Goal: Obtain resource: Obtain resource

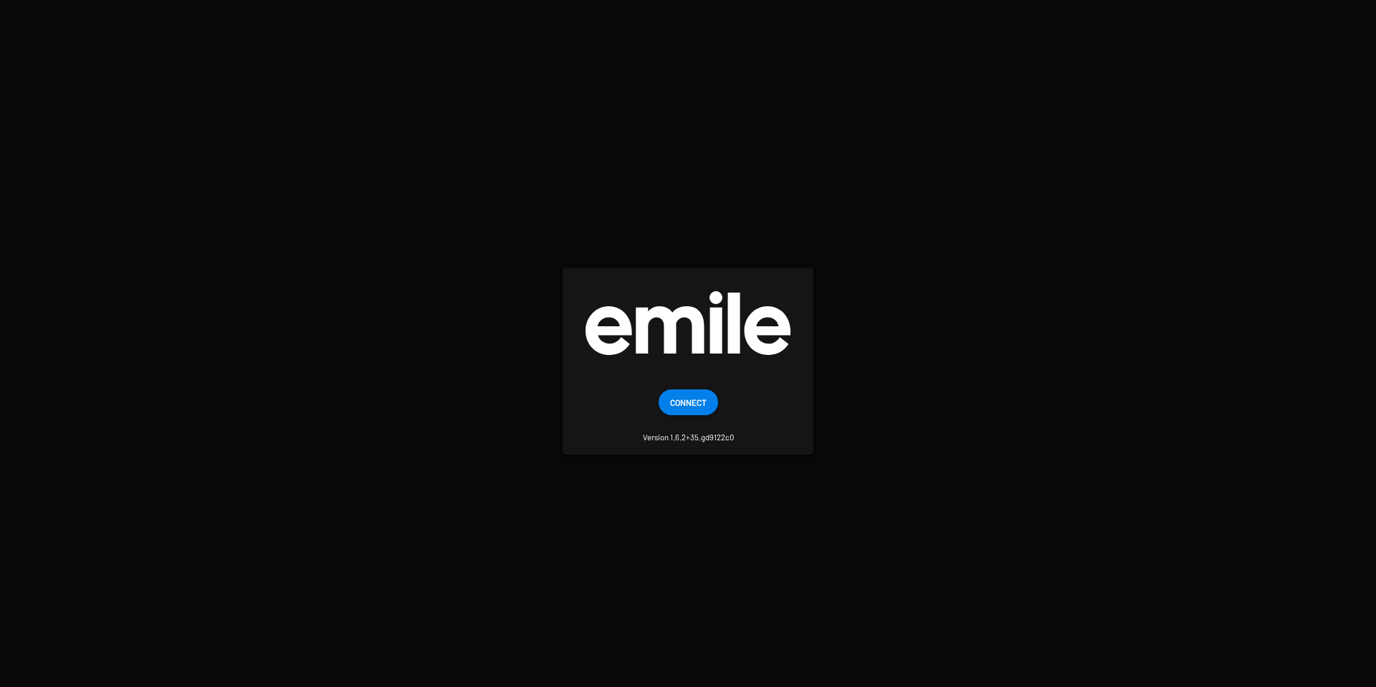
click at [677, 404] on span "Connect" at bounding box center [688, 402] width 37 height 26
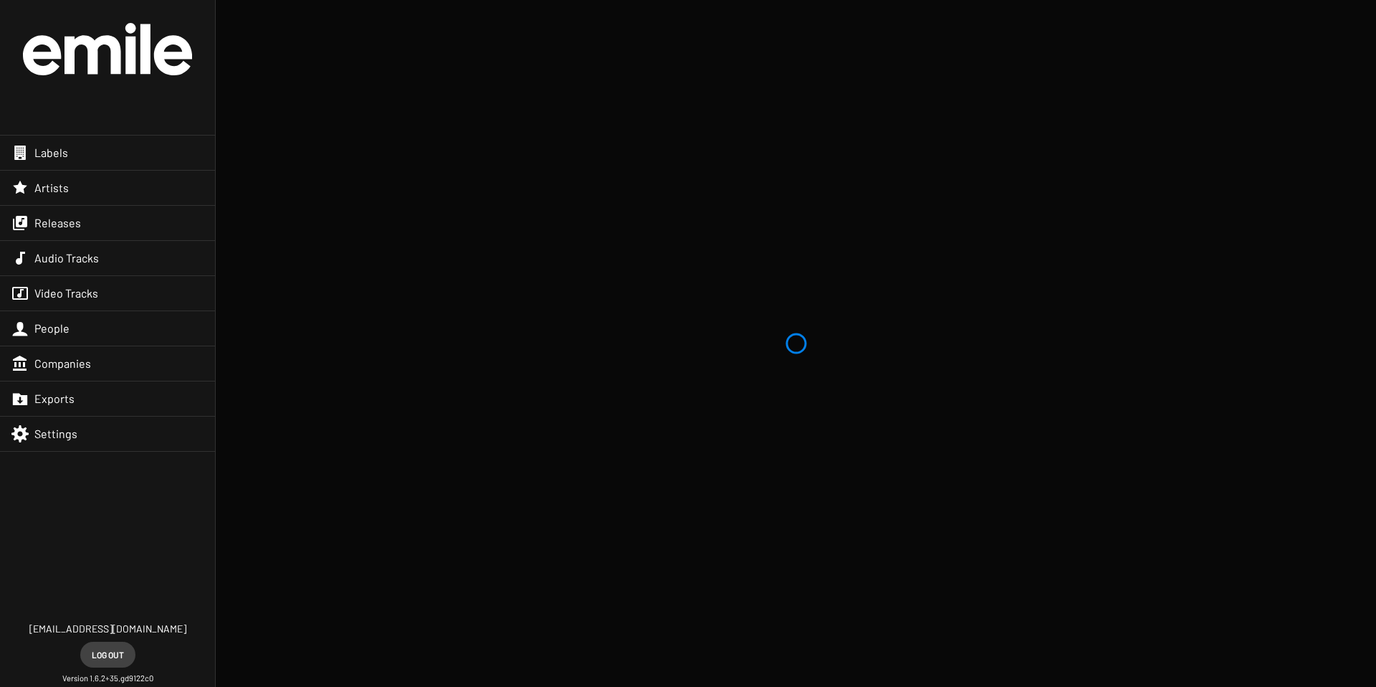
click at [107, 158] on div "Labels" at bounding box center [107, 152] width 215 height 34
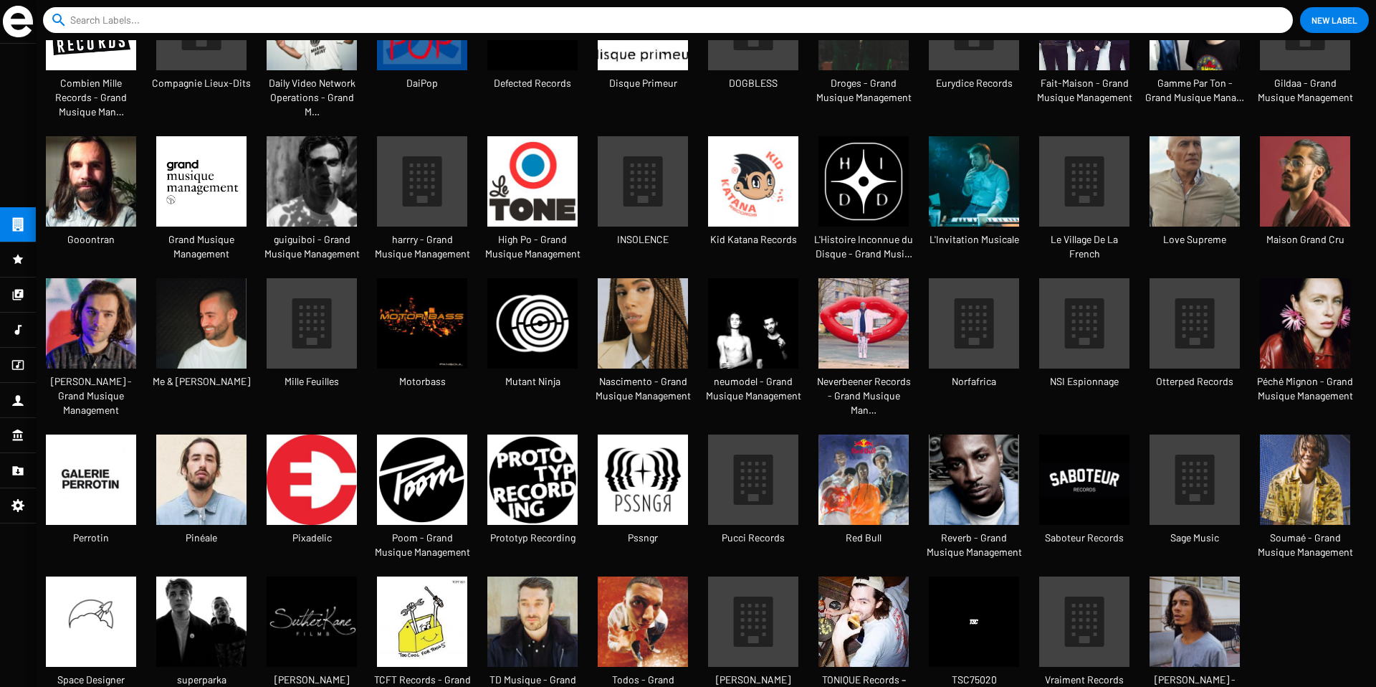
click at [1176, 455] on icon at bounding box center [1195, 480] width 39 height 50
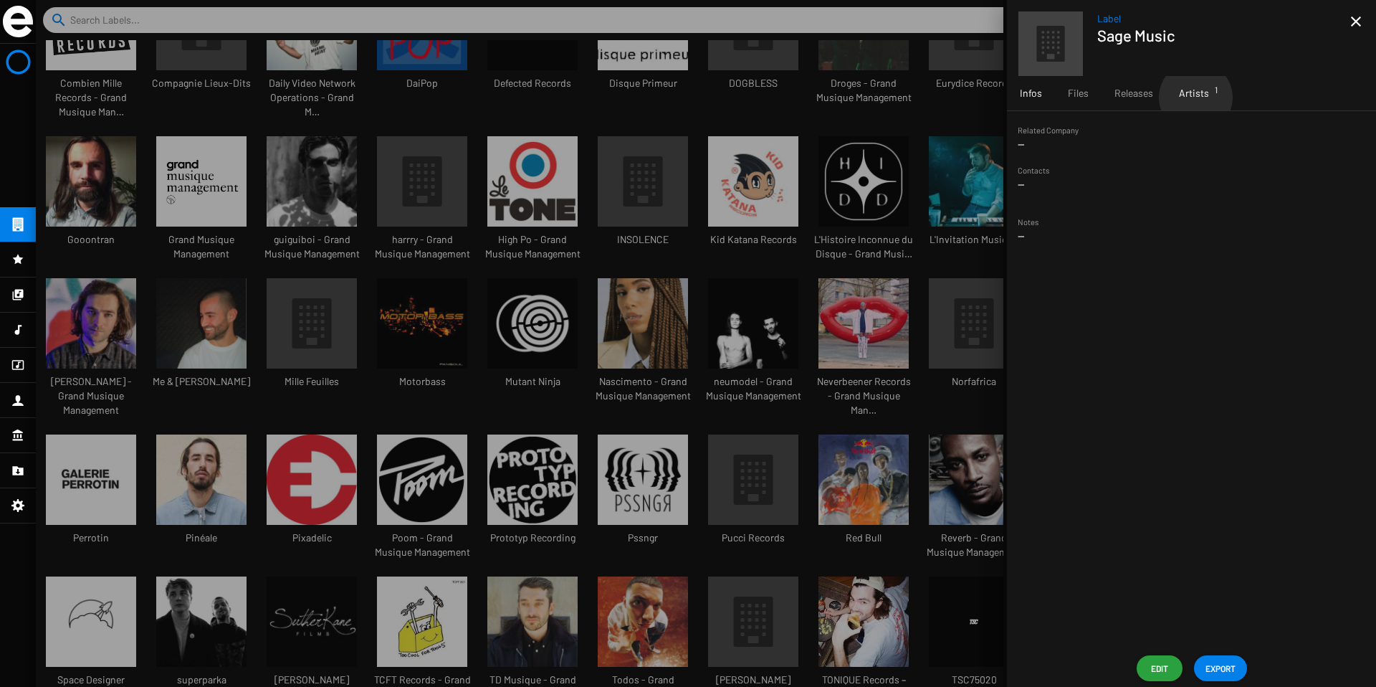
click at [1196, 97] on span "Artists 1" at bounding box center [1194, 93] width 30 height 14
click at [1121, 82] on div "Releases" at bounding box center [1134, 93] width 65 height 34
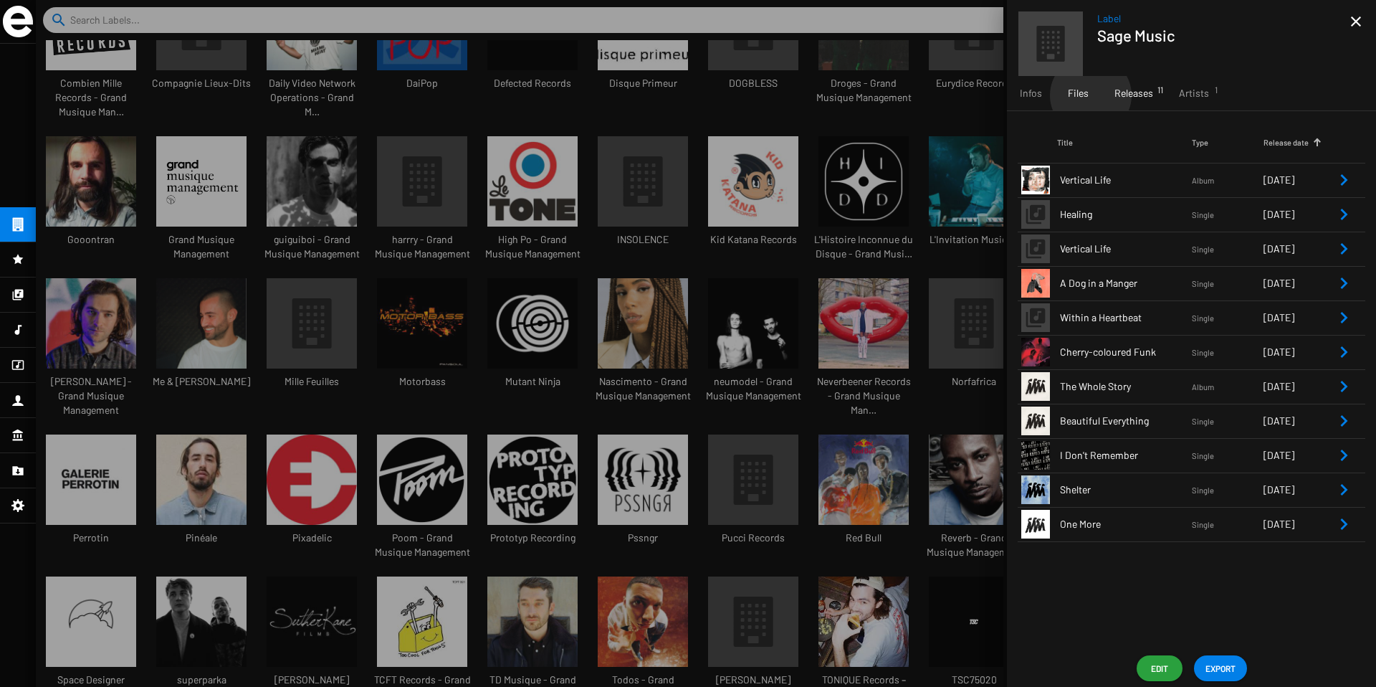
click at [1090, 95] on div "Files" at bounding box center [1078, 93] width 47 height 34
click at [1142, 91] on span "Releases 11" at bounding box center [1134, 93] width 39 height 14
click at [1342, 284] on icon "Remove Reference" at bounding box center [1344, 283] width 17 height 17
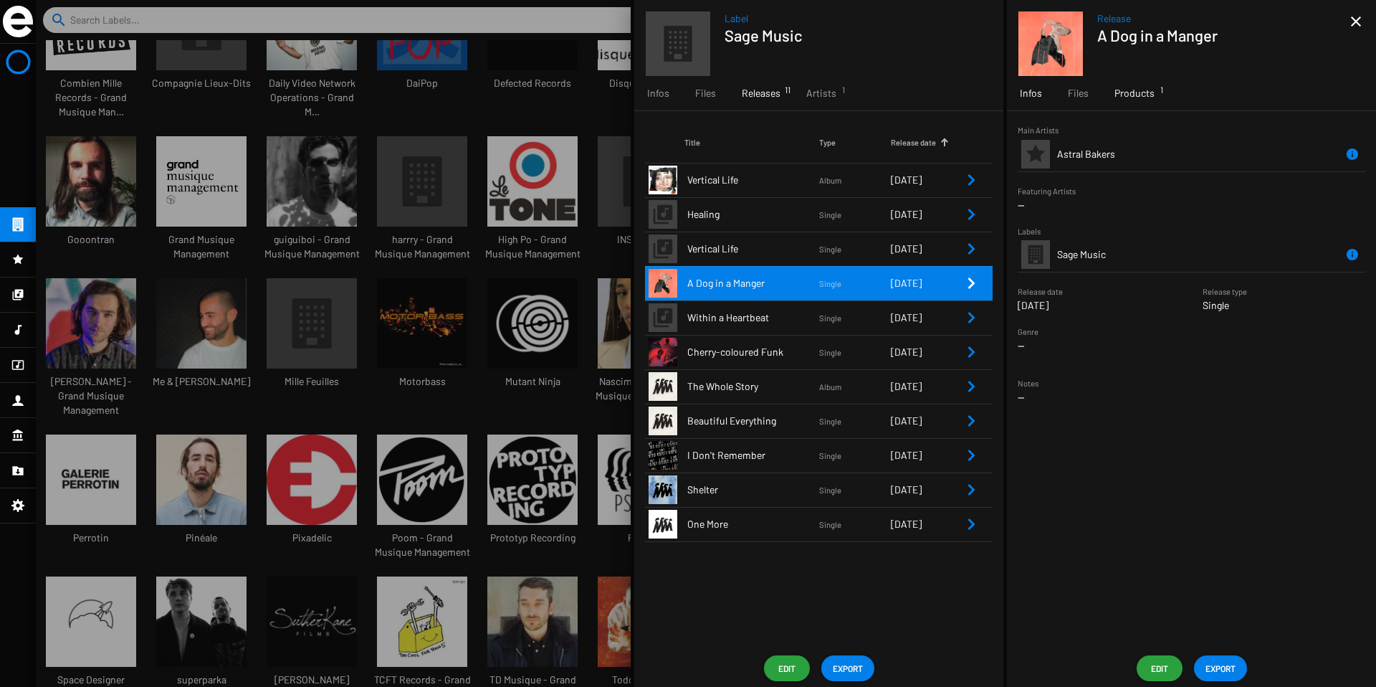
click at [1160, 92] on div "Products 1" at bounding box center [1135, 93] width 66 height 34
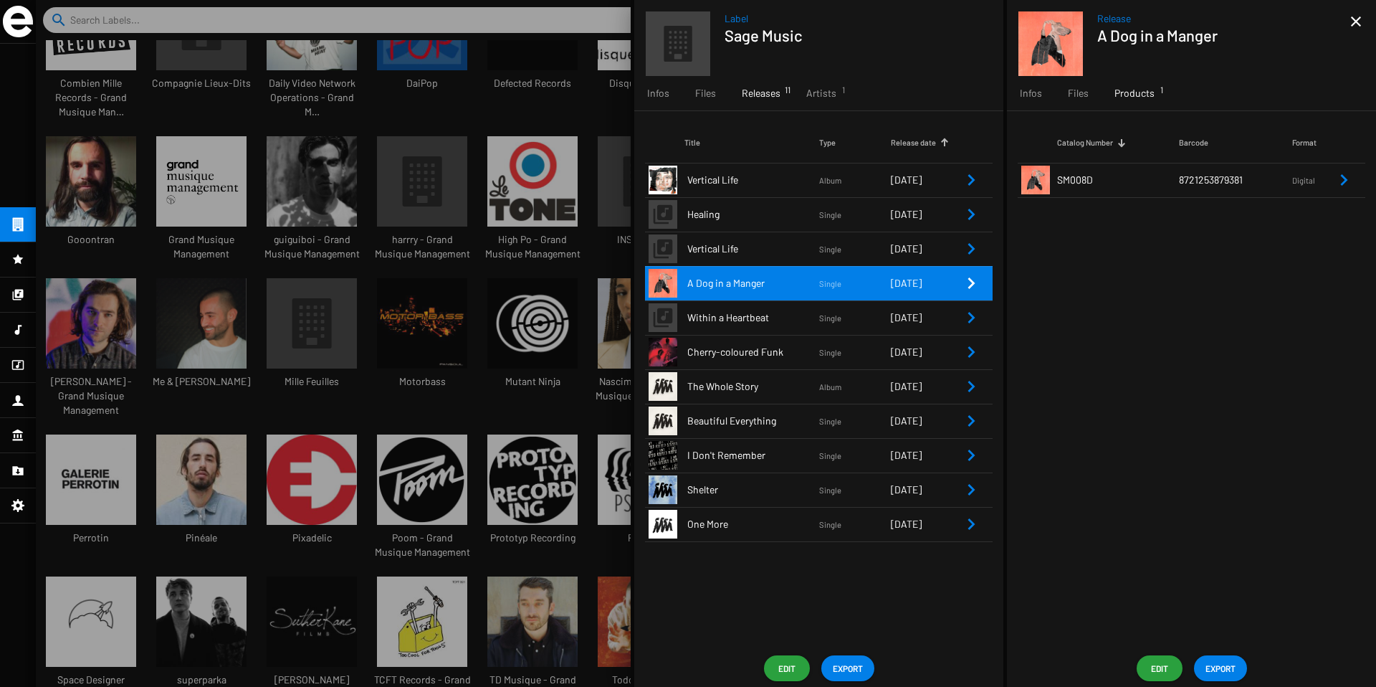
click at [1341, 180] on icon "Remove Reference" at bounding box center [1344, 179] width 17 height 17
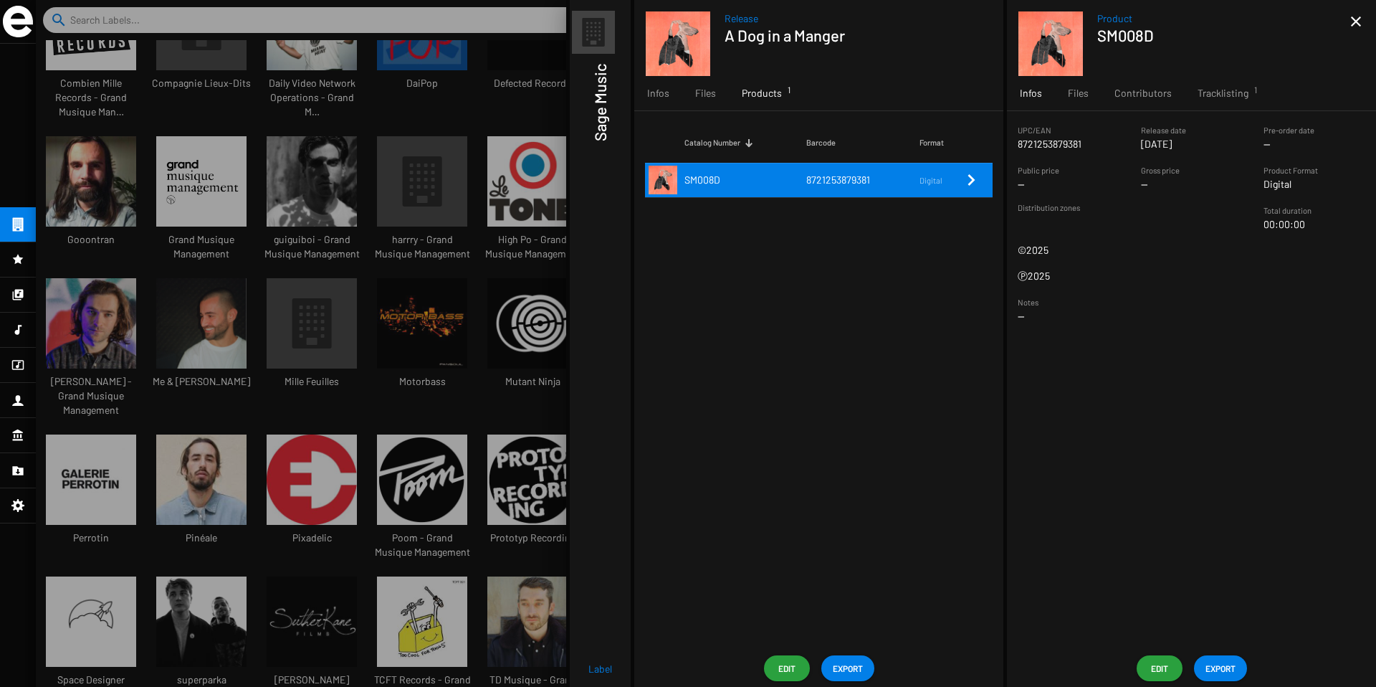
drag, startPoint x: 1098, startPoint y: 145, endPoint x: 1019, endPoint y: 146, distance: 78.9
click at [1019, 146] on sf-string-widget "UPC/EAN 8721253879381" at bounding box center [1069, 137] width 102 height 29
copy p "8721253879381"
click at [1228, 94] on span "Tracklisting 1" at bounding box center [1223, 93] width 51 height 14
click at [1339, 177] on icon "Remove Reference" at bounding box center [1344, 179] width 17 height 17
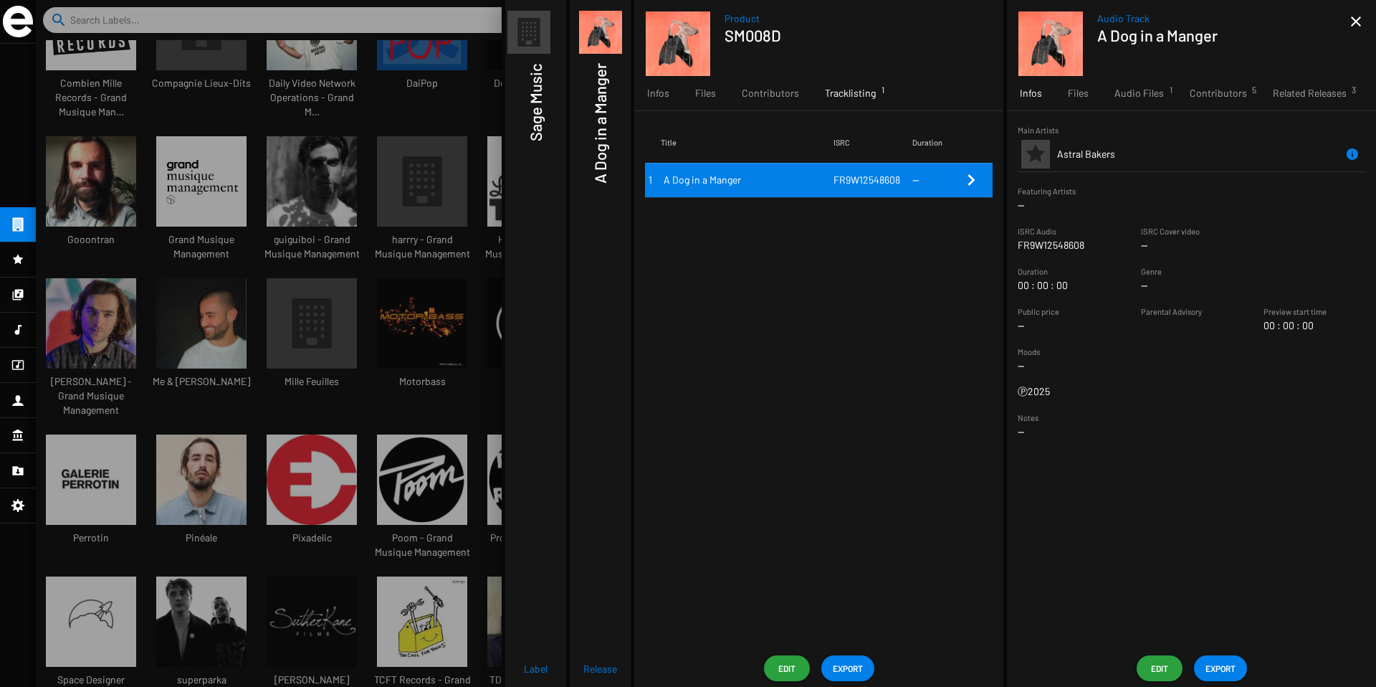
click at [1019, 246] on p "FR9W12548608" at bounding box center [1051, 245] width 67 height 14
copy div "FR9W12548608"
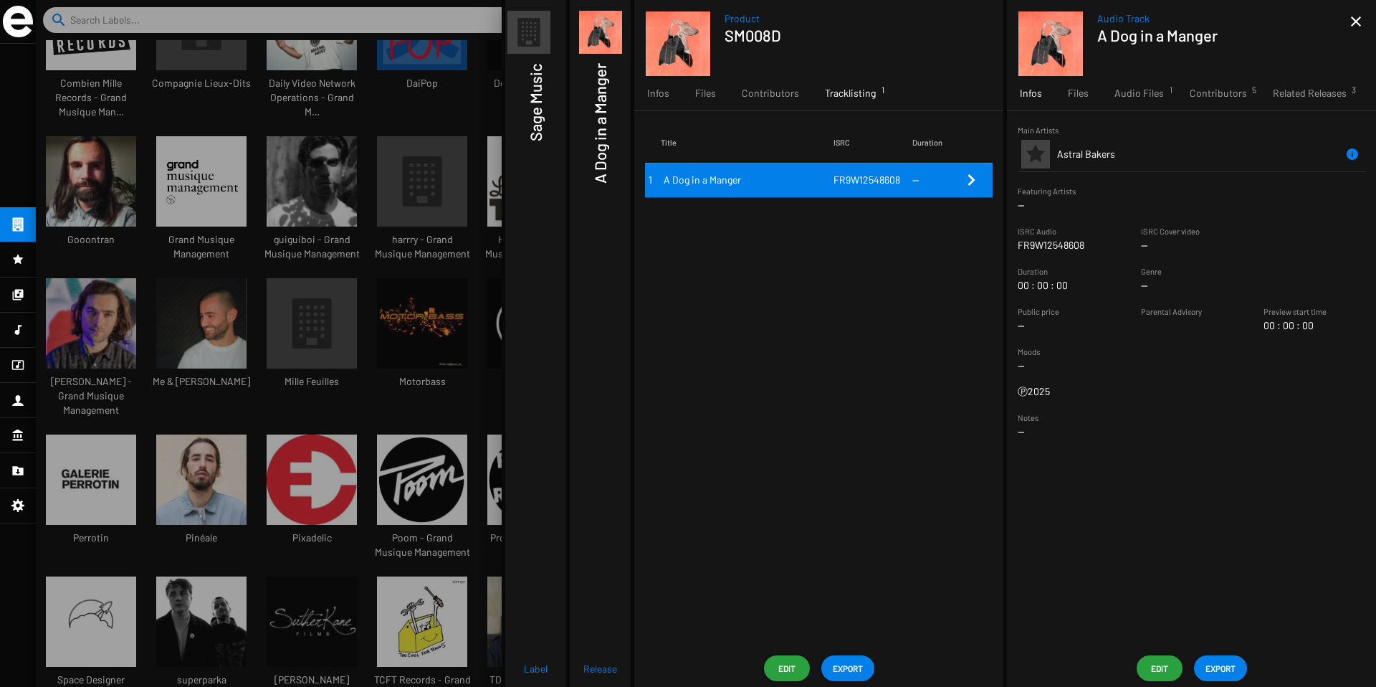
click at [604, 167] on h1 "A Dog in a Manger" at bounding box center [600, 123] width 19 height 120
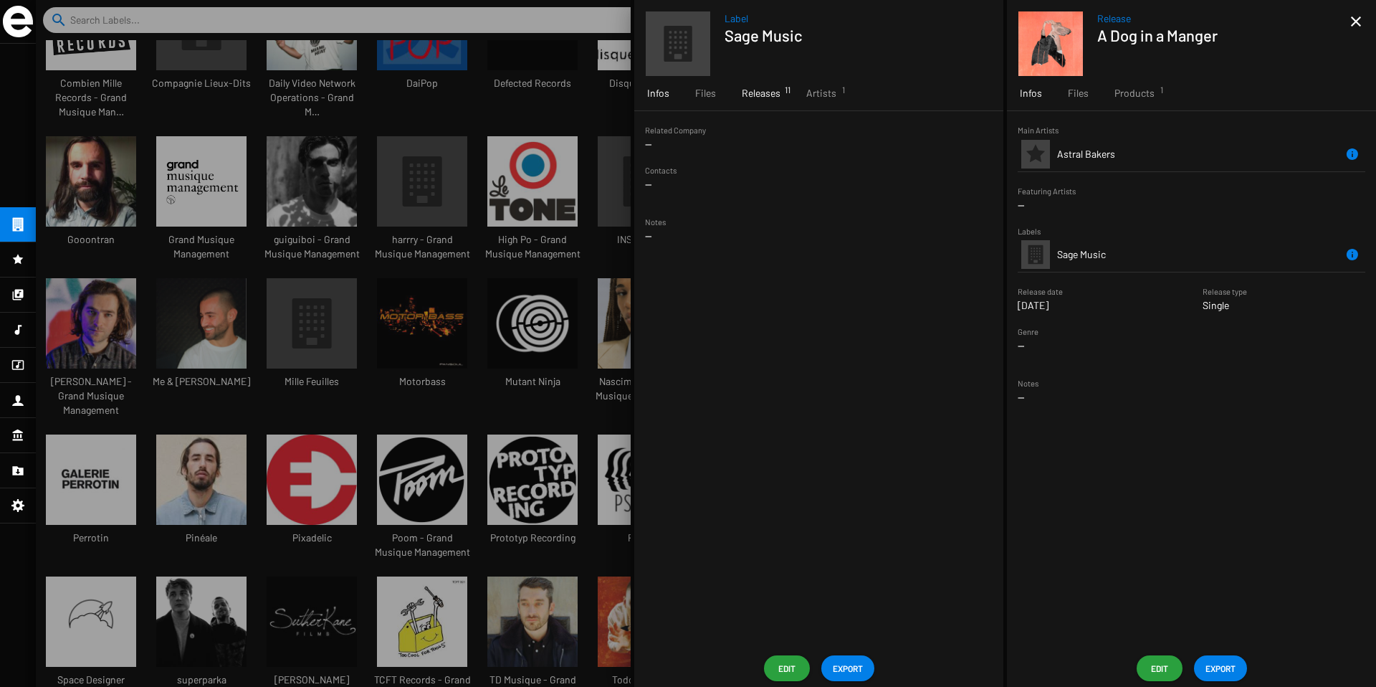
click at [772, 101] on div "Releases 11" at bounding box center [761, 93] width 65 height 34
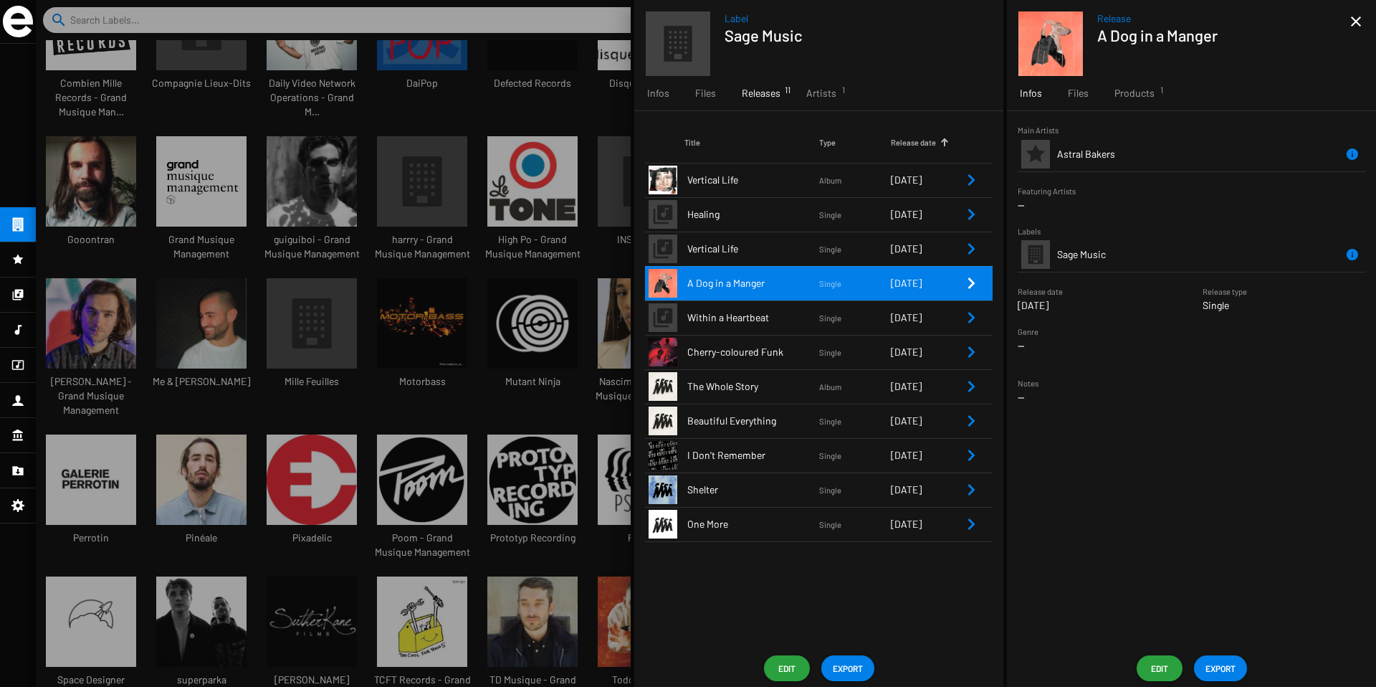
click at [971, 389] on icon "Remove Reference" at bounding box center [972, 386] width 7 height 11
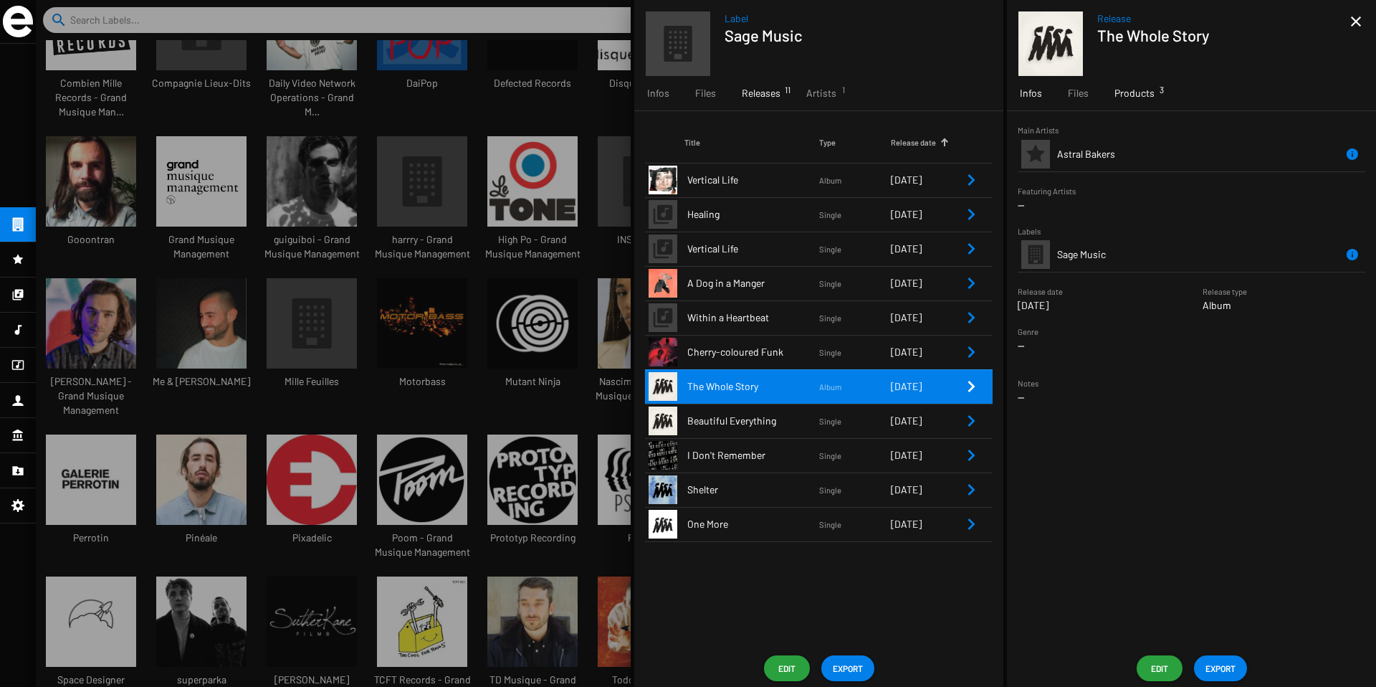
click at [1133, 101] on div "Products 3" at bounding box center [1135, 93] width 66 height 34
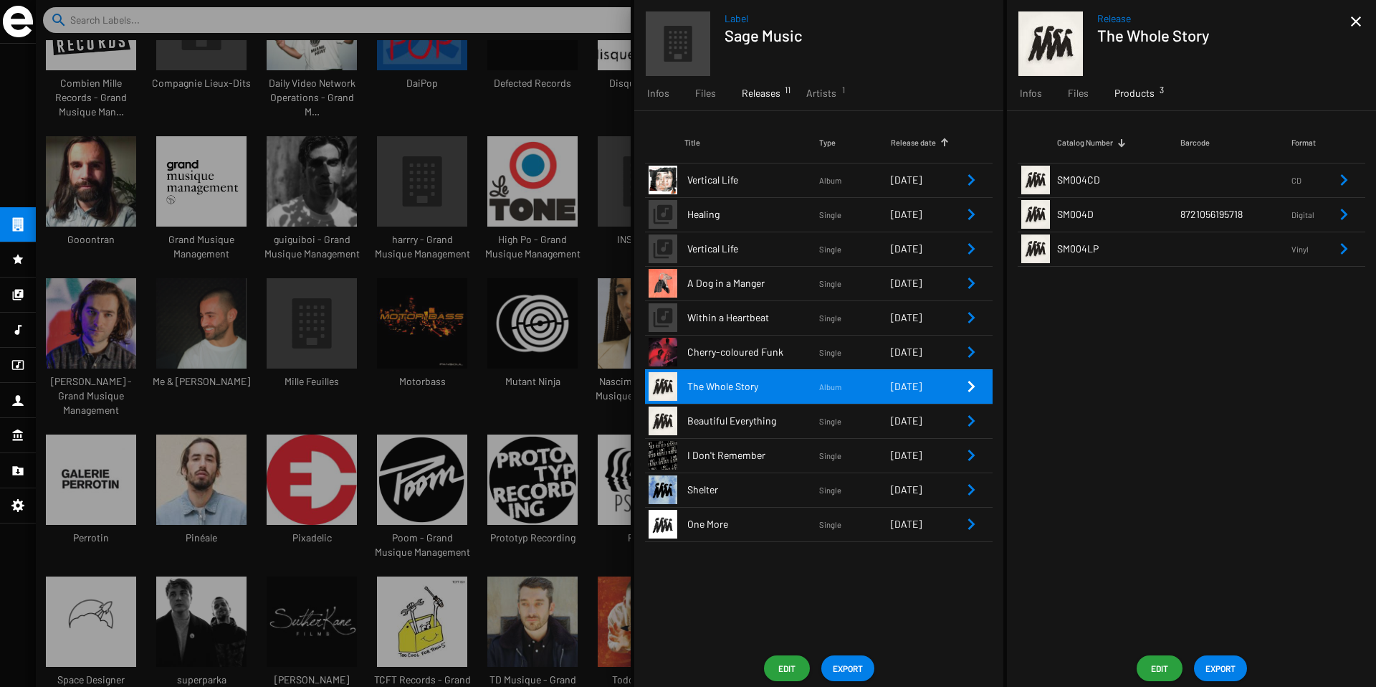
click at [417, 215] on div at bounding box center [706, 343] width 1341 height 687
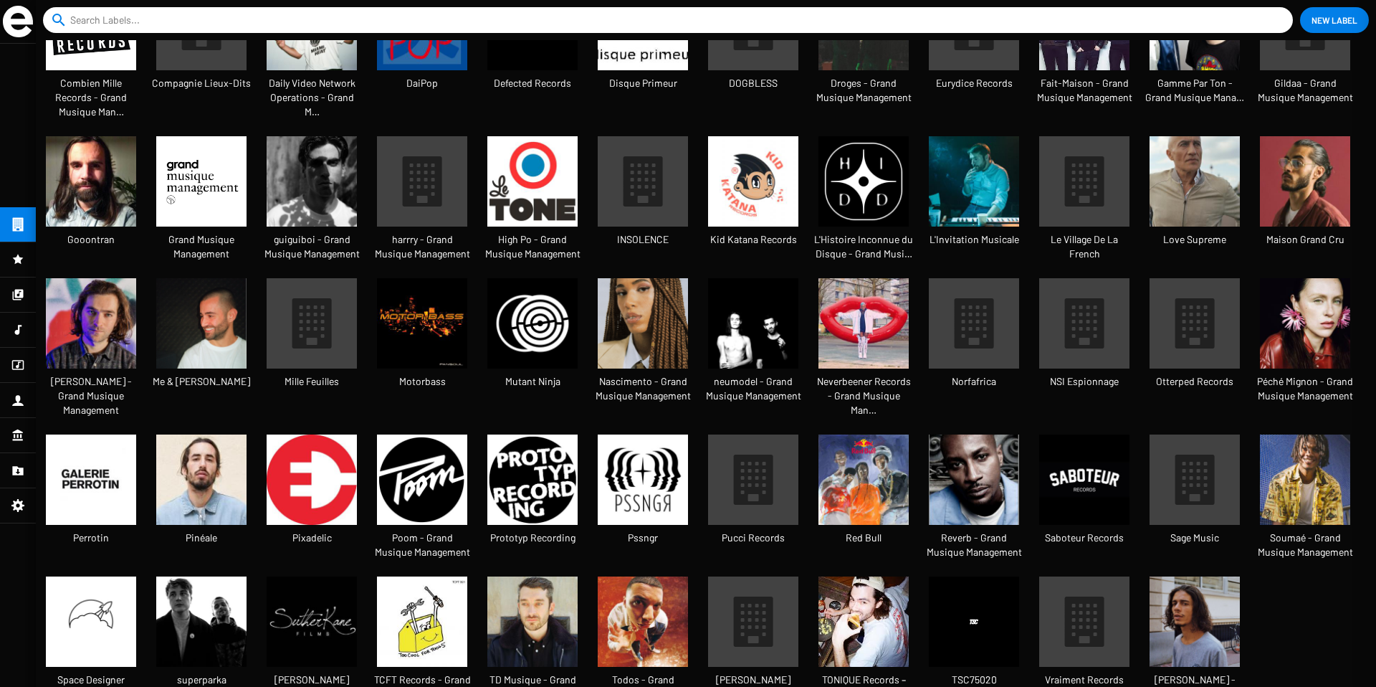
click at [417, 215] on div at bounding box center [706, 343] width 1341 height 687
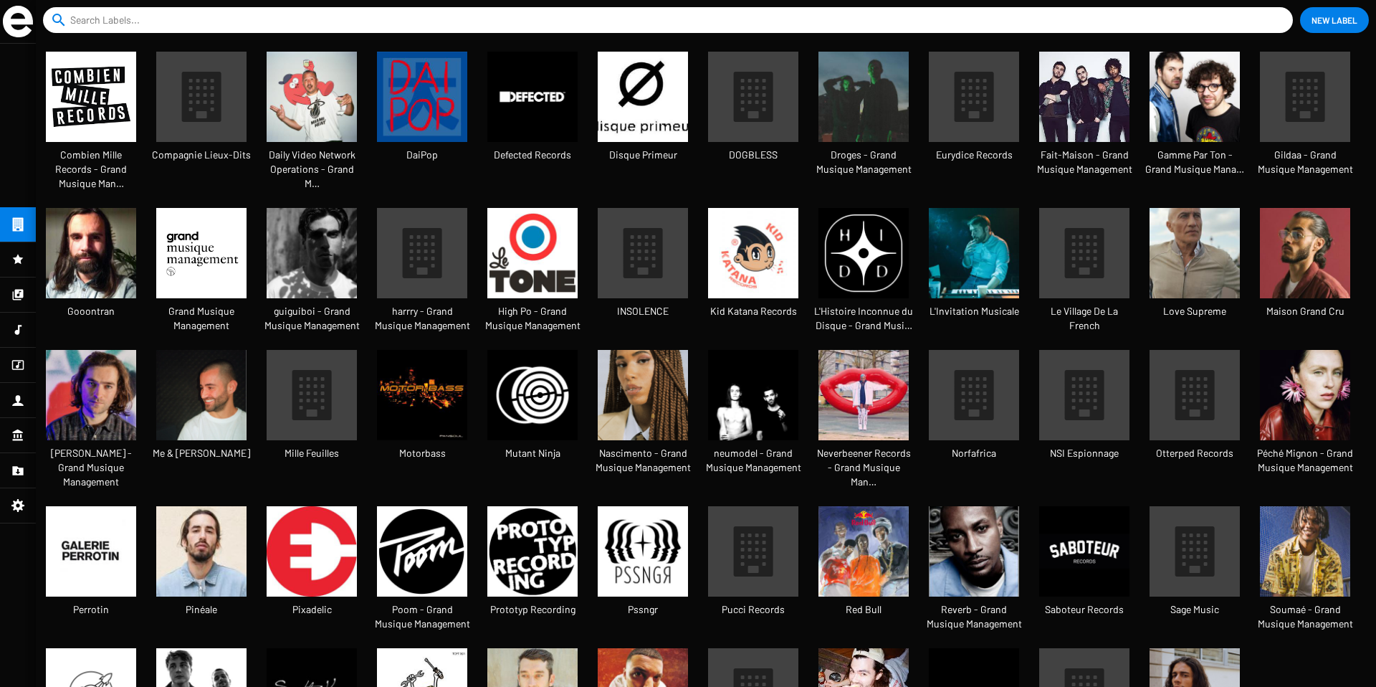
scroll to position [130, 0]
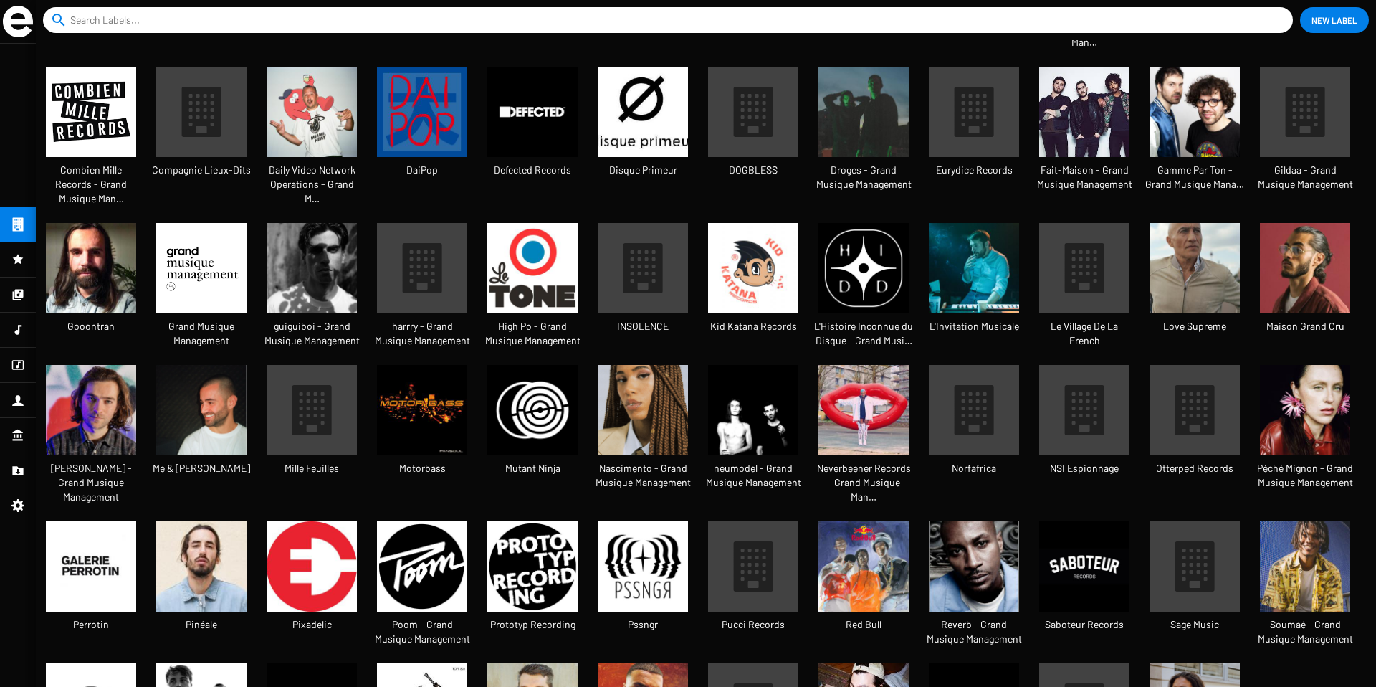
click at [1016, 223] on img at bounding box center [974, 268] width 90 height 90
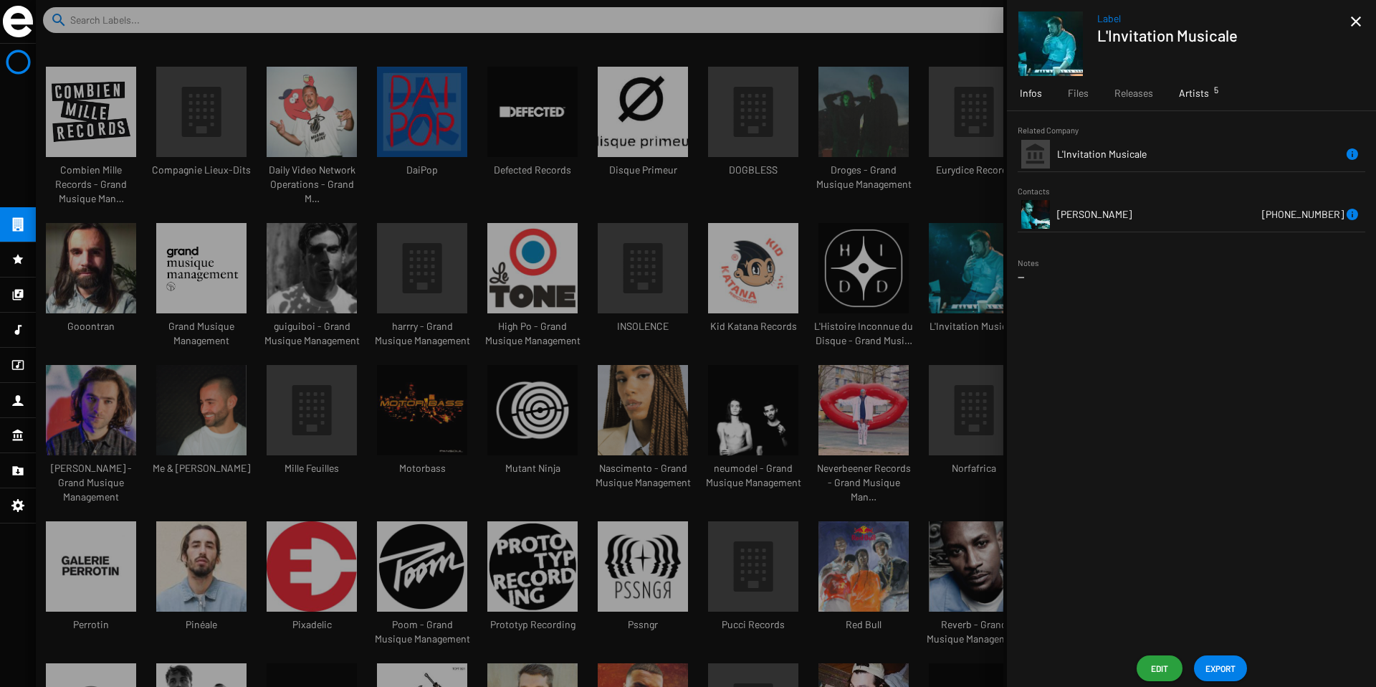
click at [1189, 101] on div "Artists 5" at bounding box center [1194, 93] width 56 height 34
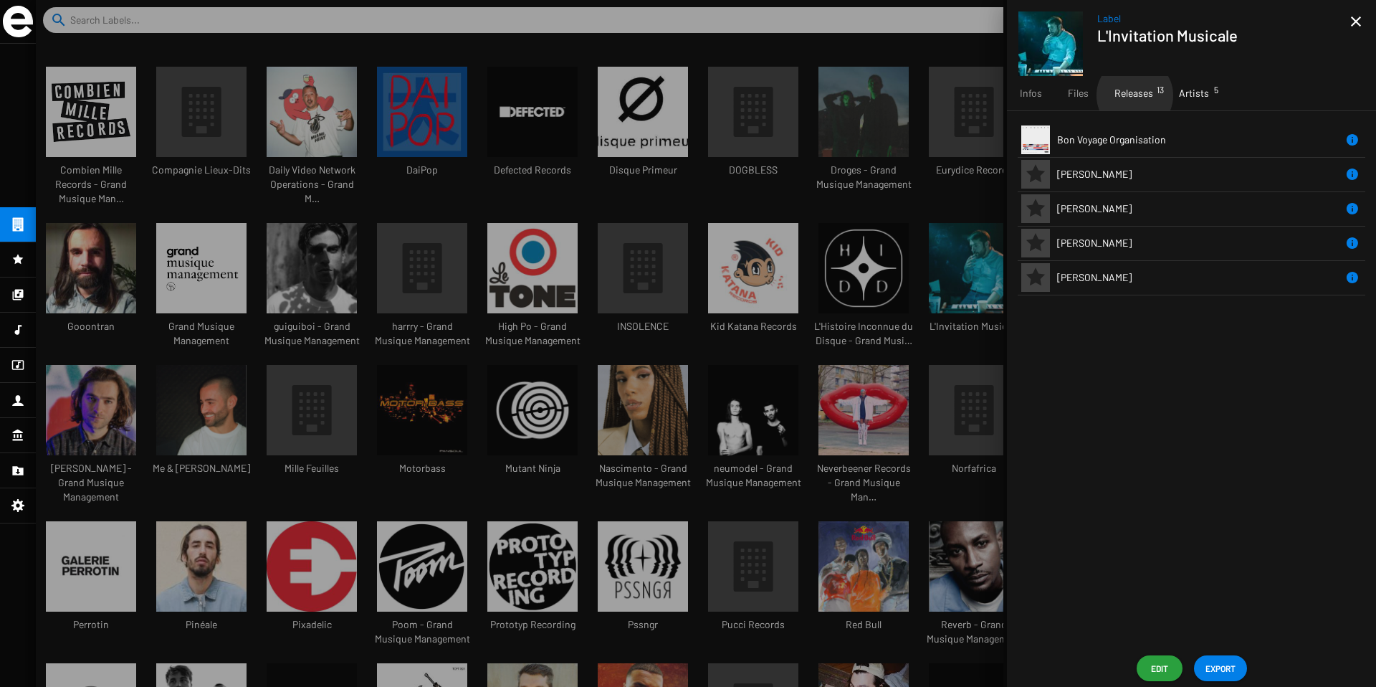
click at [1134, 95] on span "Releases 13" at bounding box center [1134, 93] width 39 height 14
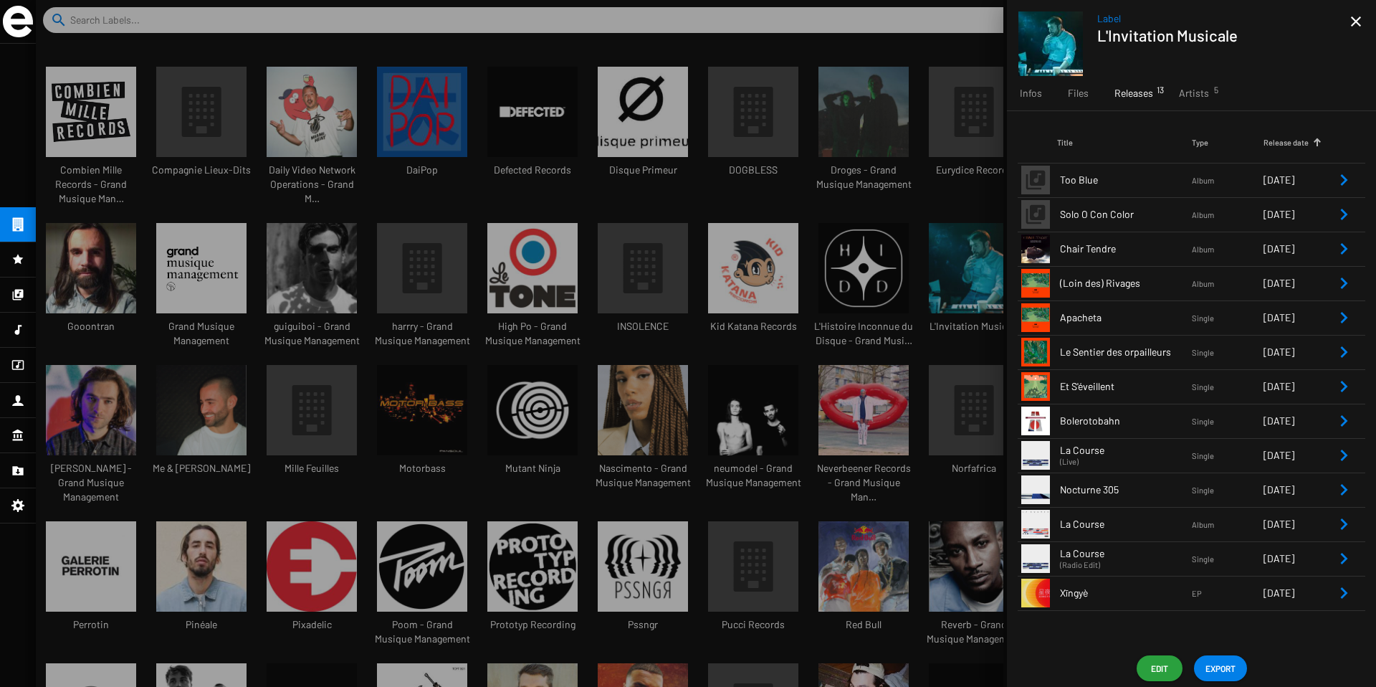
scroll to position [7, 7]
click at [1035, 103] on div "Infos" at bounding box center [1031, 93] width 48 height 34
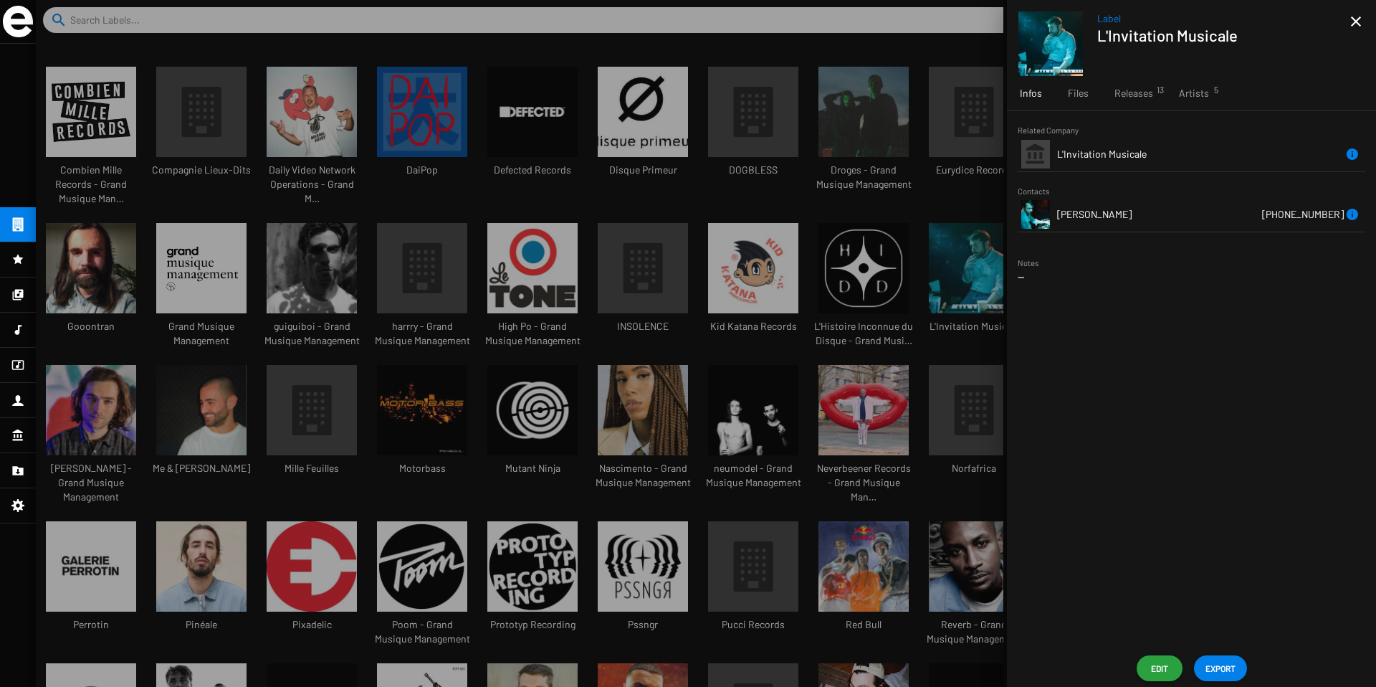
click at [1216, 679] on span "EXPORT" at bounding box center [1221, 668] width 30 height 26
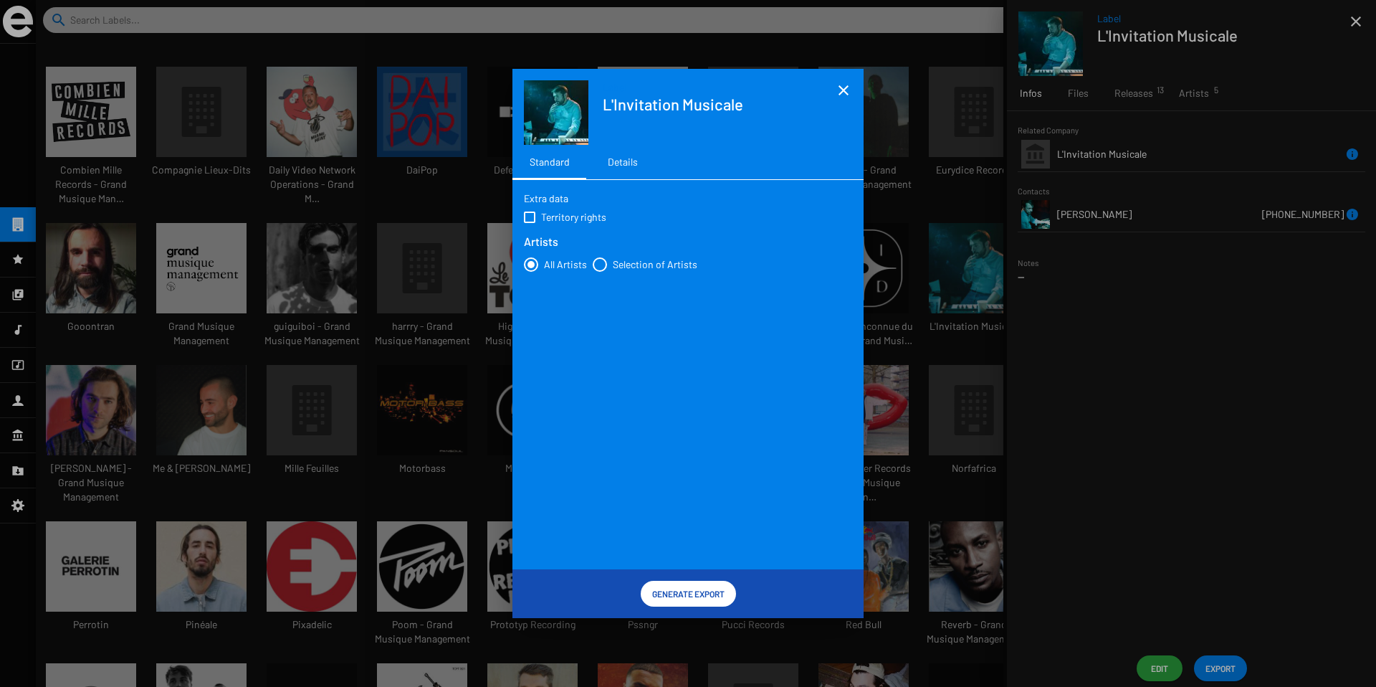
click at [613, 160] on div "Details" at bounding box center [623, 162] width 30 height 14
click at [668, 587] on span "Generate Export" at bounding box center [688, 594] width 72 height 26
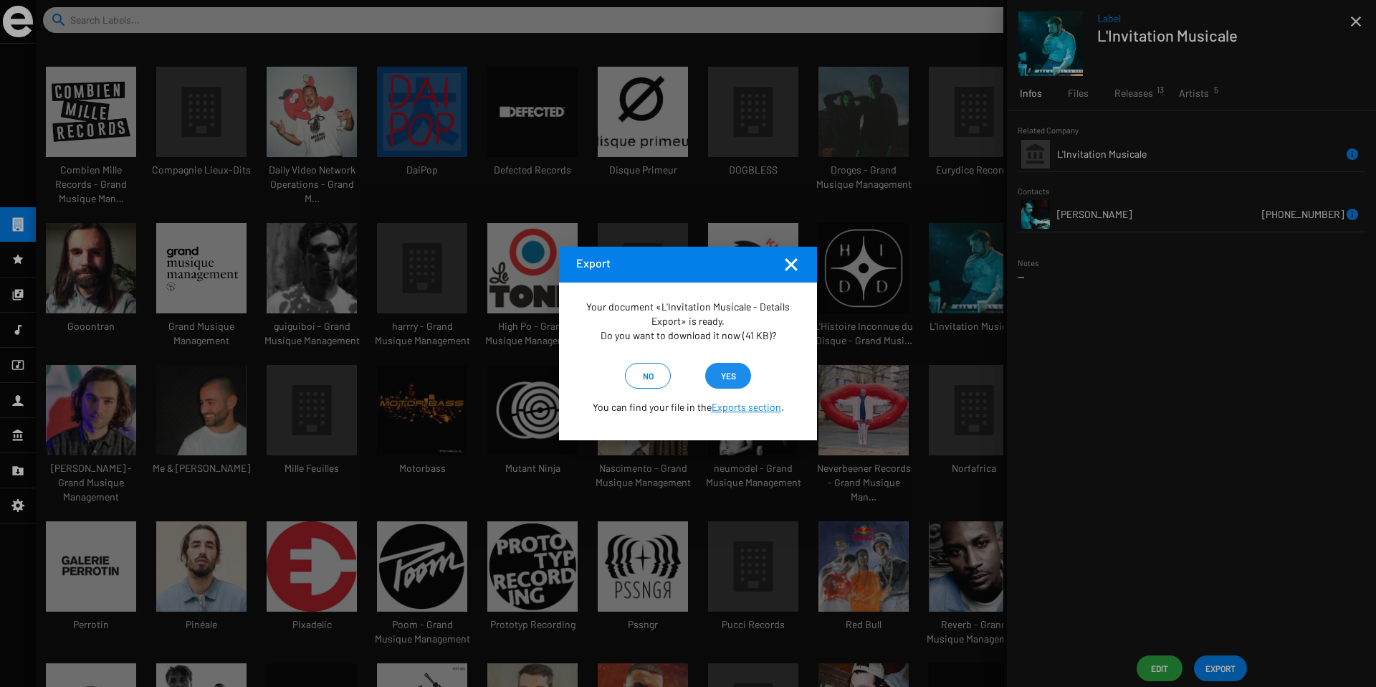
click at [729, 371] on span "yes" at bounding box center [728, 376] width 15 height 26
click at [789, 263] on mat-icon "Fermer la fenêtre" at bounding box center [791, 264] width 17 height 17
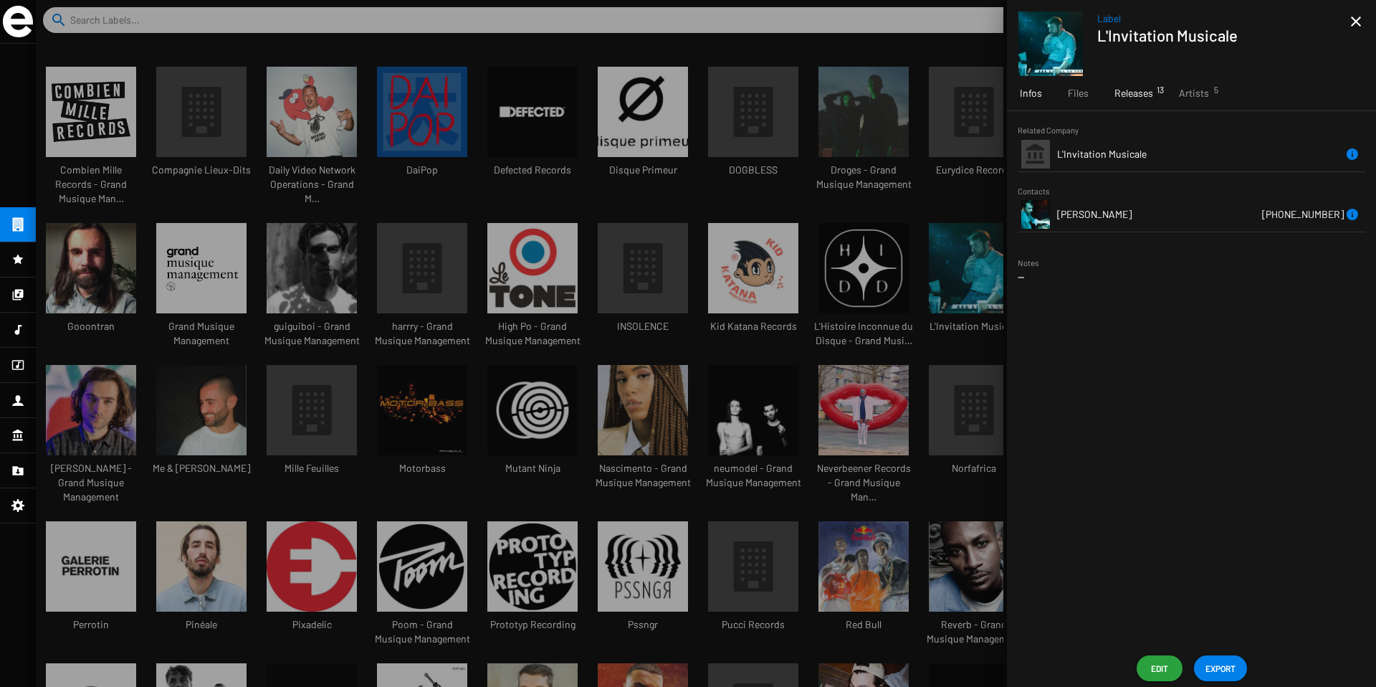
click at [1151, 96] on span "Releases 13" at bounding box center [1134, 93] width 39 height 14
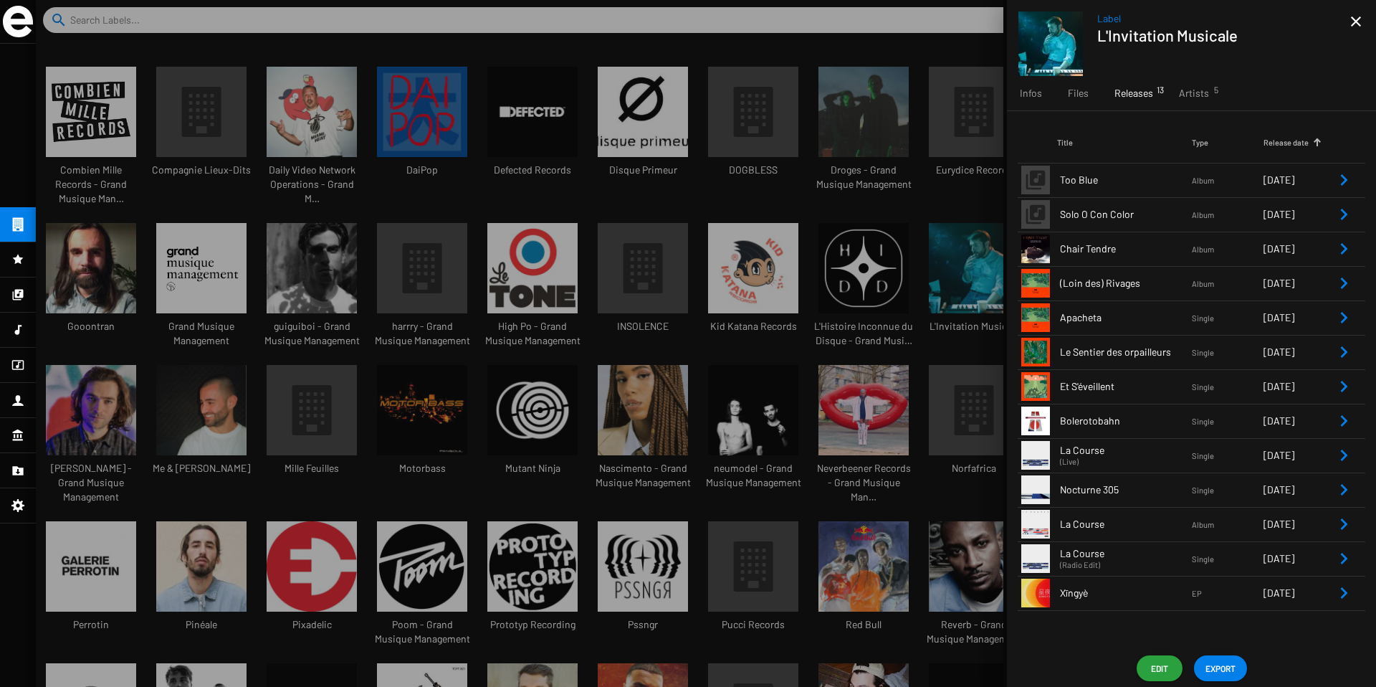
click at [1339, 275] on icon "Remove Reference" at bounding box center [1344, 283] width 17 height 17
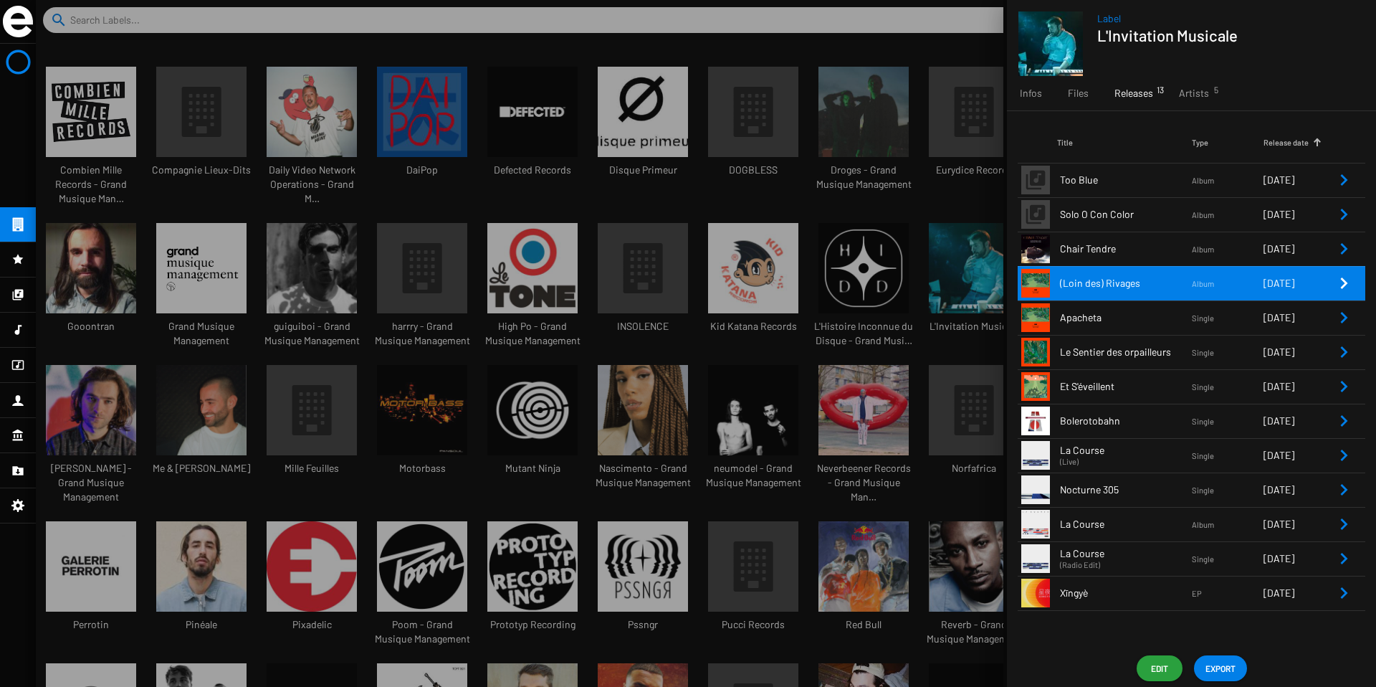
click at [1295, 284] on span "04/03/2022" at bounding box center [1279, 283] width 31 height 12
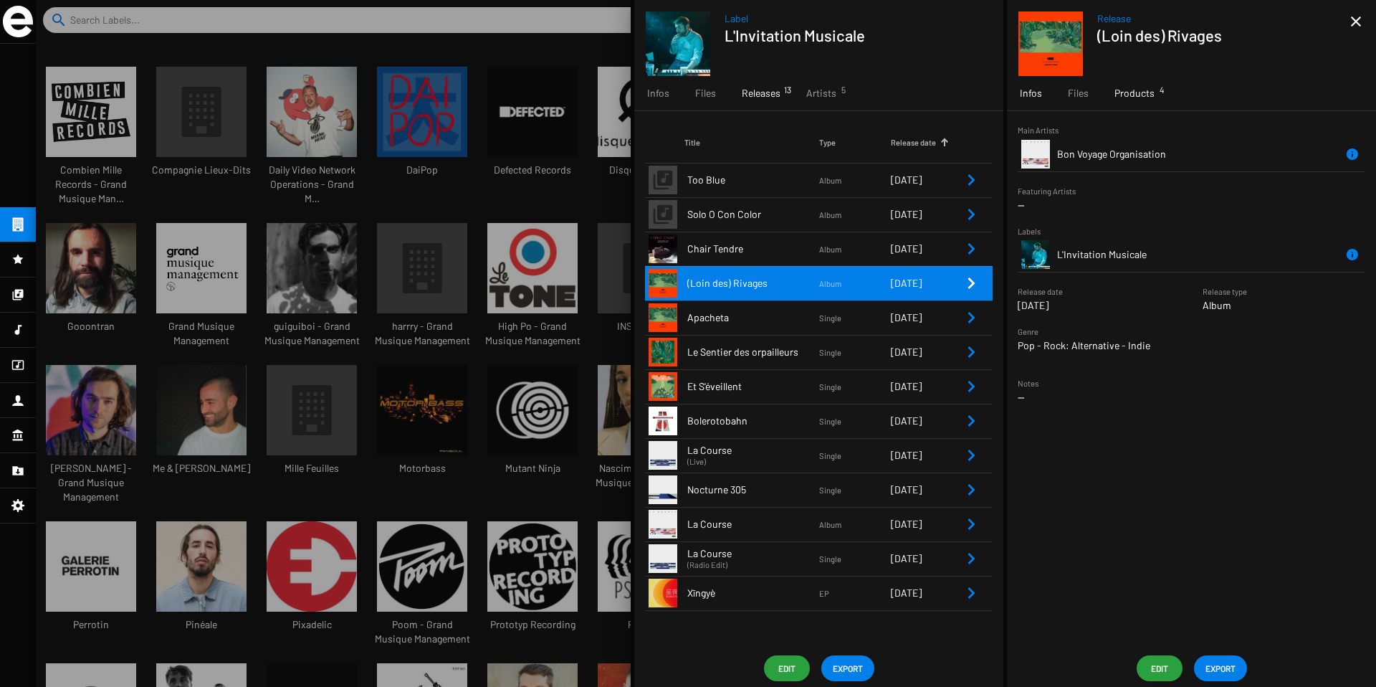
click at [1122, 97] on span "Products 4" at bounding box center [1135, 93] width 40 height 14
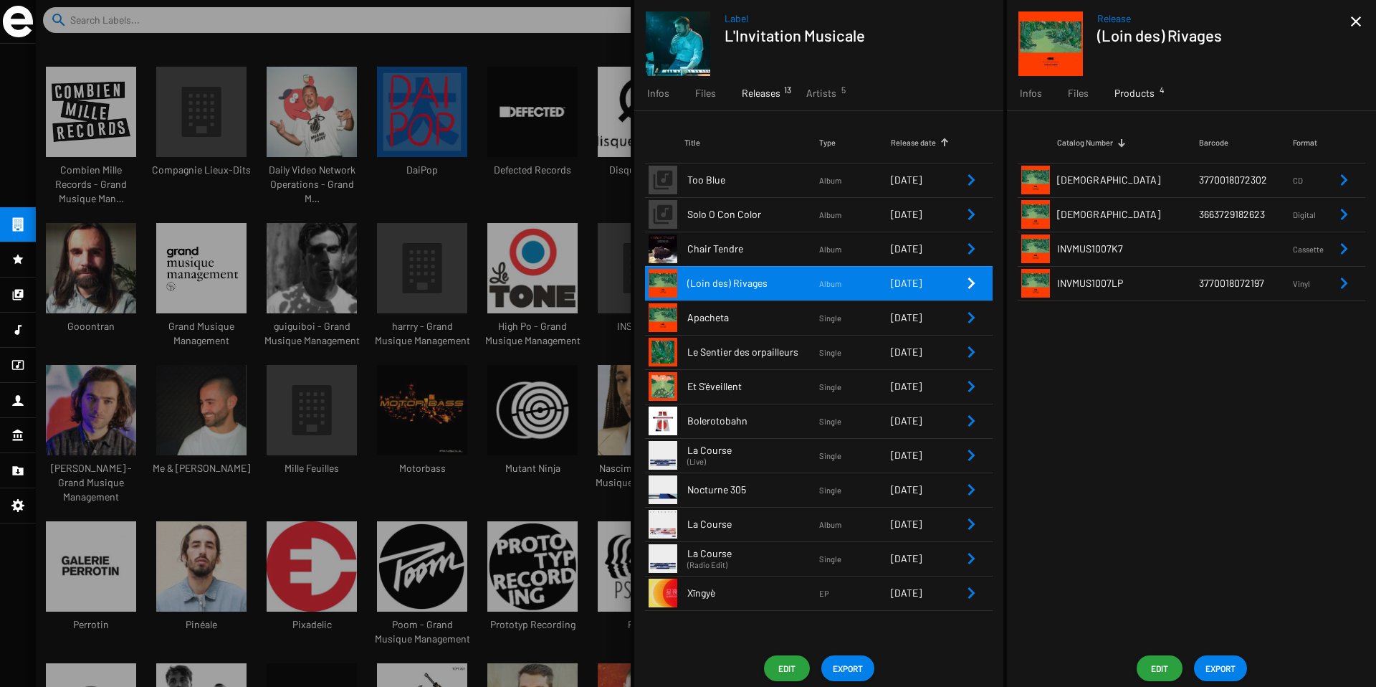
scroll to position [7, 7]
click at [1268, 282] on td "3770018072197" at bounding box center [1246, 283] width 94 height 34
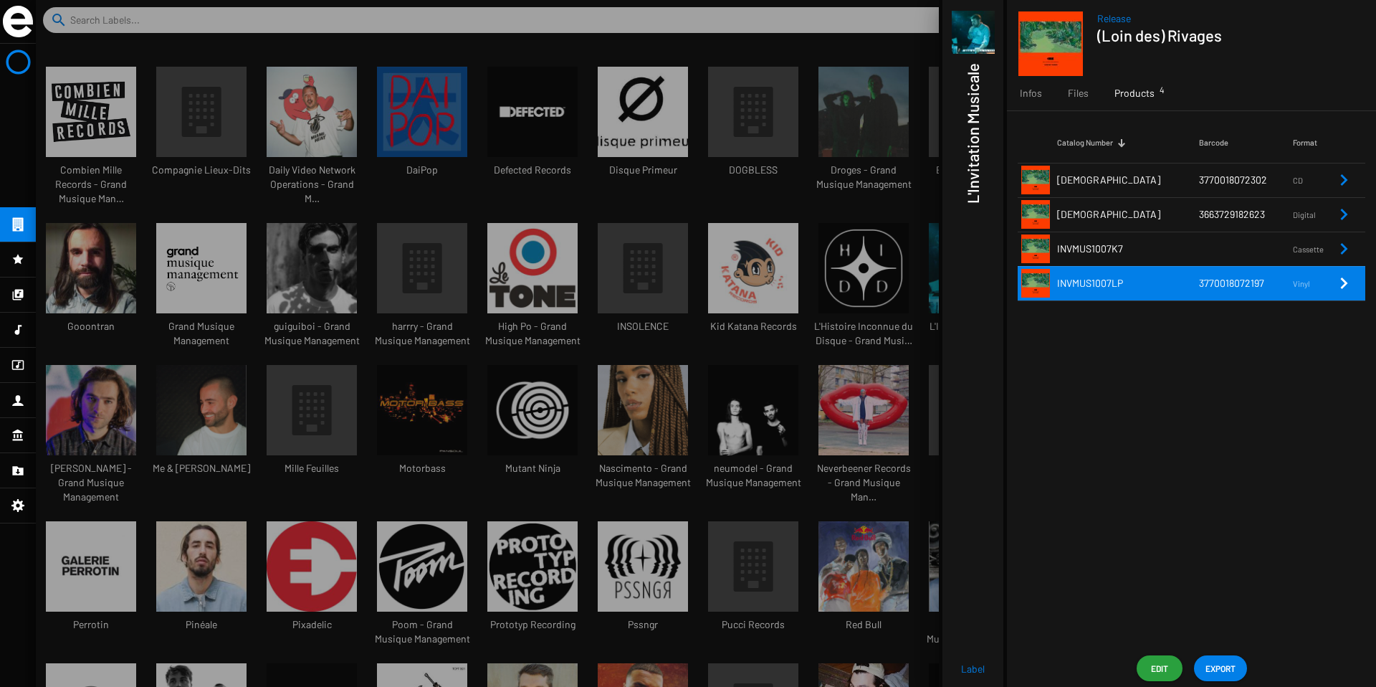
click at [1341, 289] on icon "Remove Reference" at bounding box center [1344, 283] width 17 height 17
click at [1348, 282] on app-overview-base "Release (Loin des) Rivages Infos Files Products 4 Catalog Number Barcode Format…" at bounding box center [1190, 343] width 373 height 687
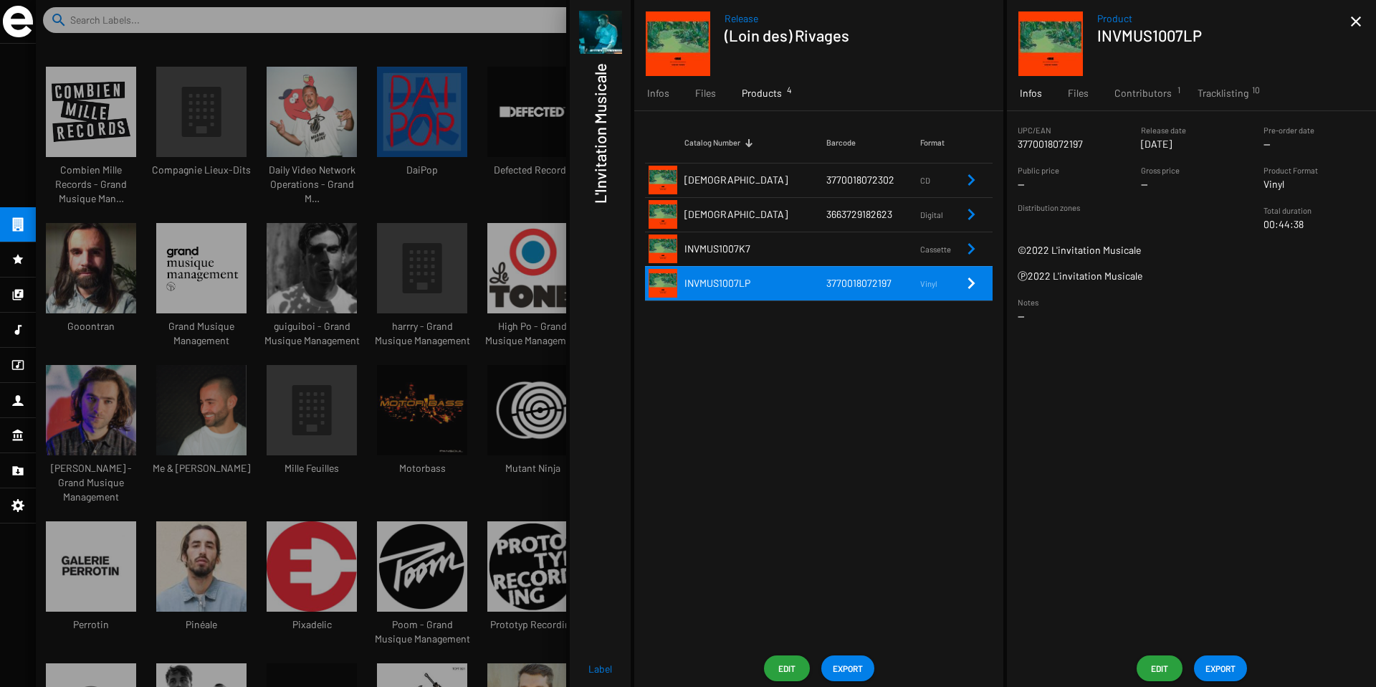
drag, startPoint x: 1091, startPoint y: 145, endPoint x: 1007, endPoint y: 145, distance: 83.9
click at [1007, 145] on sf-form-element "UPC/EAN 3770018072197" at bounding box center [1068, 137] width 123 height 29
copy p "3770018072197"
click at [1369, 22] on app-overview-header "Product INVMUS1007LP close" at bounding box center [1191, 38] width 369 height 76
click at [1346, 24] on span "Product" at bounding box center [1224, 18] width 253 height 14
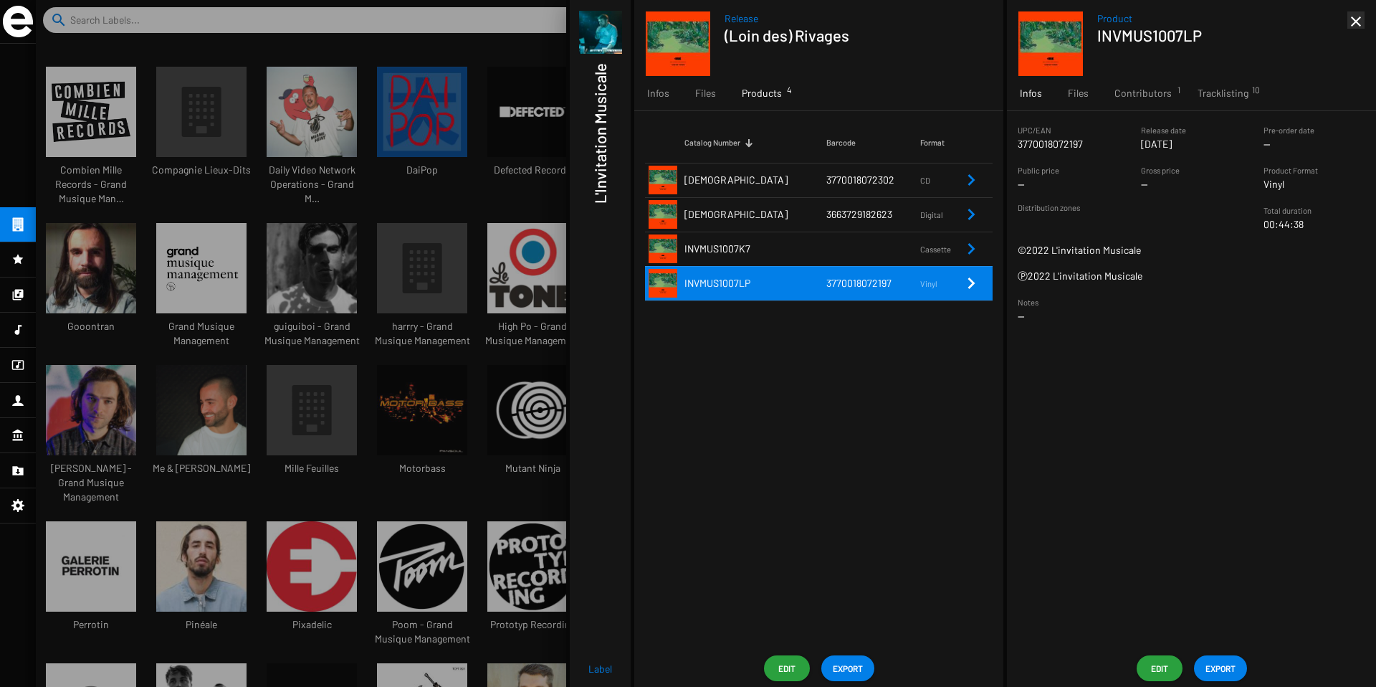
click at [1356, 24] on mat-icon "close" at bounding box center [1356, 21] width 17 height 17
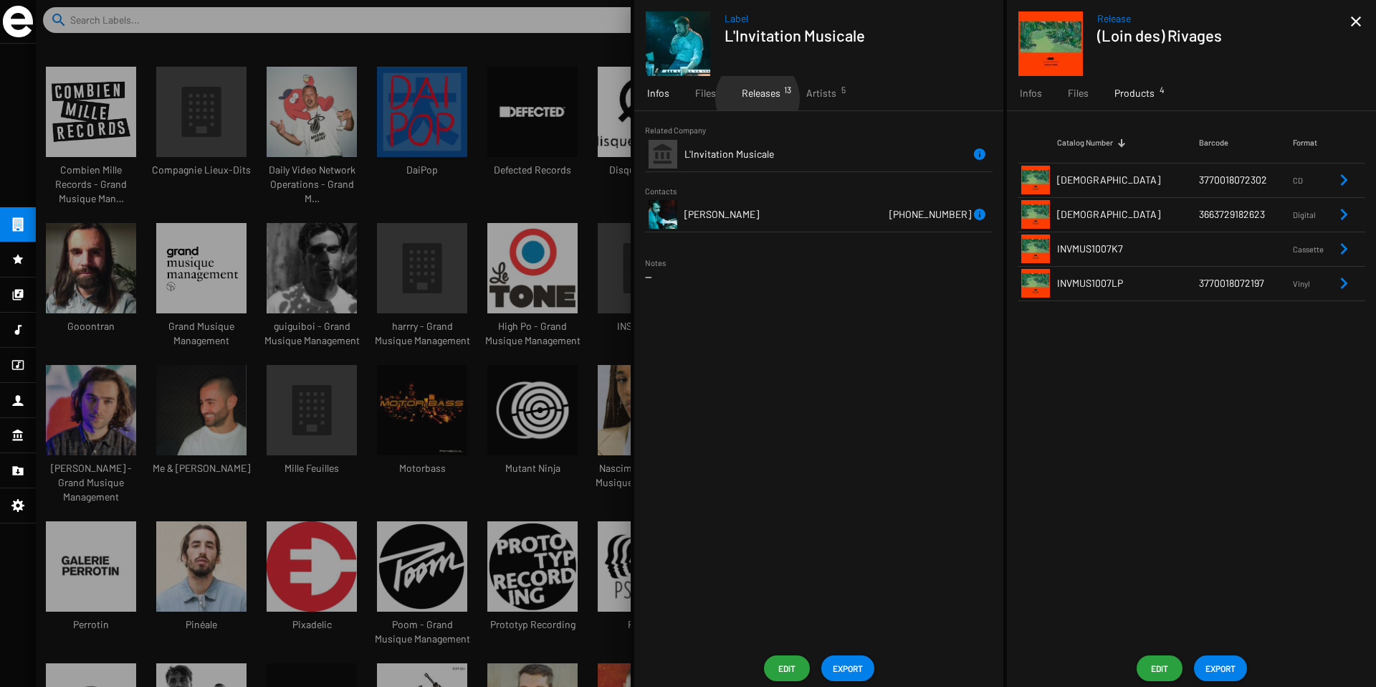
click at [757, 98] on span "Releases 13" at bounding box center [761, 93] width 39 height 14
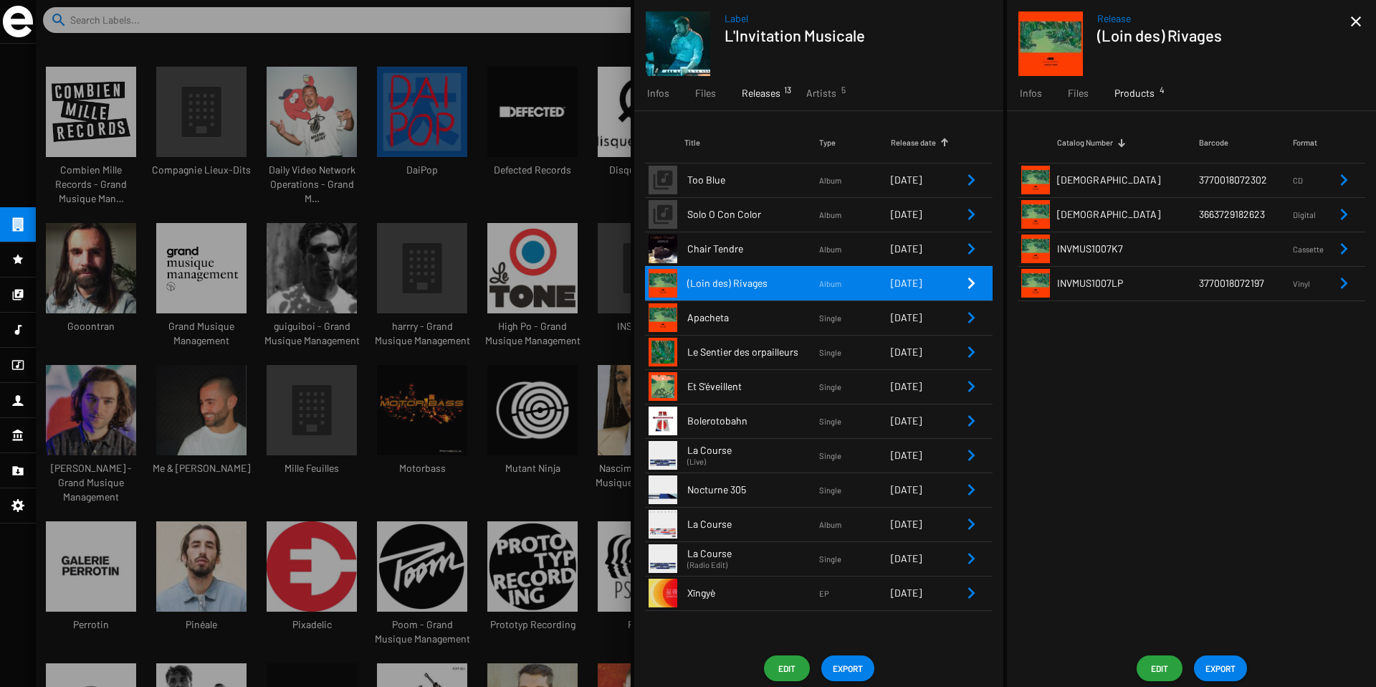
click at [965, 525] on icon "Remove Reference" at bounding box center [971, 523] width 17 height 17
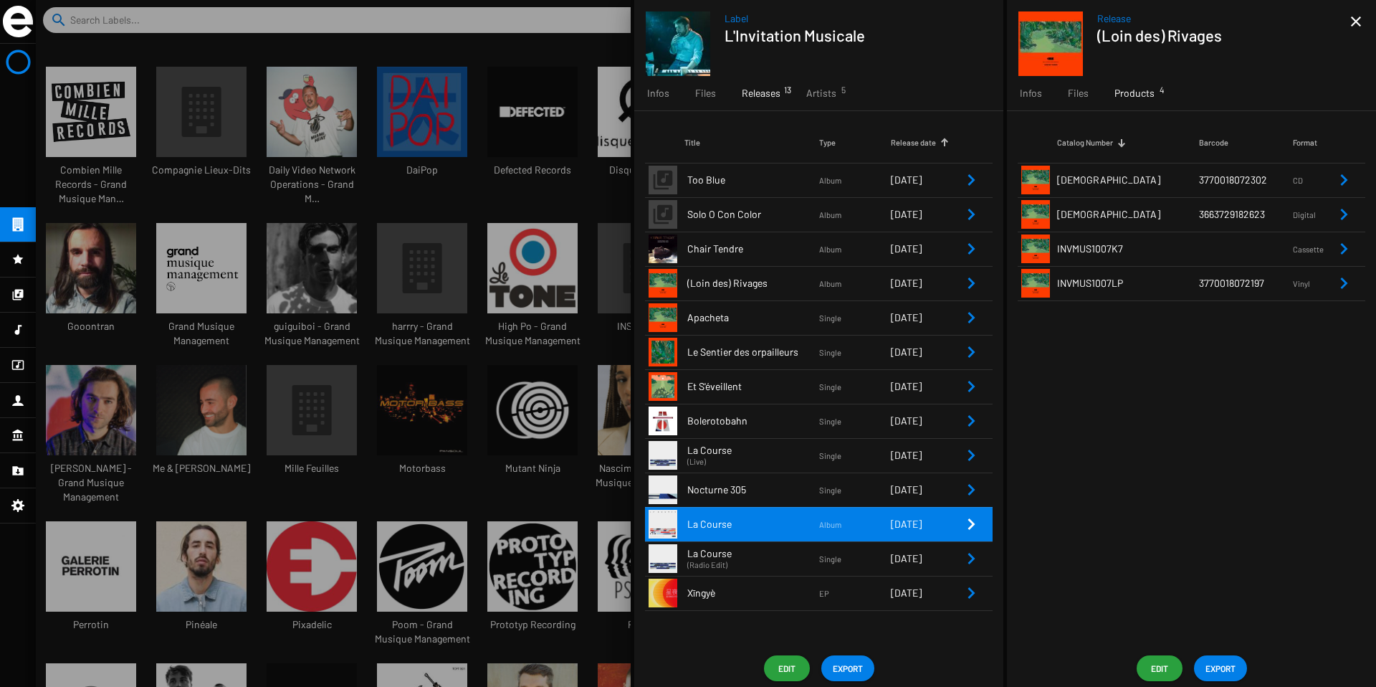
click at [981, 520] on td at bounding box center [978, 524] width 30 height 34
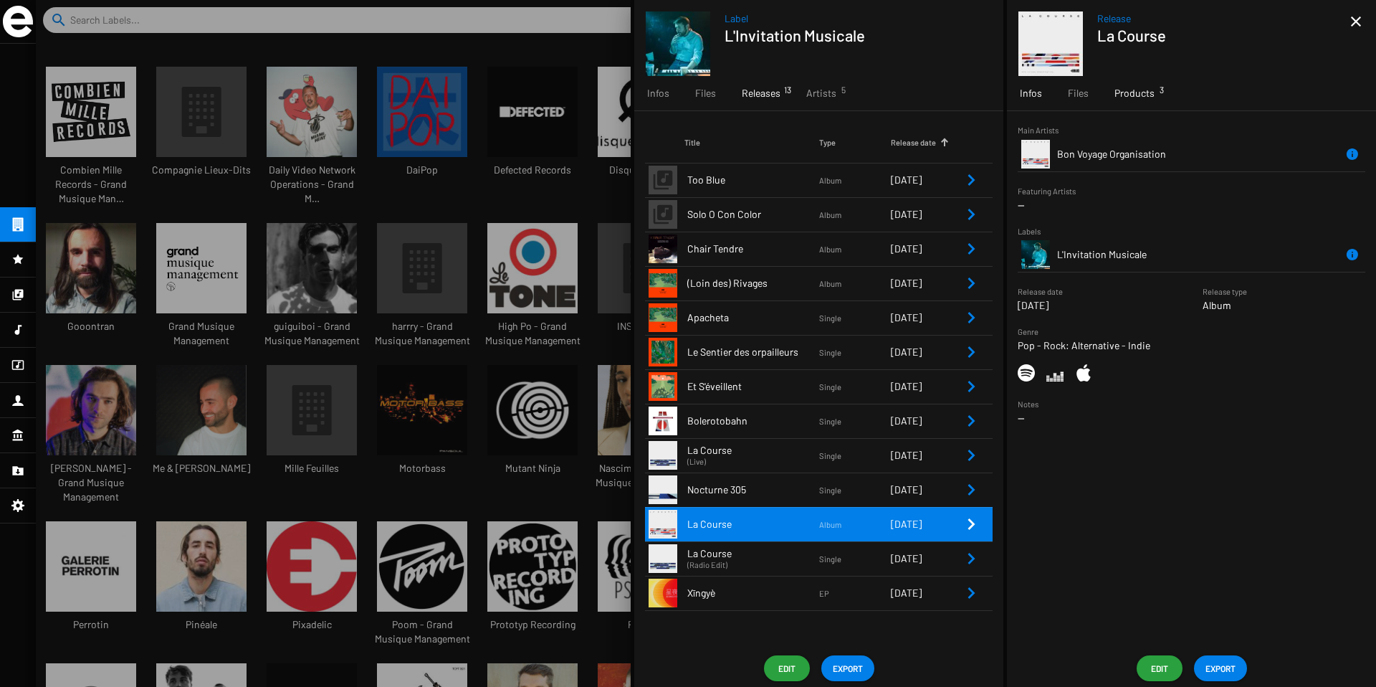
click at [1151, 98] on span "Products 3" at bounding box center [1135, 93] width 40 height 14
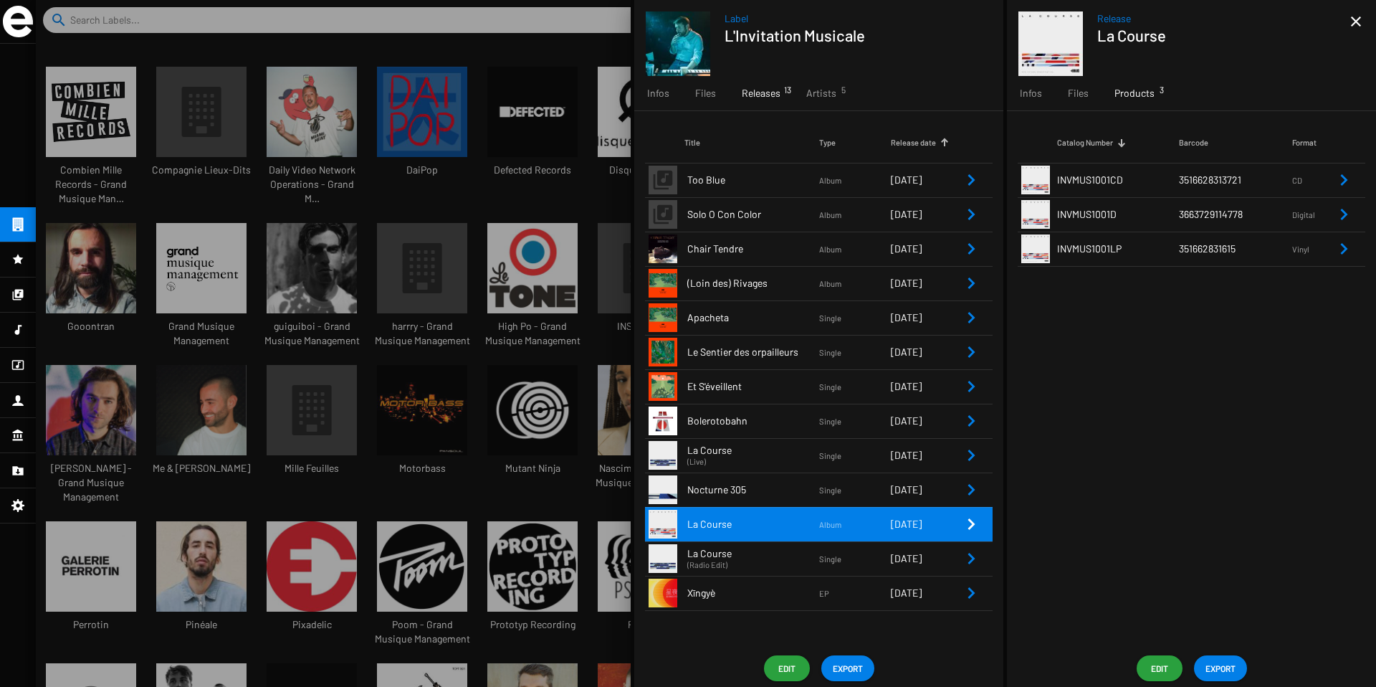
scroll to position [7, 7]
click at [368, 321] on div at bounding box center [706, 343] width 1341 height 687
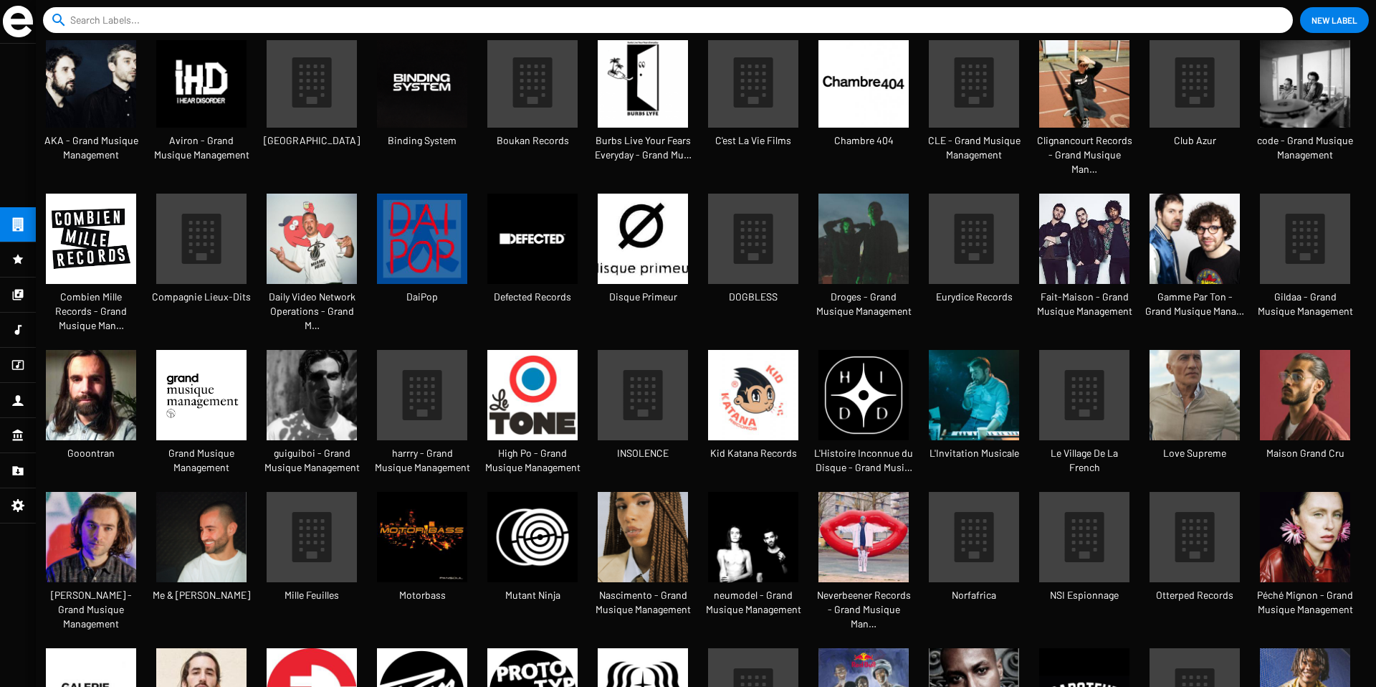
click at [313, 92] on icon at bounding box center [311, 82] width 39 height 50
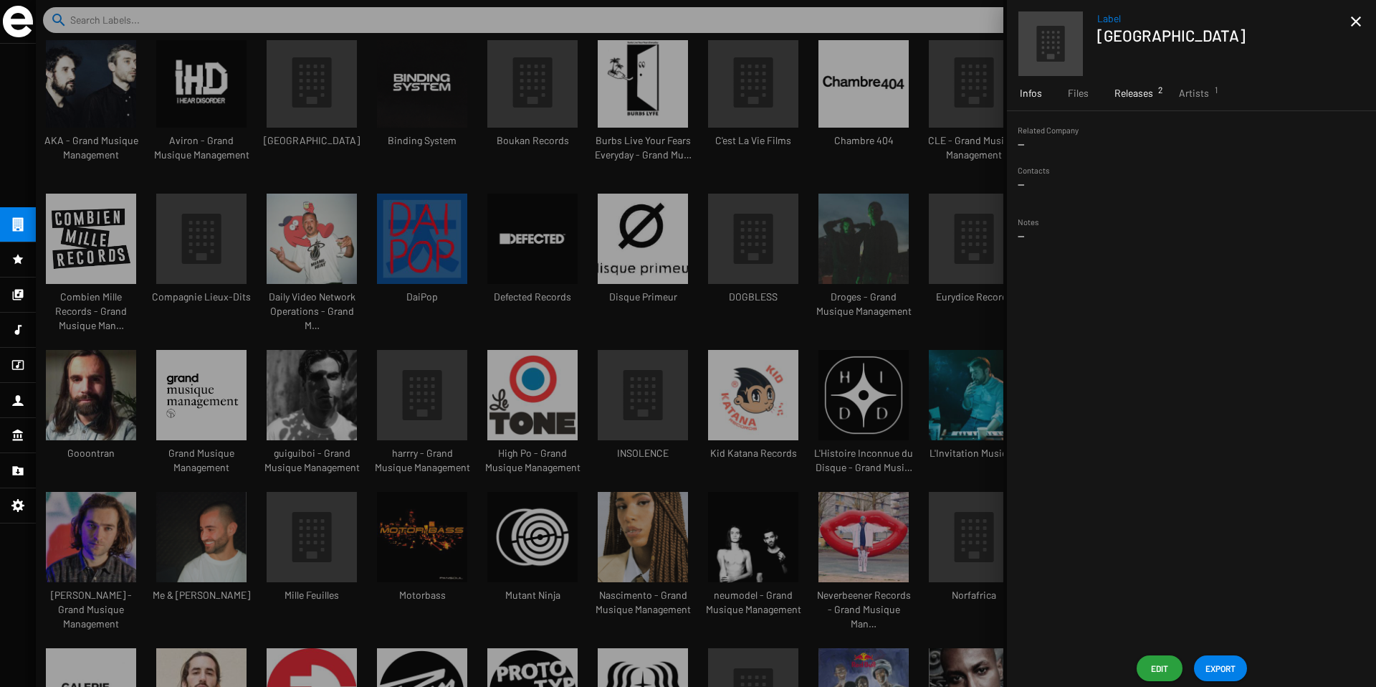
click at [1139, 91] on span "Releases 2" at bounding box center [1134, 93] width 39 height 14
click at [783, 214] on div at bounding box center [706, 343] width 1341 height 687
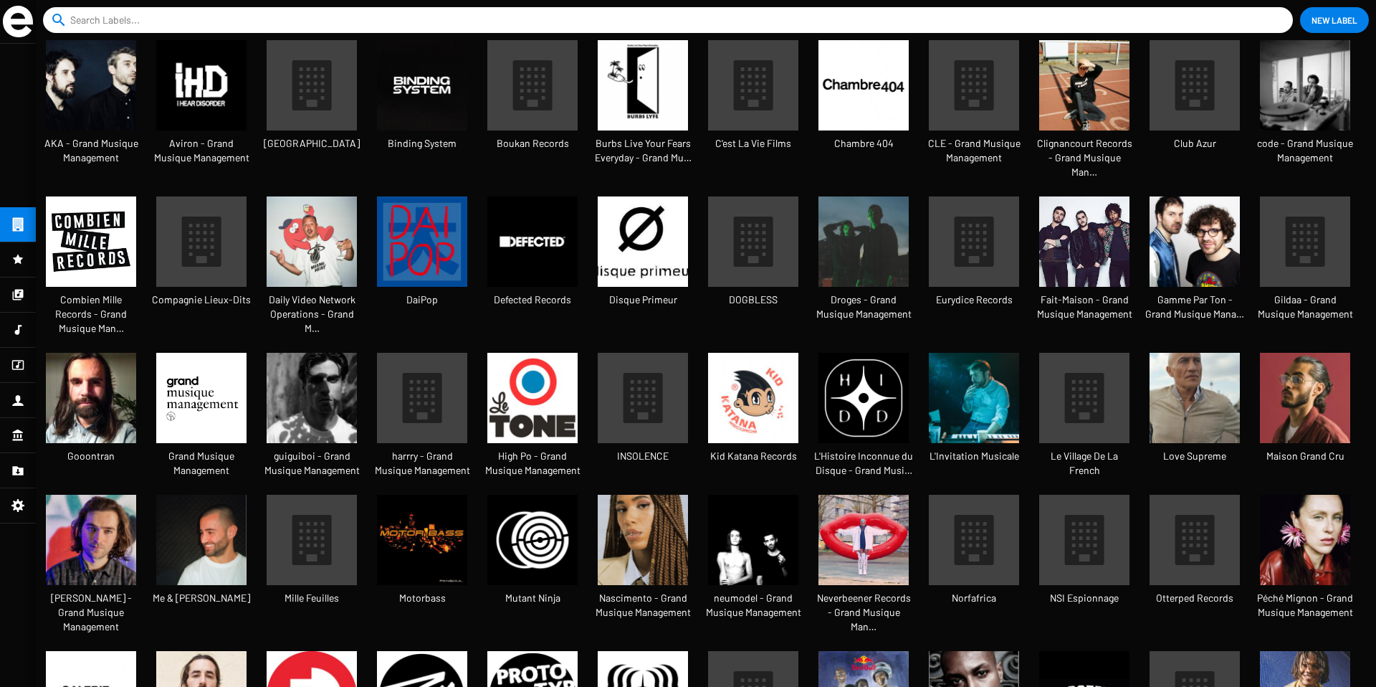
click at [104, 237] on img at bounding box center [91, 241] width 90 height 90
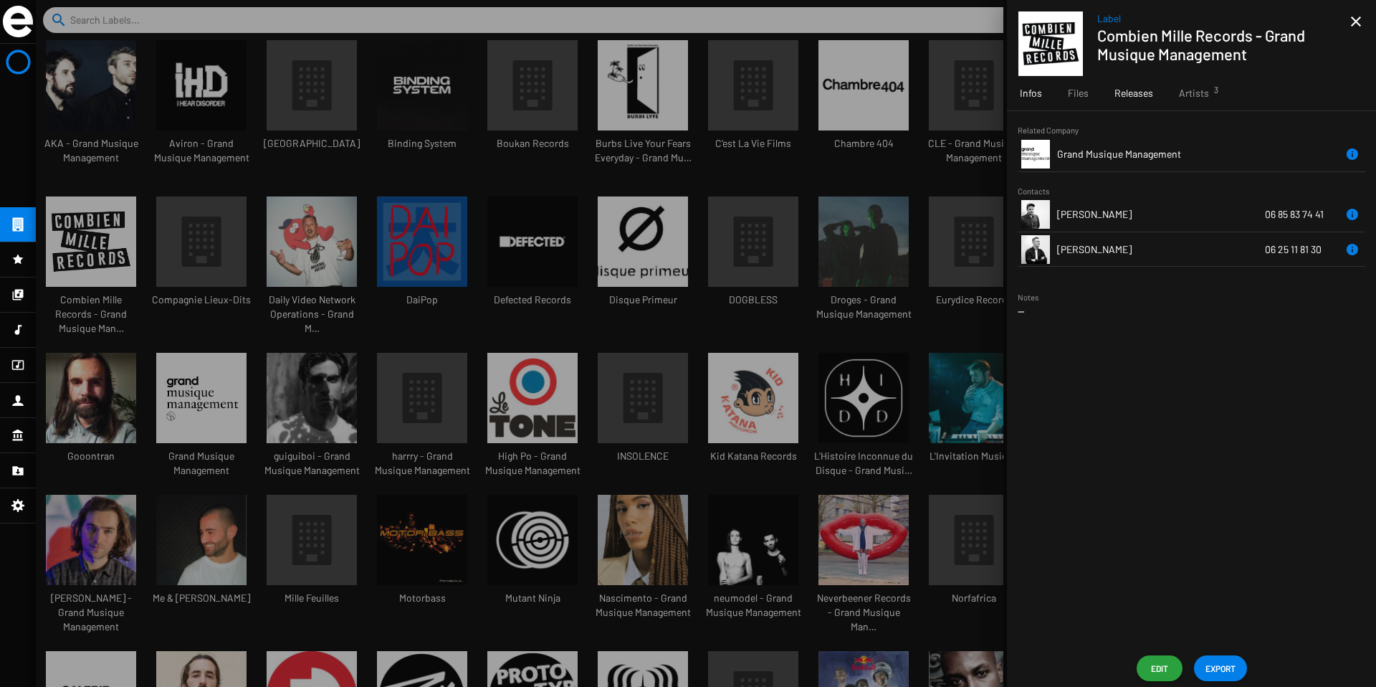
click at [1136, 92] on span "Releases" at bounding box center [1134, 93] width 39 height 14
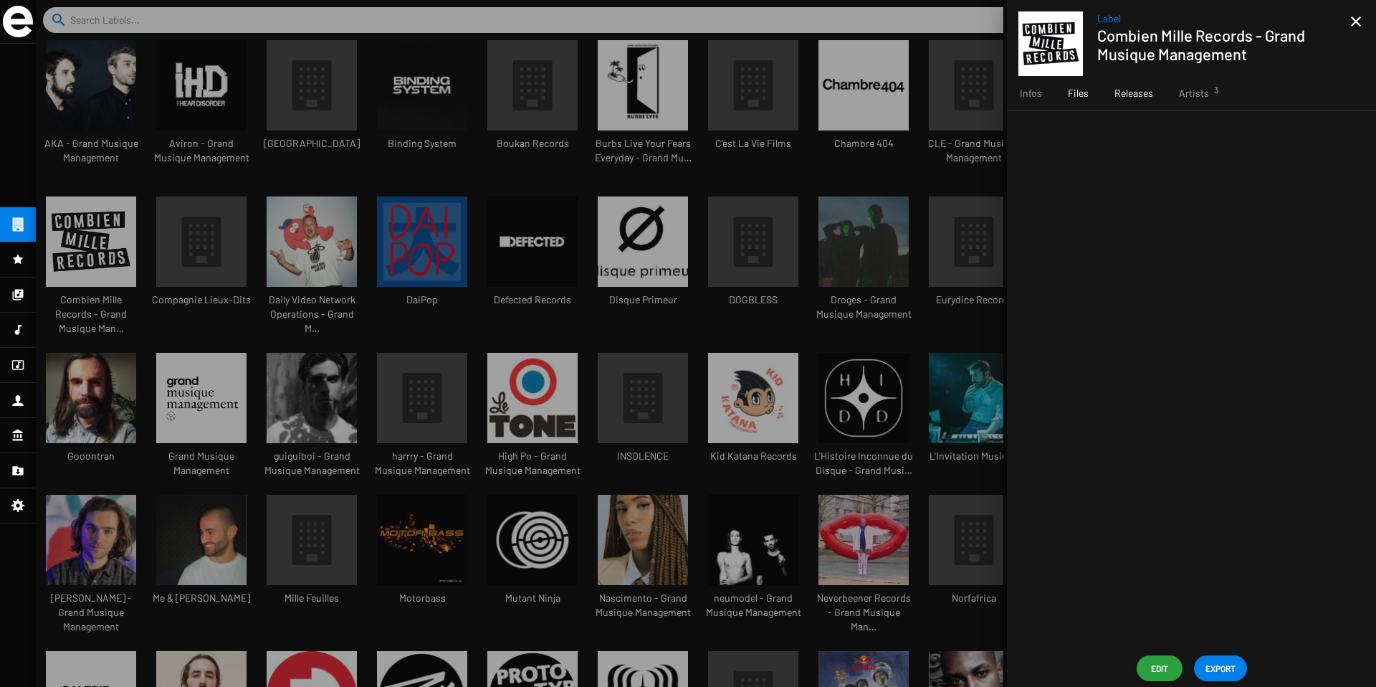
click at [1082, 93] on span "Files" at bounding box center [1078, 93] width 21 height 14
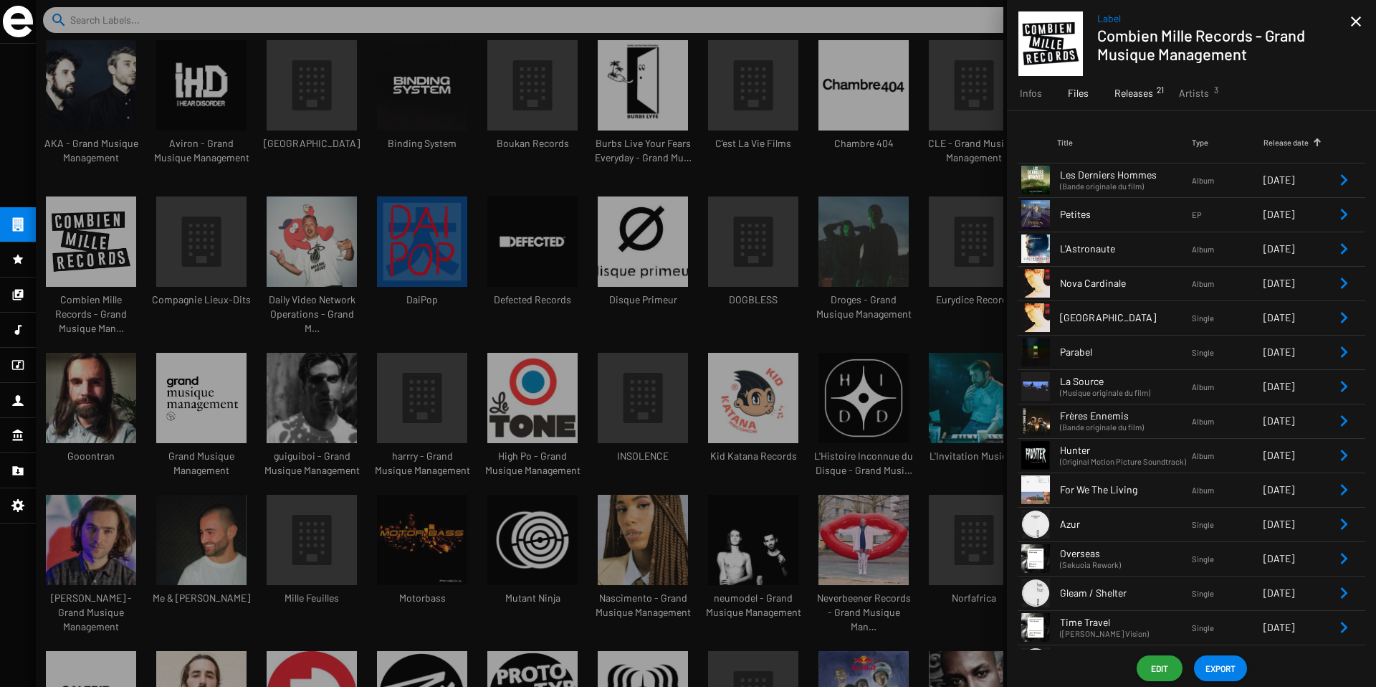
click at [1128, 90] on span "Releases 21" at bounding box center [1134, 93] width 39 height 14
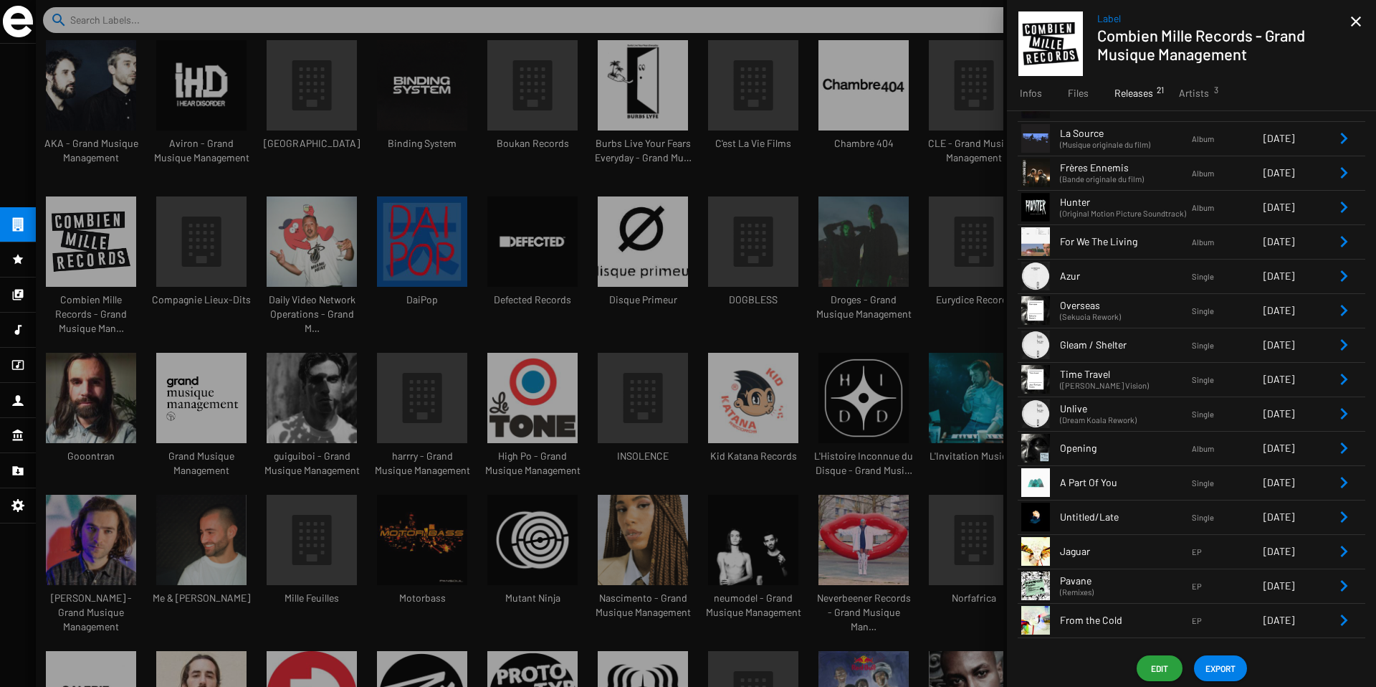
scroll to position [7, 7]
click at [1336, 241] on icon "Remove Reference" at bounding box center [1344, 241] width 17 height 17
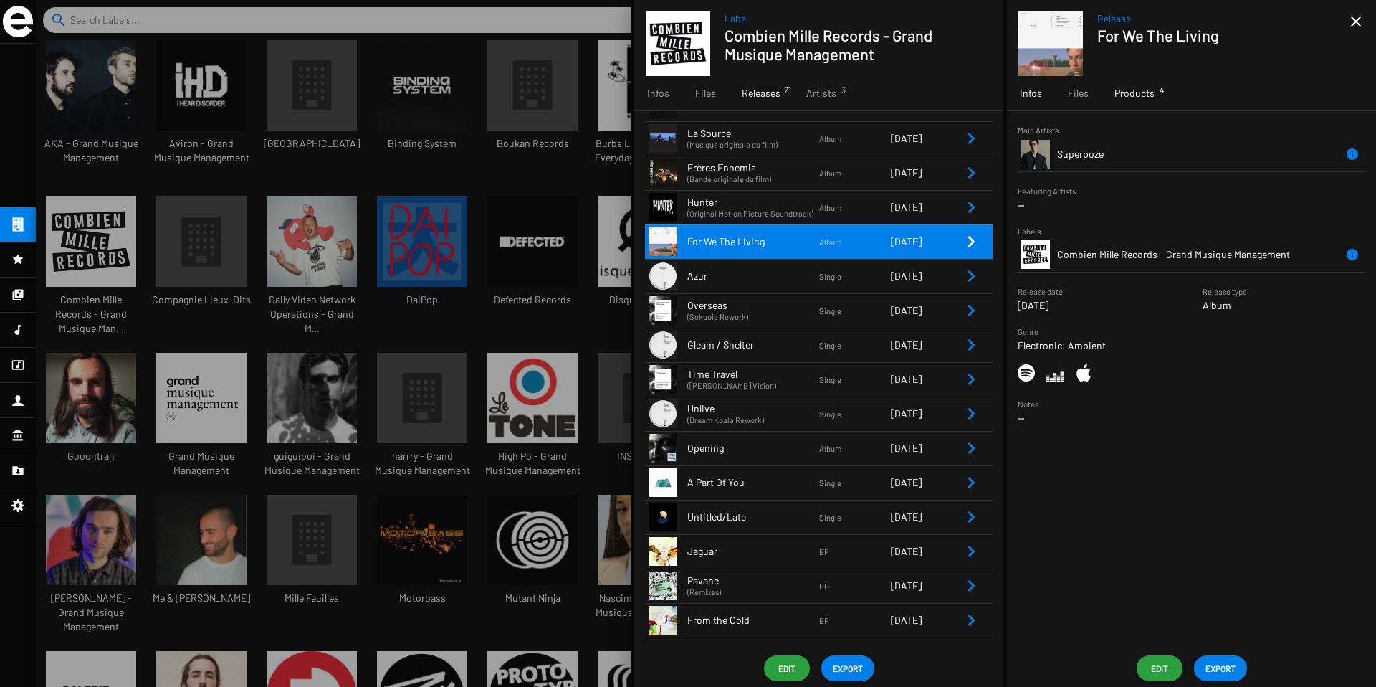
click at [1124, 105] on div "Products 4" at bounding box center [1135, 93] width 66 height 34
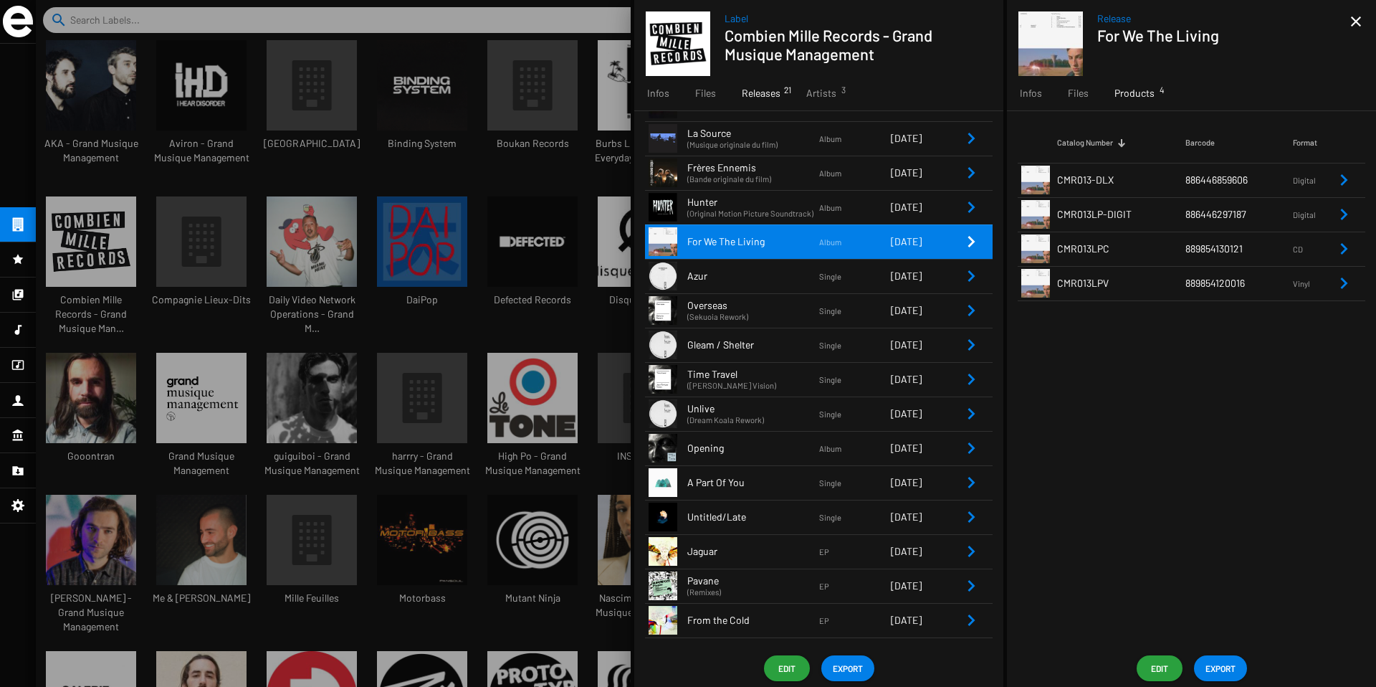
click at [1336, 281] on icon "Remove Reference" at bounding box center [1344, 283] width 17 height 17
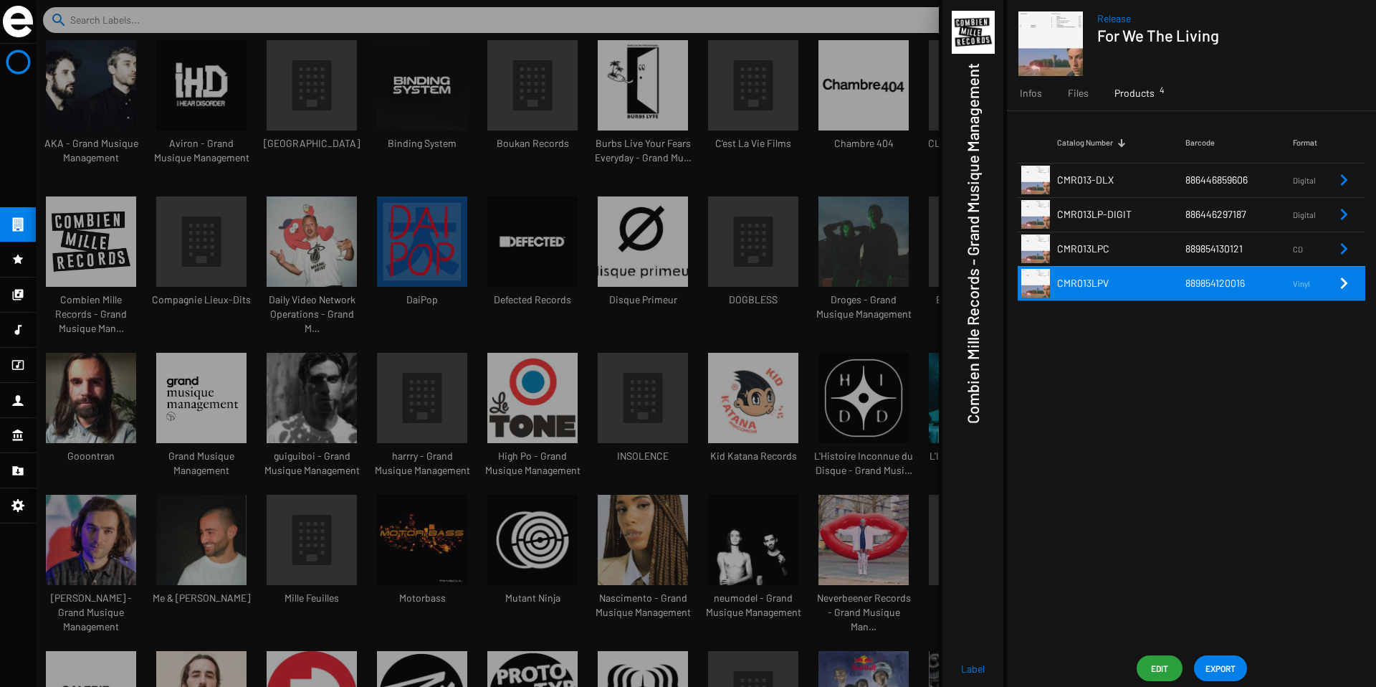
click at [1346, 285] on icon "Remove Reference" at bounding box center [1344, 283] width 17 height 17
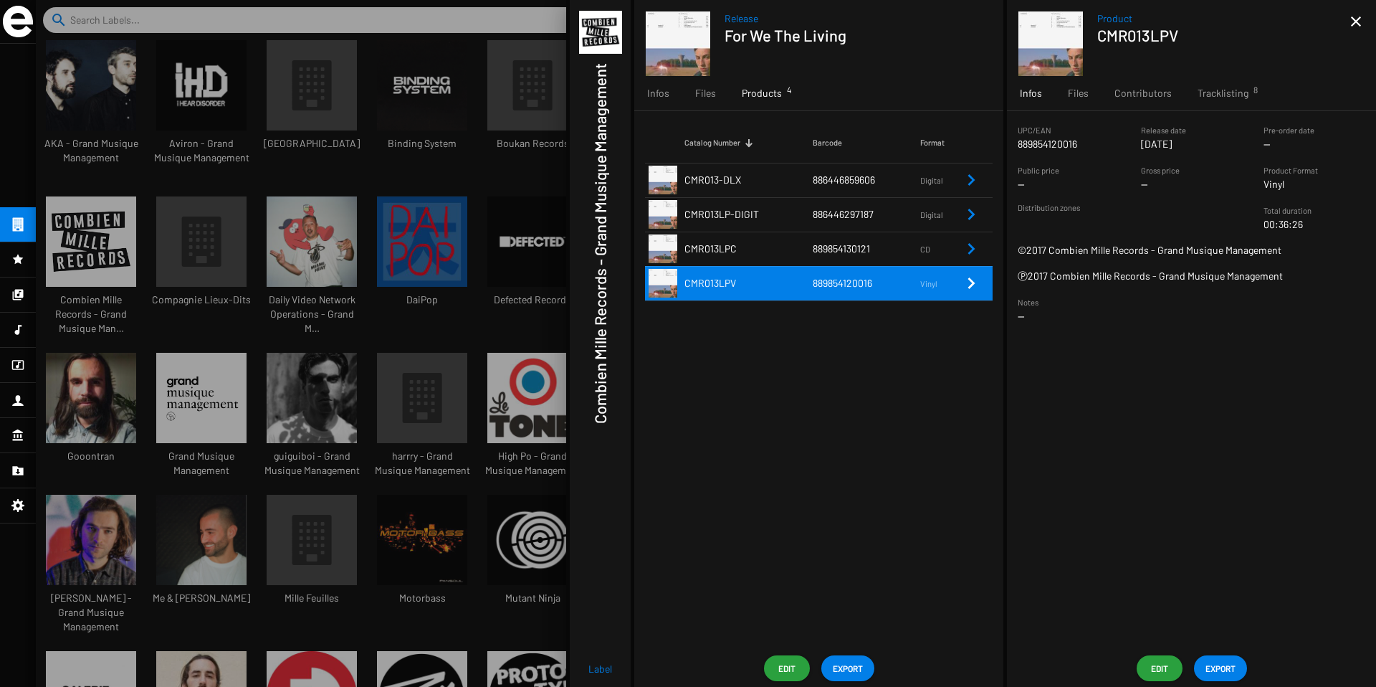
drag, startPoint x: 1084, startPoint y: 147, endPoint x: 1019, endPoint y: 147, distance: 64.5
click at [1019, 147] on sf-string-widget "UPC/EAN 889854120016" at bounding box center [1069, 137] width 102 height 29
copy p "889854120016"
click at [1359, 25] on mat-icon "close" at bounding box center [1356, 21] width 17 height 17
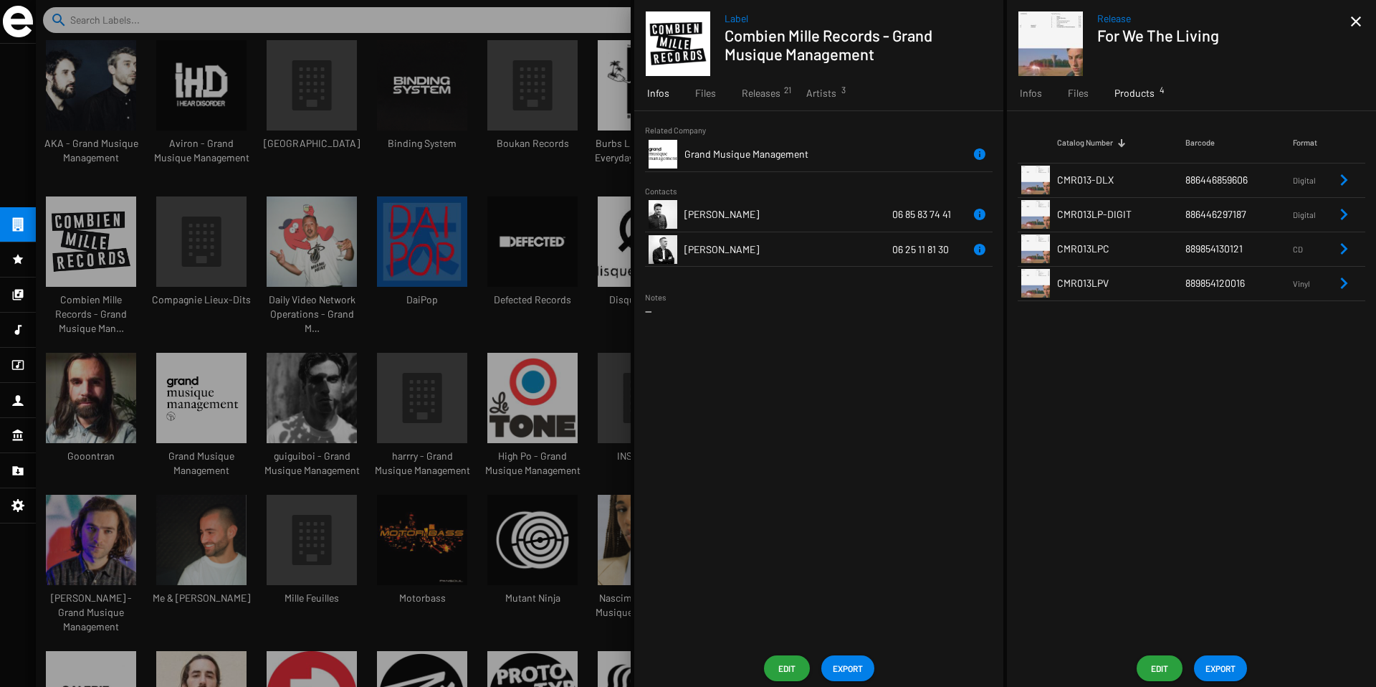
click at [1359, 15] on mat-icon "close" at bounding box center [1356, 21] width 17 height 17
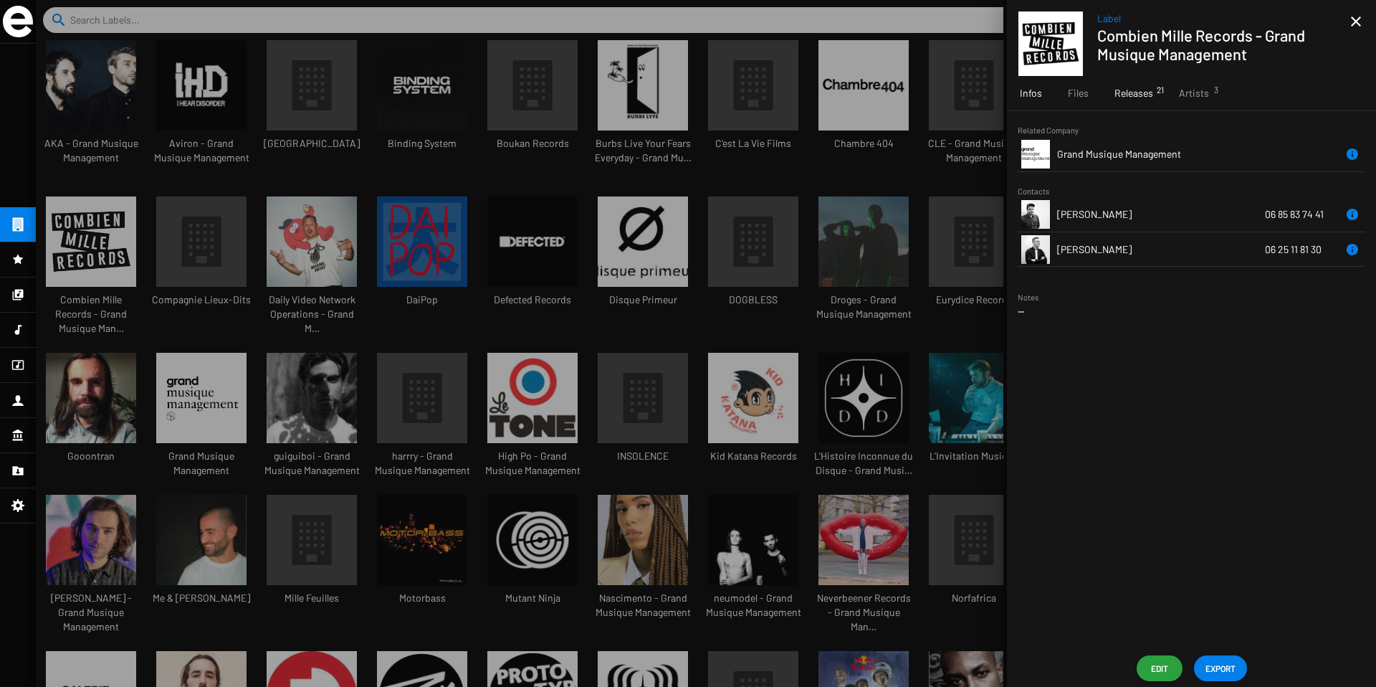
click at [1116, 97] on span "Releases 21" at bounding box center [1134, 93] width 39 height 14
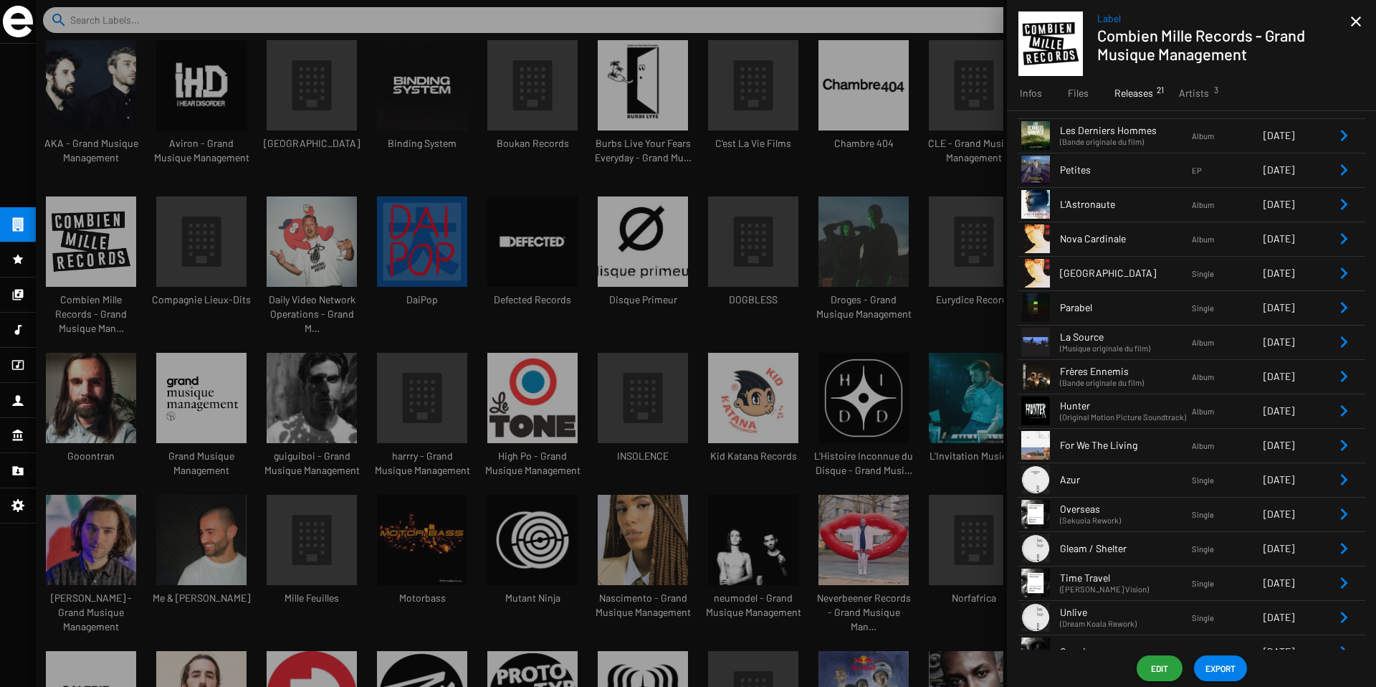
scroll to position [118, 0]
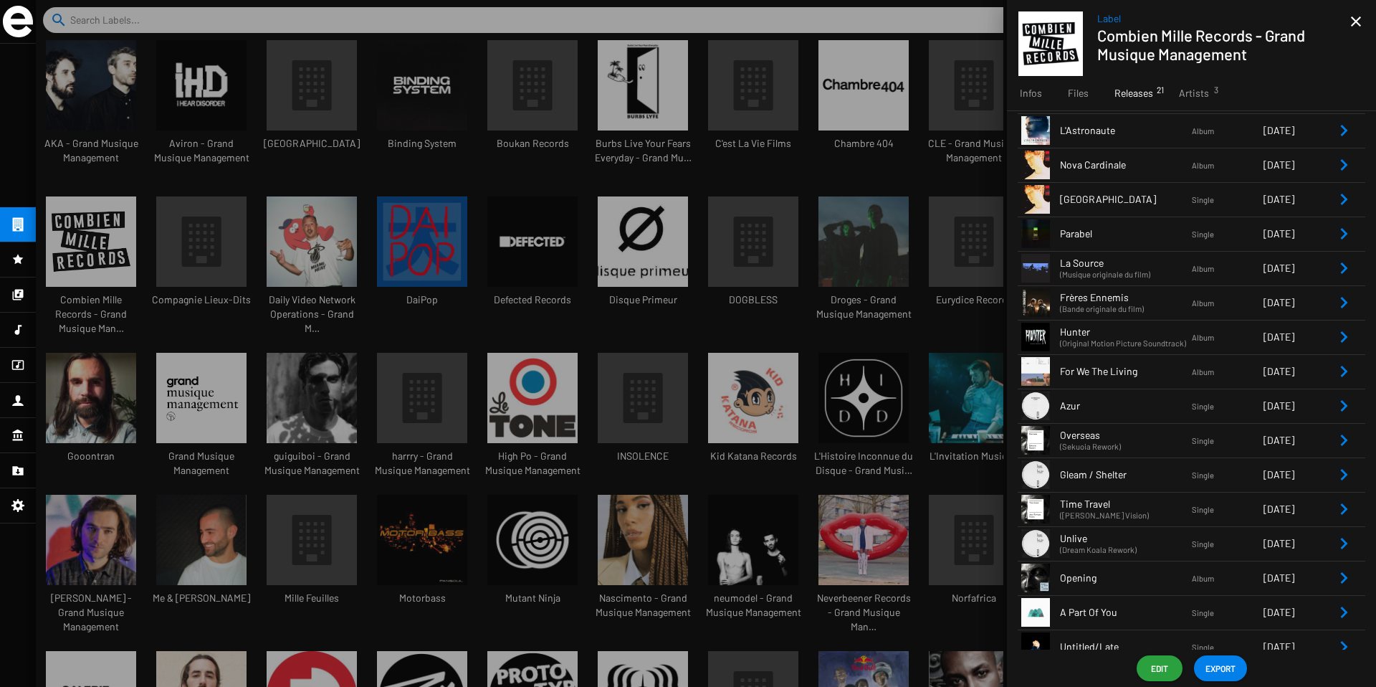
click at [1336, 397] on icon "Remove Reference" at bounding box center [1344, 405] width 17 height 17
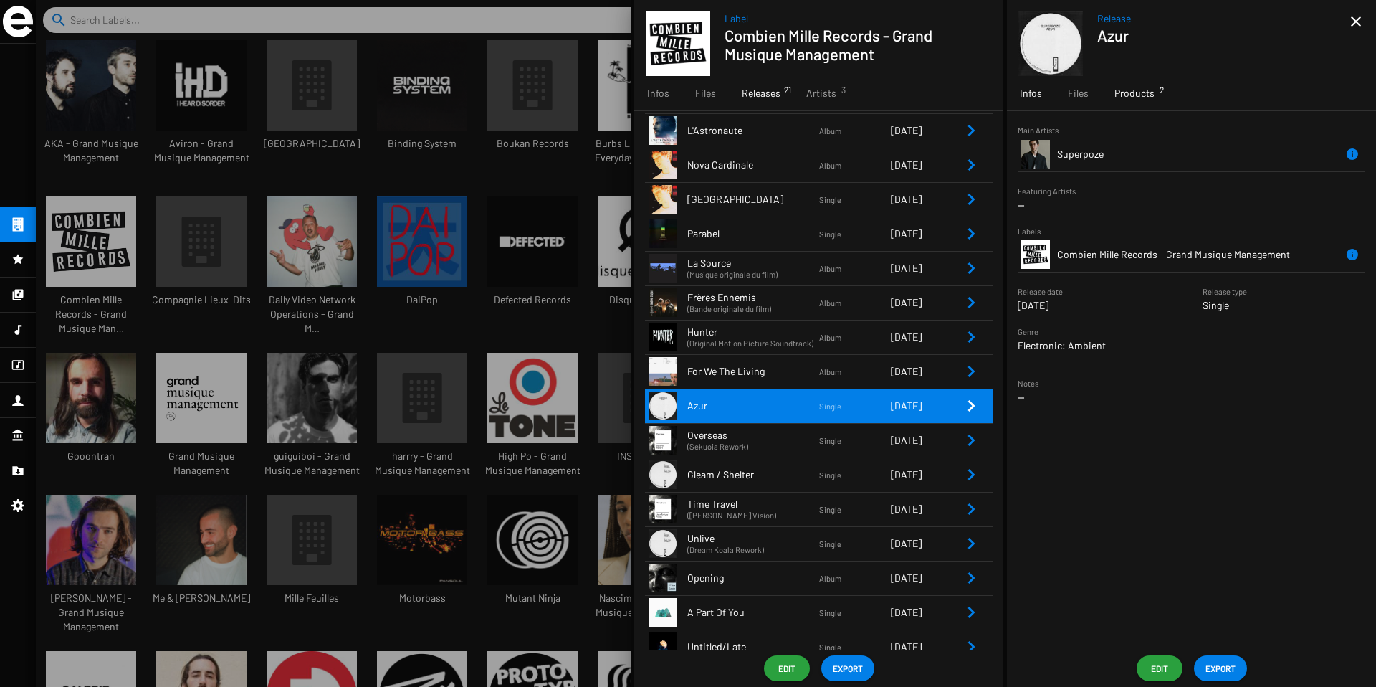
click at [1124, 94] on span "Products 2" at bounding box center [1135, 93] width 40 height 14
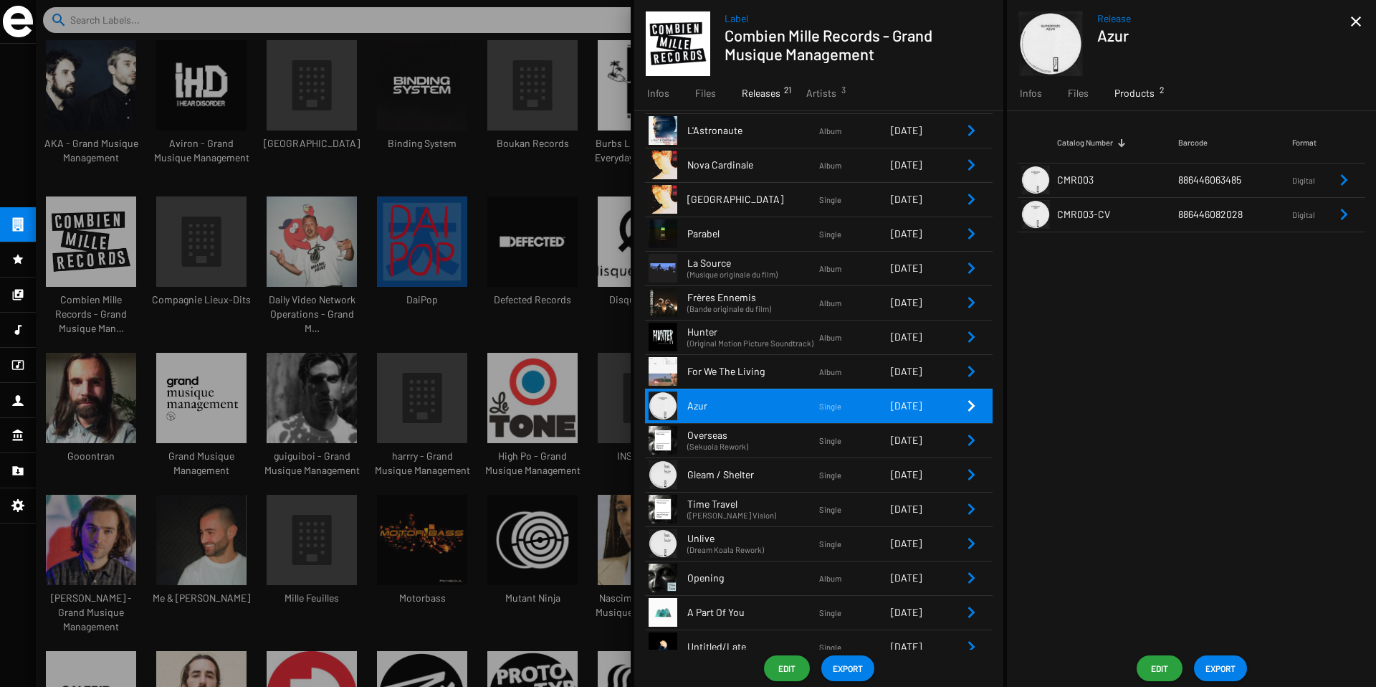
click at [1340, 213] on icon "Remove Reference" at bounding box center [1344, 214] width 17 height 17
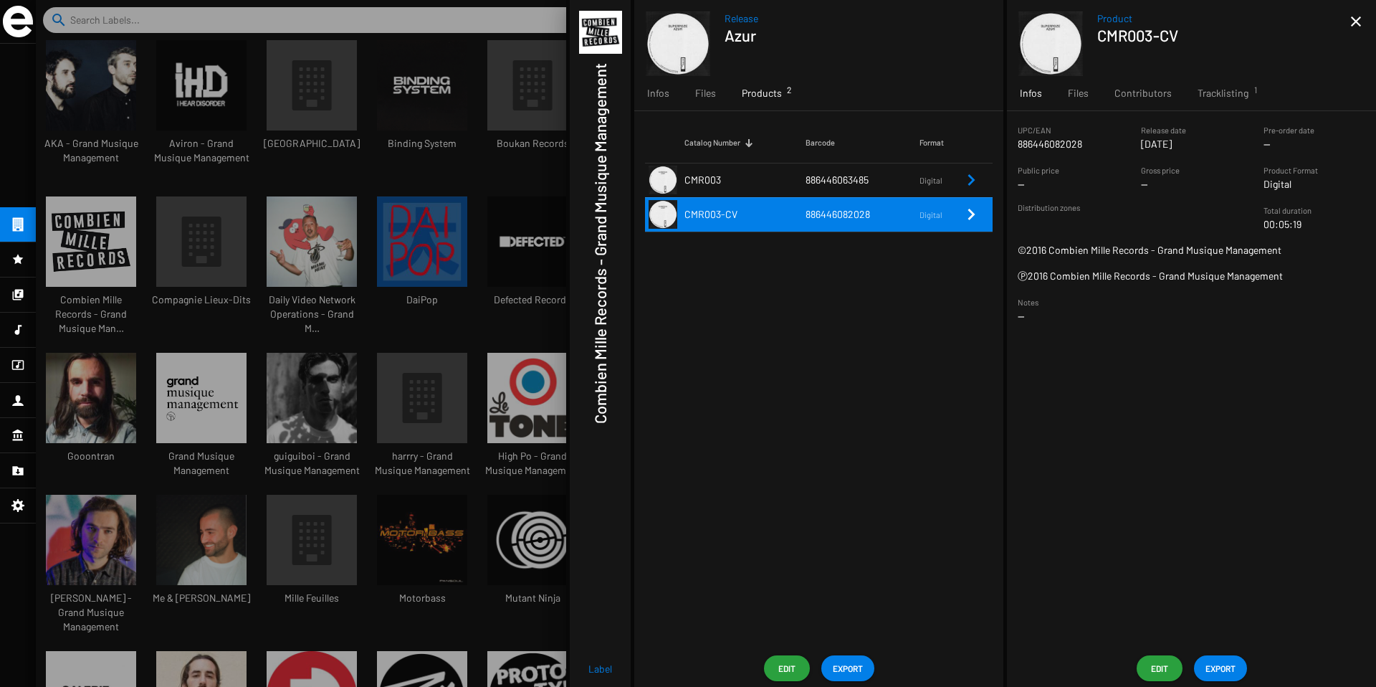
click at [1091, 144] on sf-string-widget "UPC/EAN 886446082028" at bounding box center [1069, 137] width 102 height 29
drag, startPoint x: 1091, startPoint y: 144, endPoint x: 1013, endPoint y: 146, distance: 78.2
click at [1013, 146] on sf-form-element "UPC/EAN 886446082028" at bounding box center [1068, 137] width 123 height 29
click at [1354, 19] on mat-icon "close" at bounding box center [1356, 21] width 17 height 17
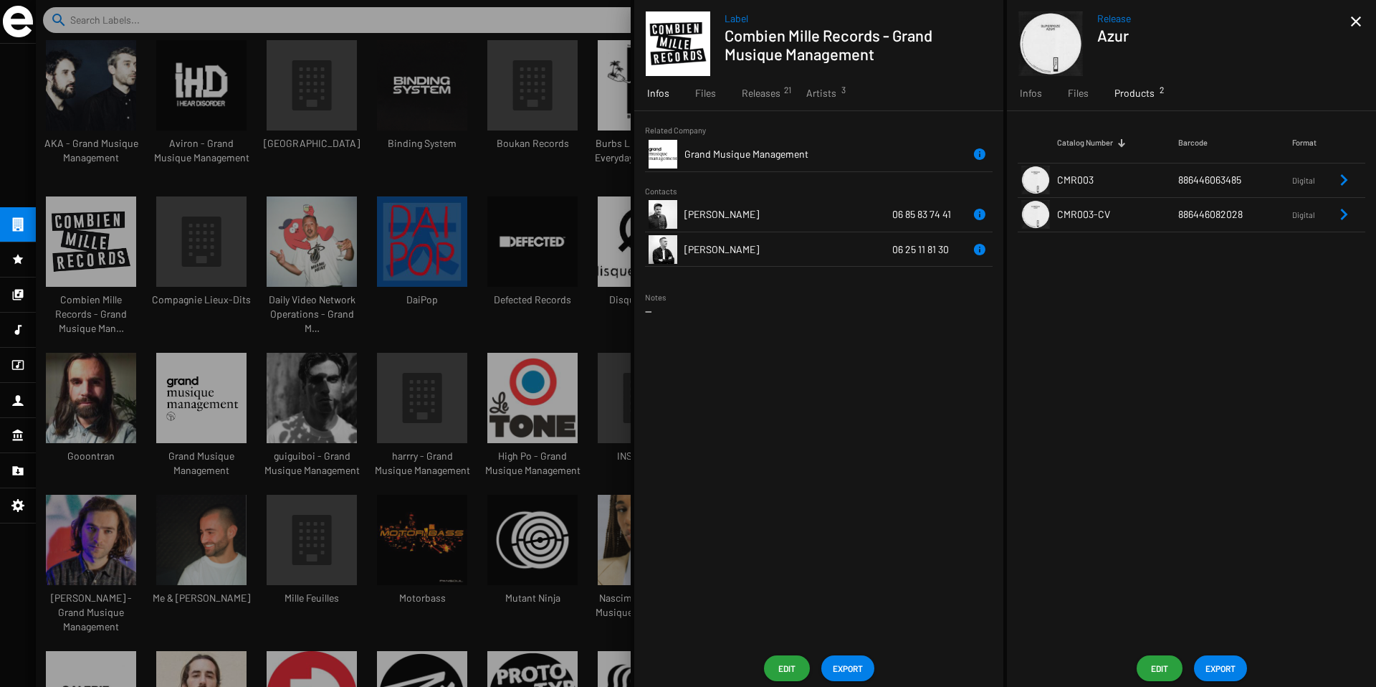
click at [1358, 24] on mat-icon "close" at bounding box center [1356, 21] width 17 height 17
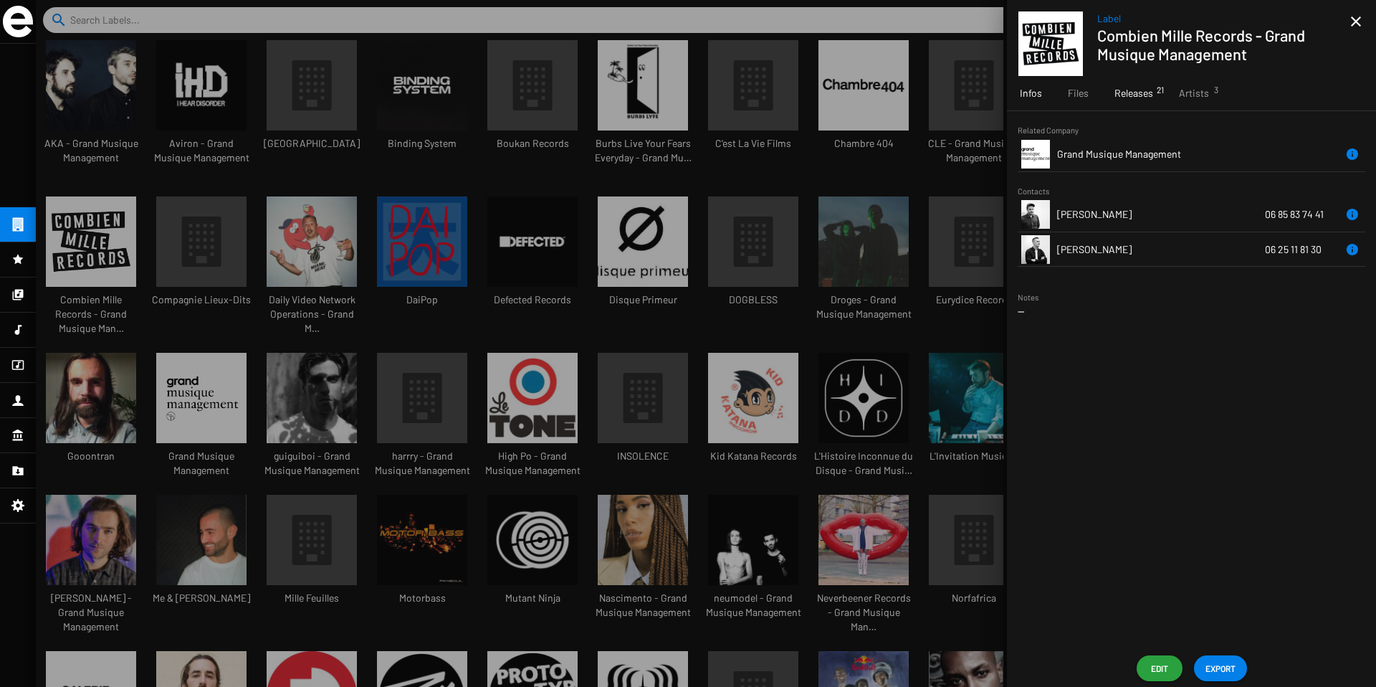
click at [1147, 93] on span "Releases 21" at bounding box center [1134, 93] width 39 height 14
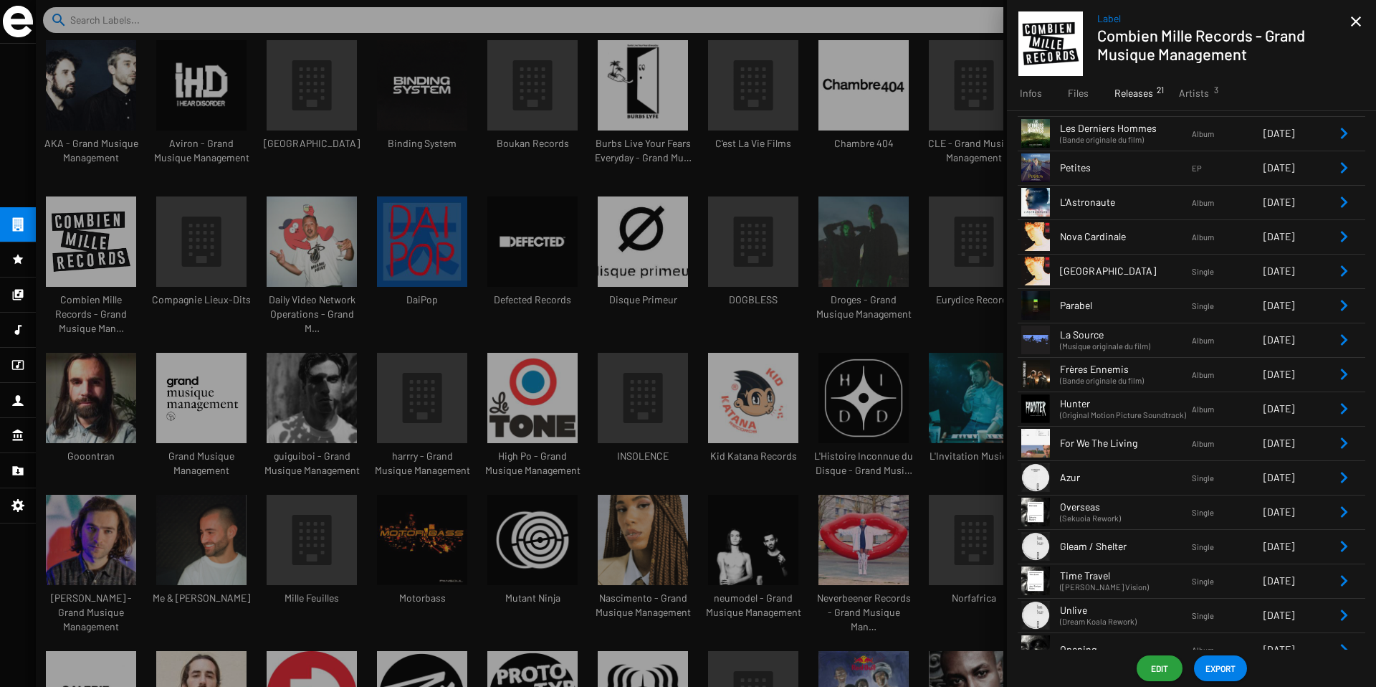
scroll to position [61, 0]
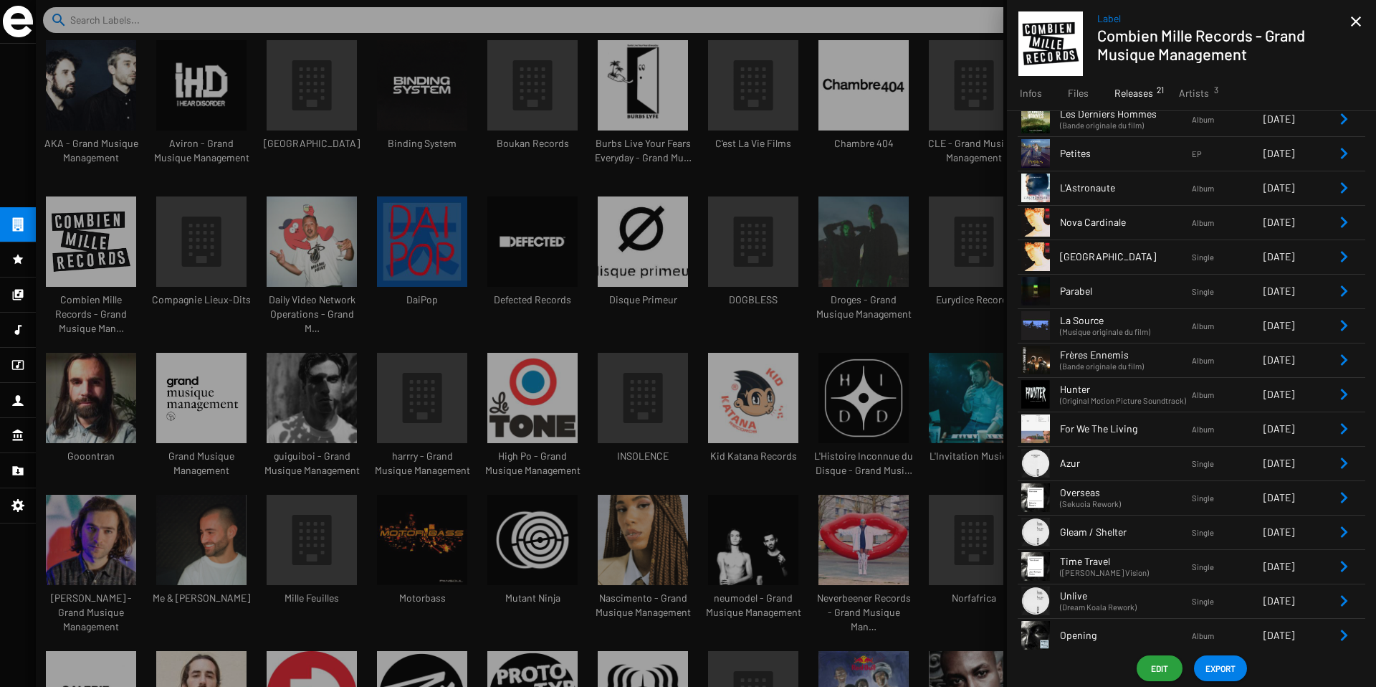
click at [1336, 524] on icon "Remove Reference" at bounding box center [1344, 531] width 17 height 17
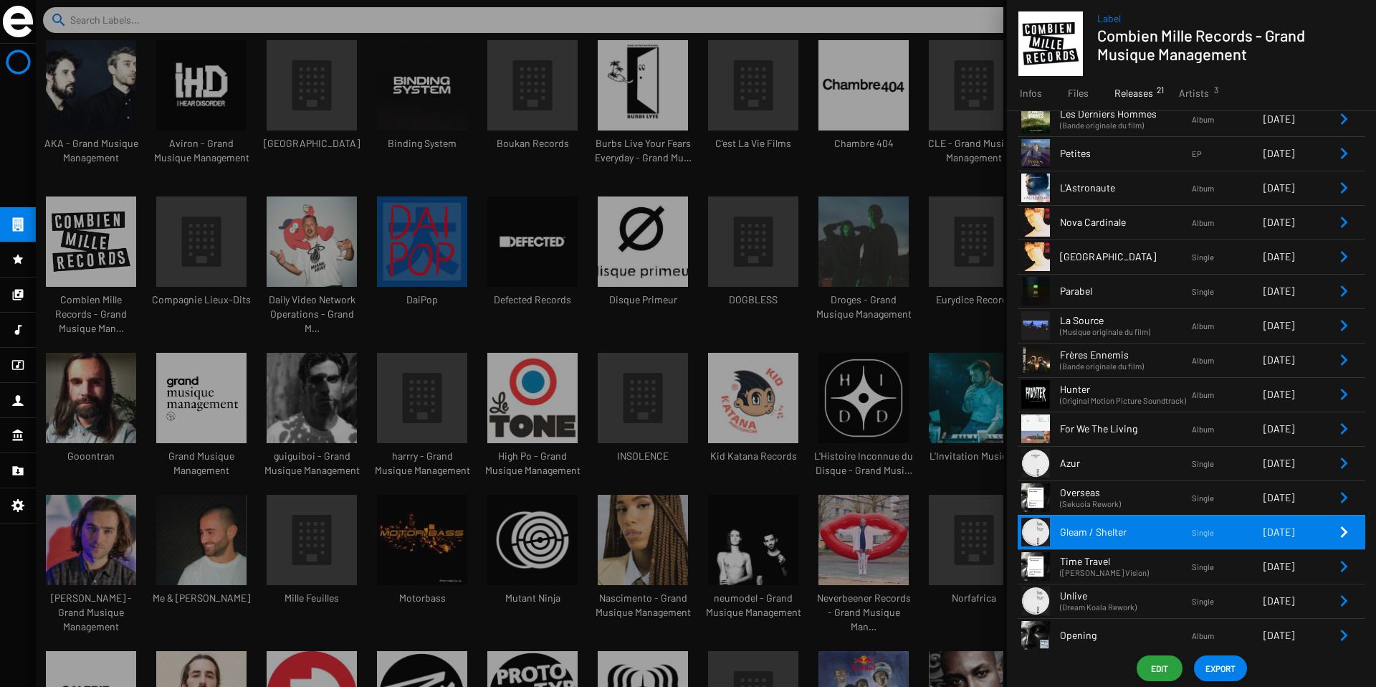
click at [1338, 526] on icon "Remove Reference" at bounding box center [1344, 531] width 17 height 17
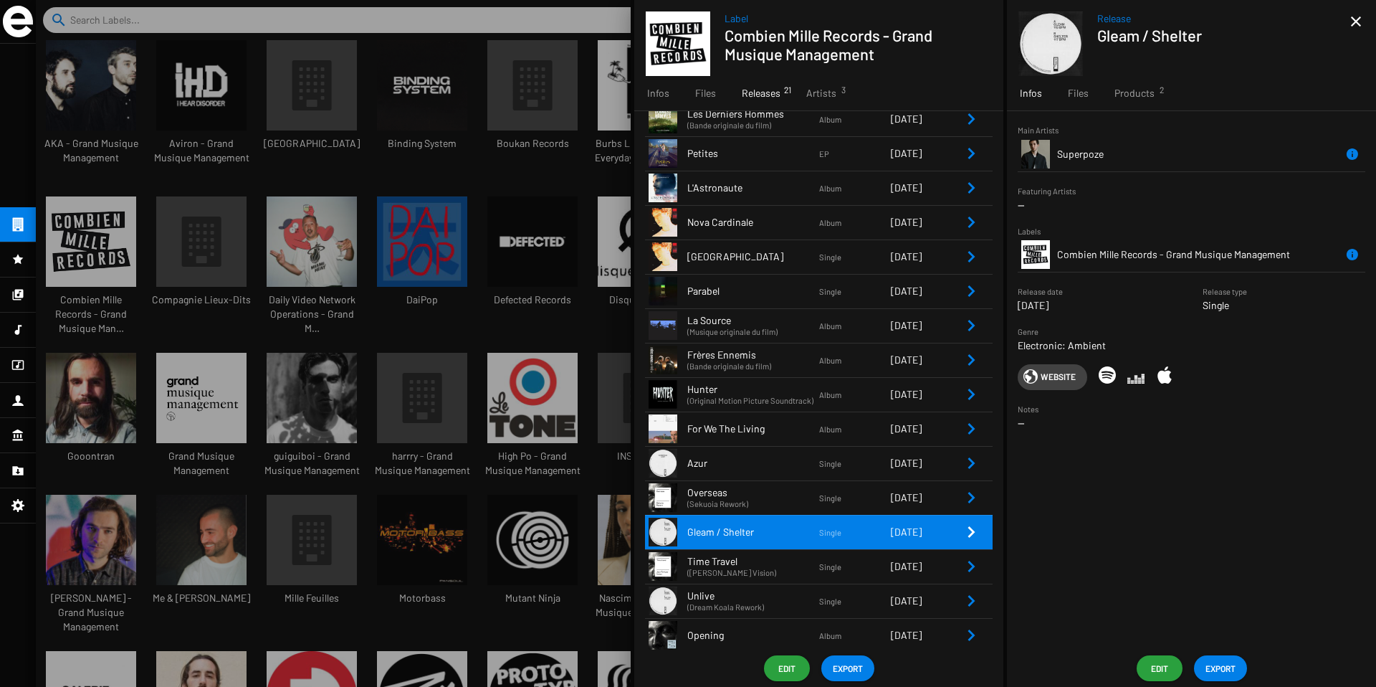
click at [1139, 94] on span "Products 2" at bounding box center [1135, 93] width 40 height 14
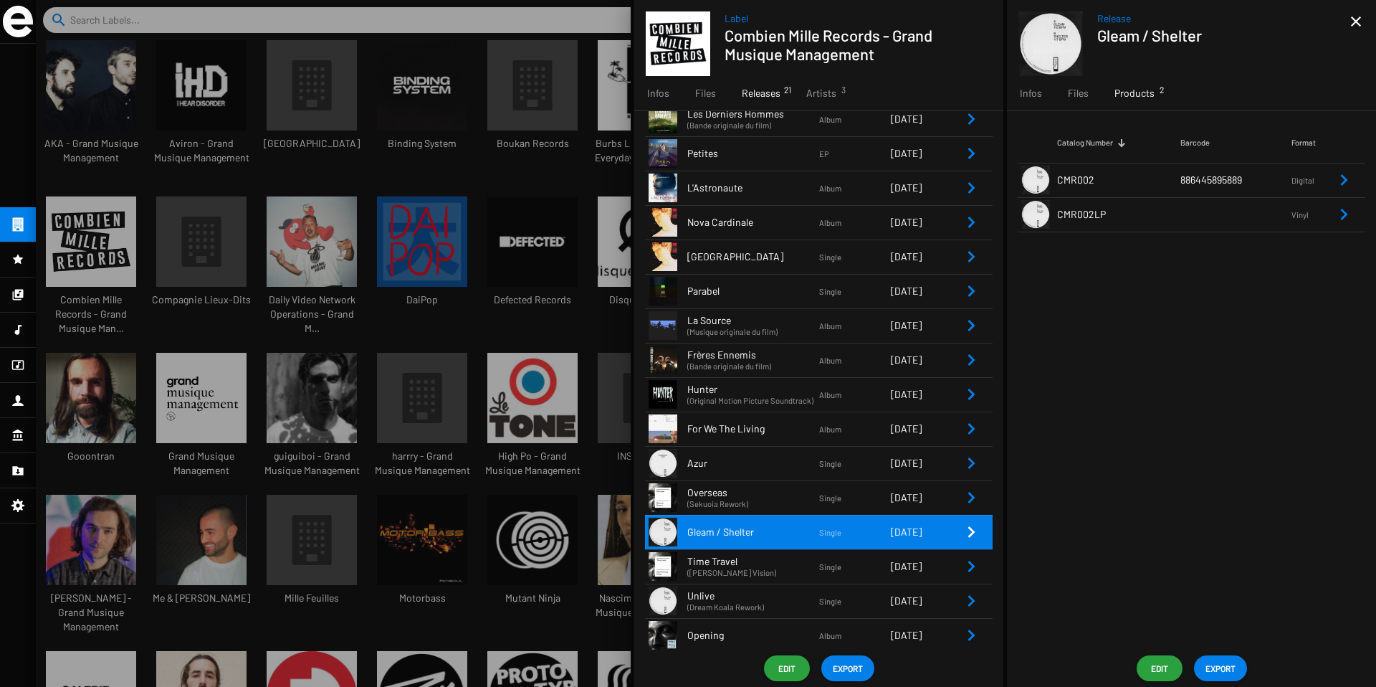
click at [1343, 217] on icon "Remove Reference" at bounding box center [1344, 214] width 7 height 11
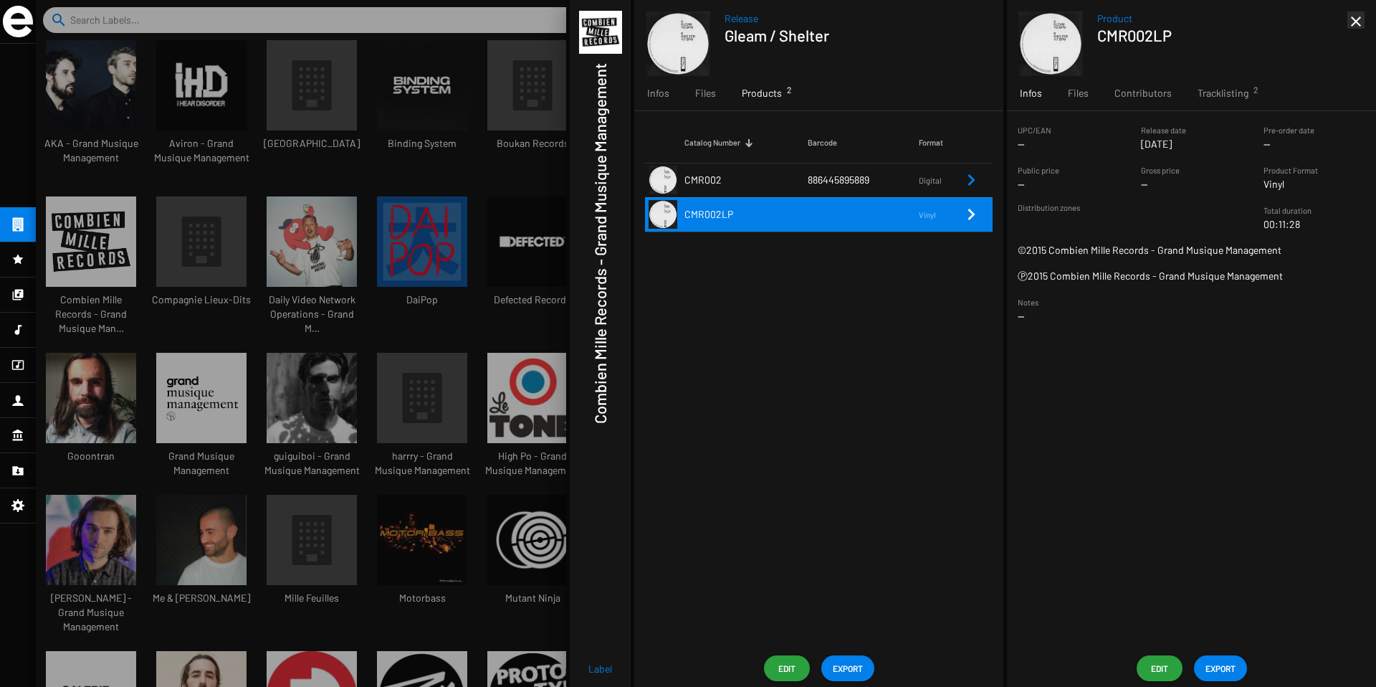
click at [1357, 22] on mat-icon "close" at bounding box center [1356, 21] width 17 height 17
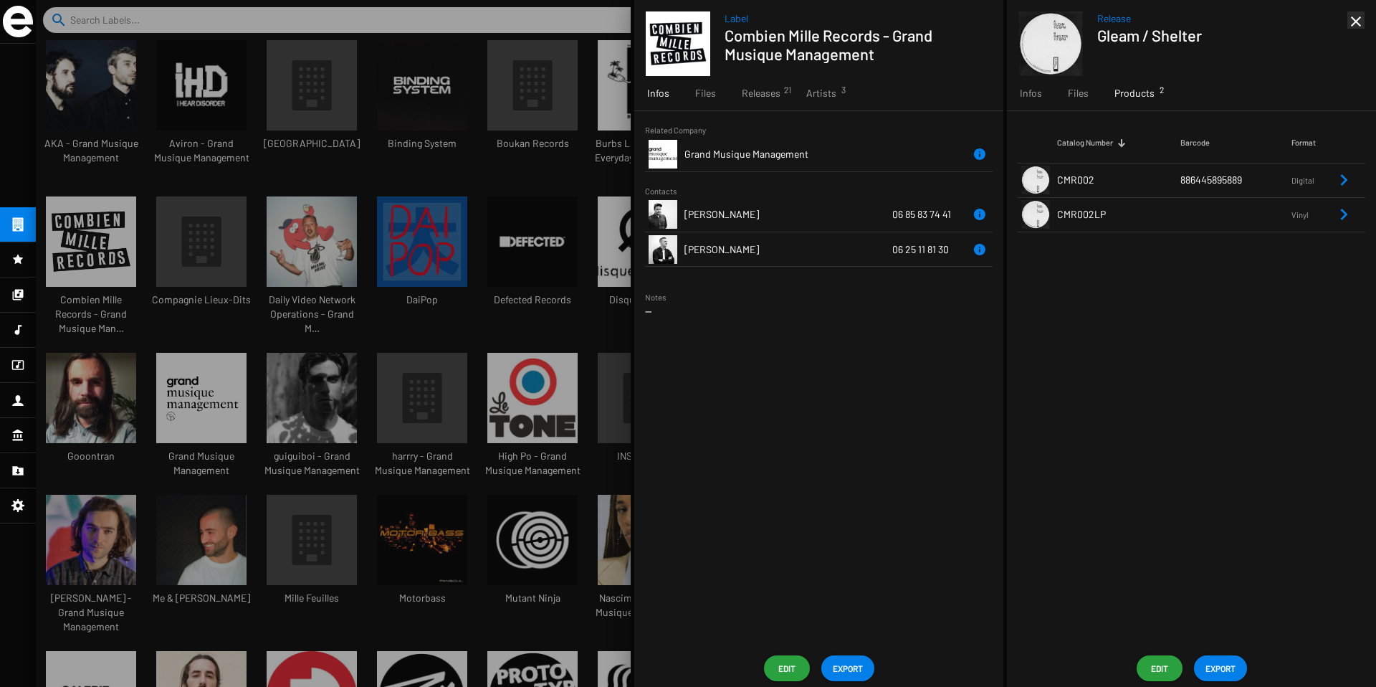
click at [1357, 22] on mat-icon "close" at bounding box center [1356, 21] width 17 height 17
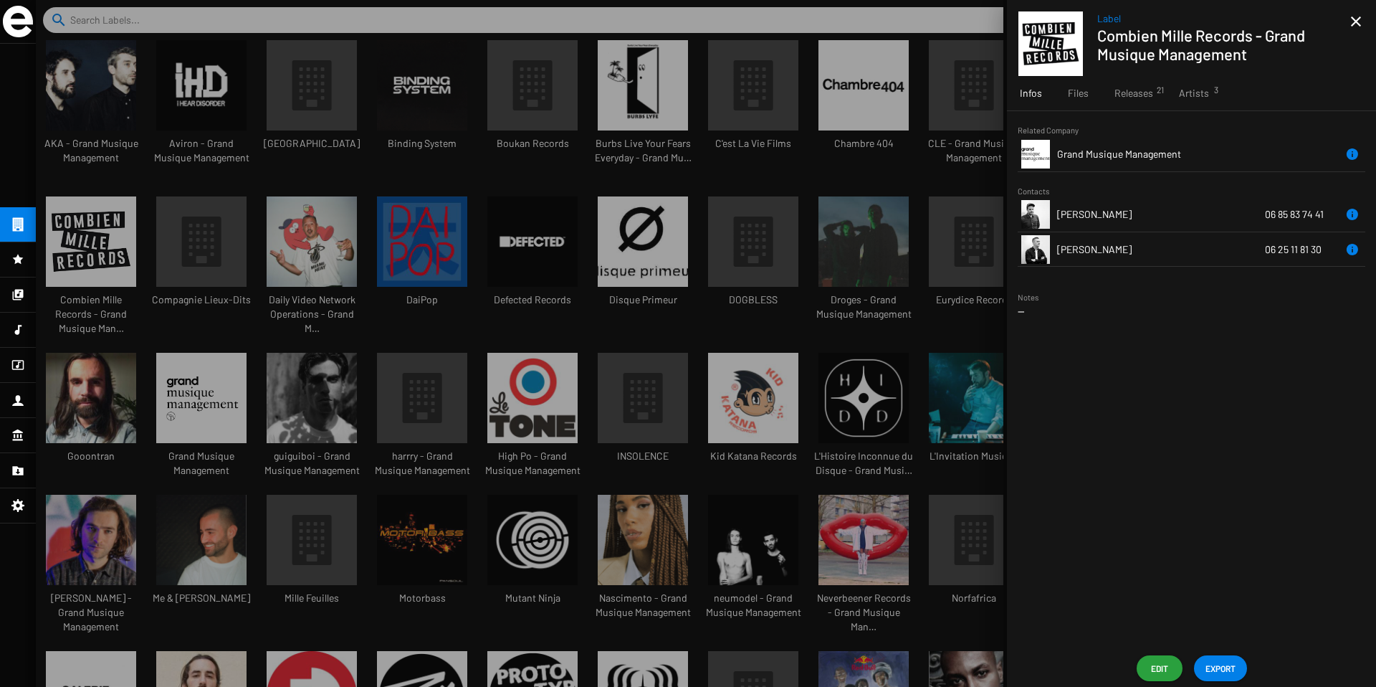
click at [817, 289] on div at bounding box center [706, 343] width 1341 height 687
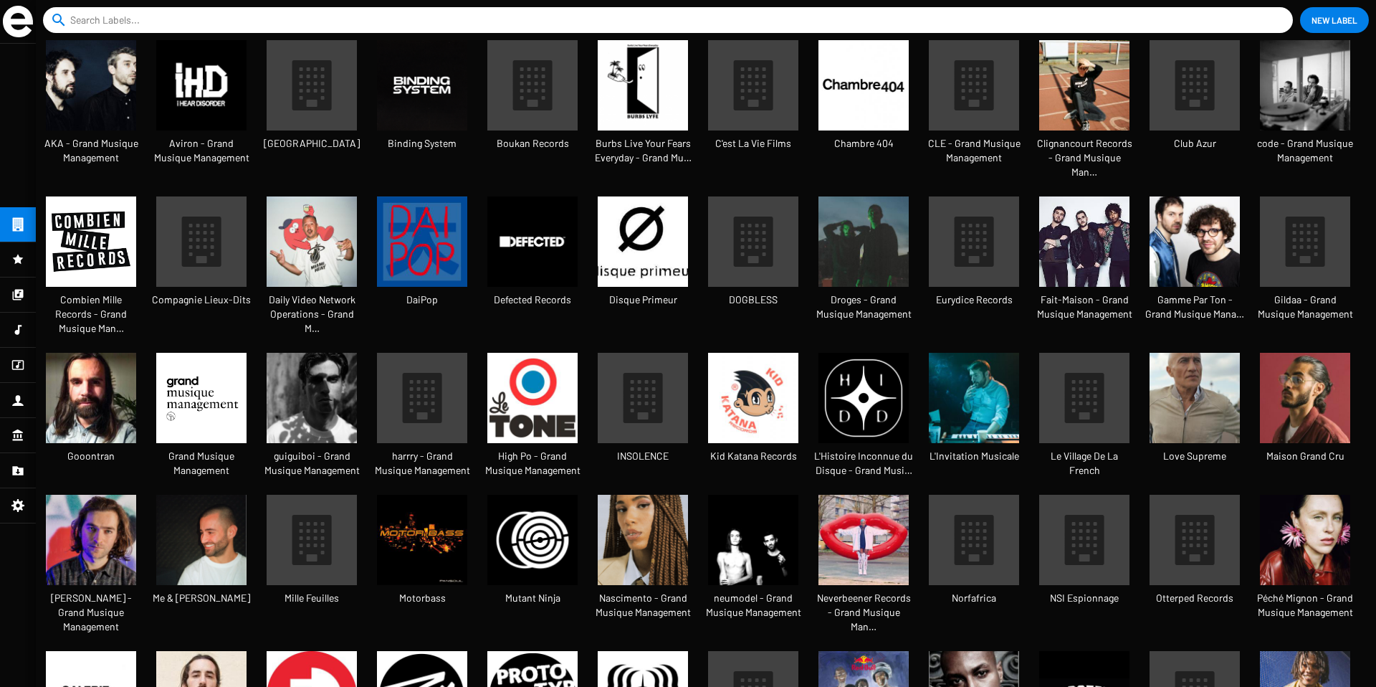
scroll to position [217, 0]
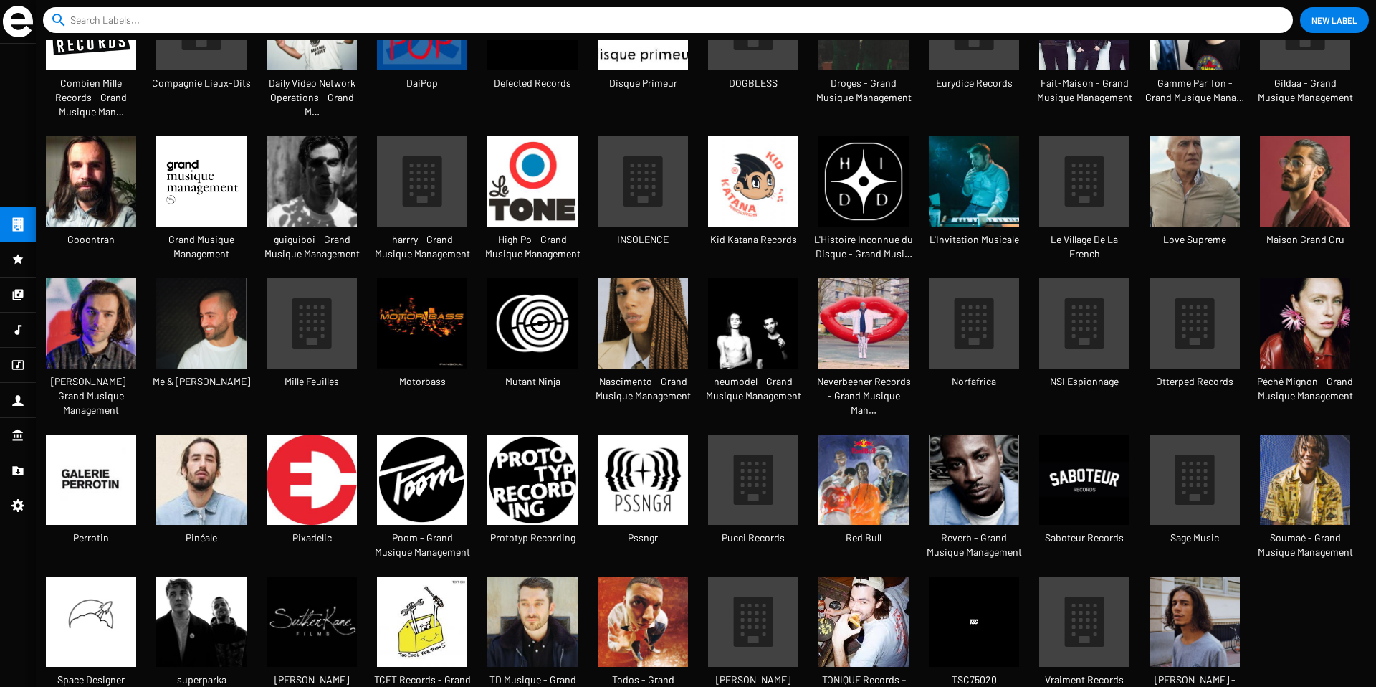
click at [190, 594] on img at bounding box center [201, 621] width 90 height 90
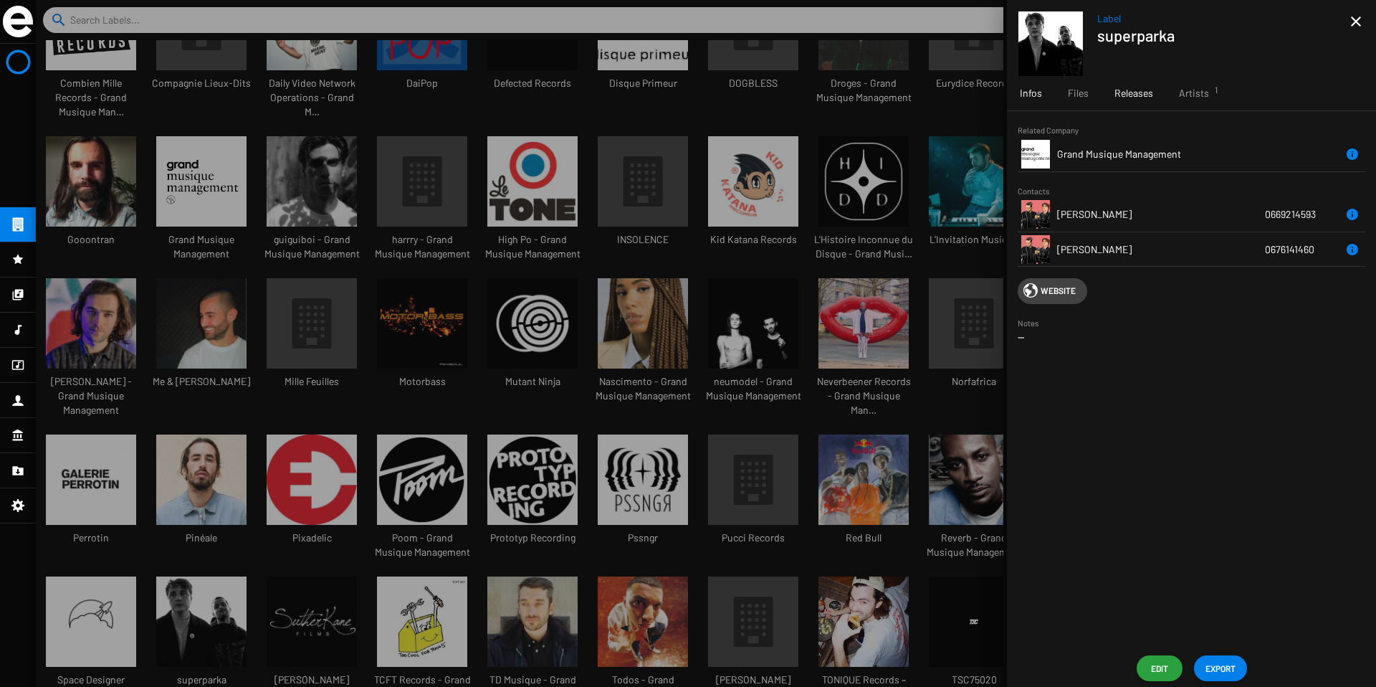
click at [1137, 90] on span "Releases" at bounding box center [1134, 93] width 39 height 14
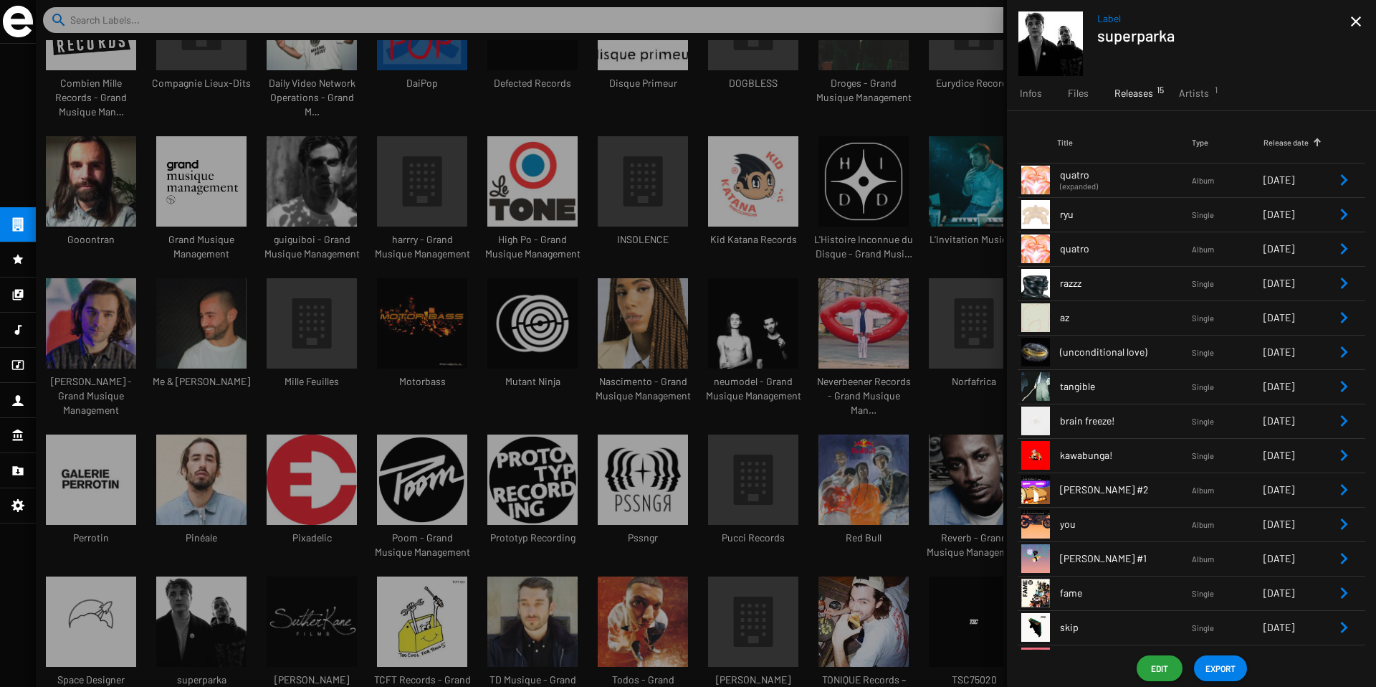
scroll to position [42, 0]
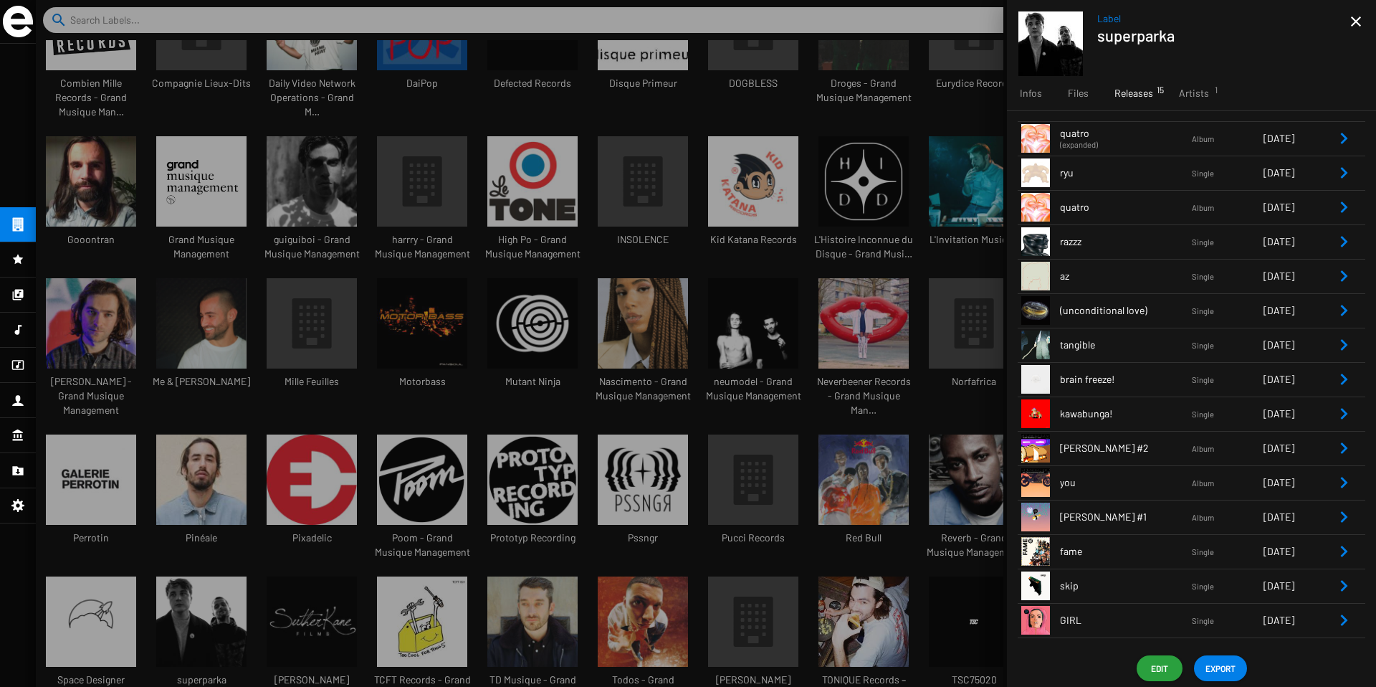
click at [1336, 443] on icon "Remove Reference" at bounding box center [1344, 447] width 17 height 17
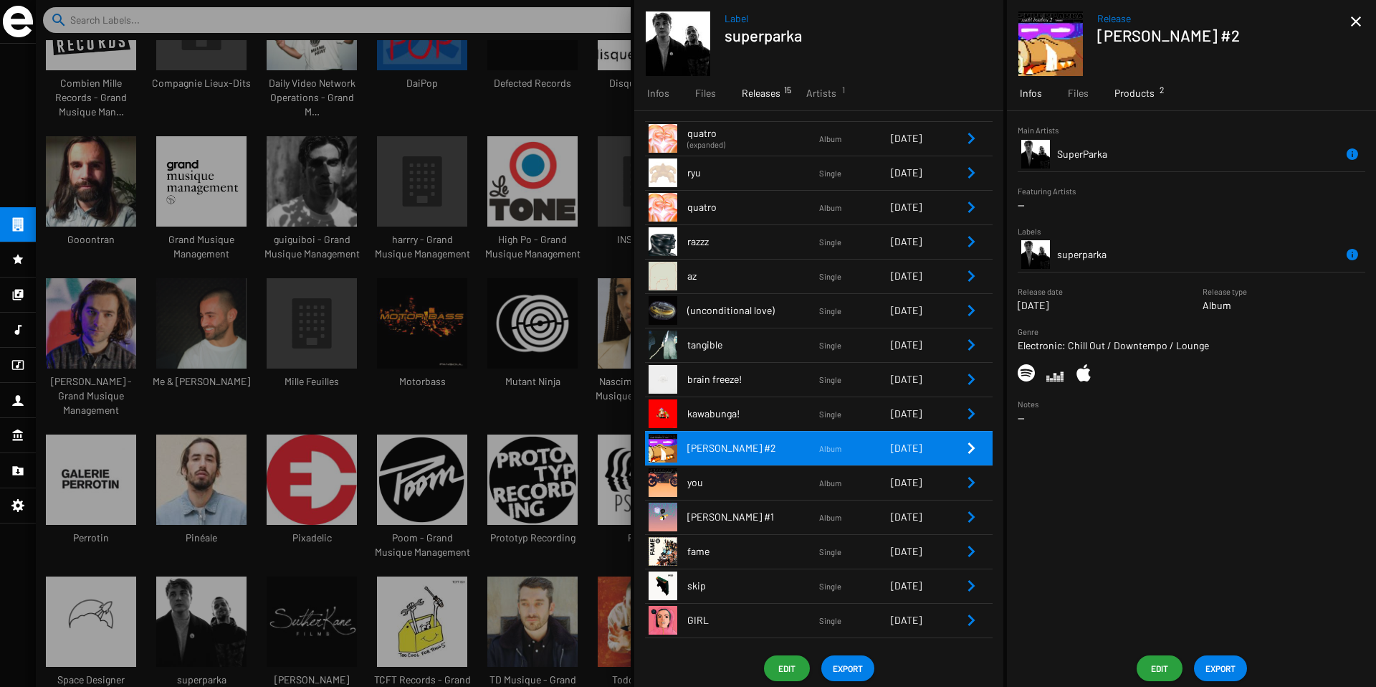
click at [1113, 109] on div "Products 2" at bounding box center [1135, 93] width 66 height 34
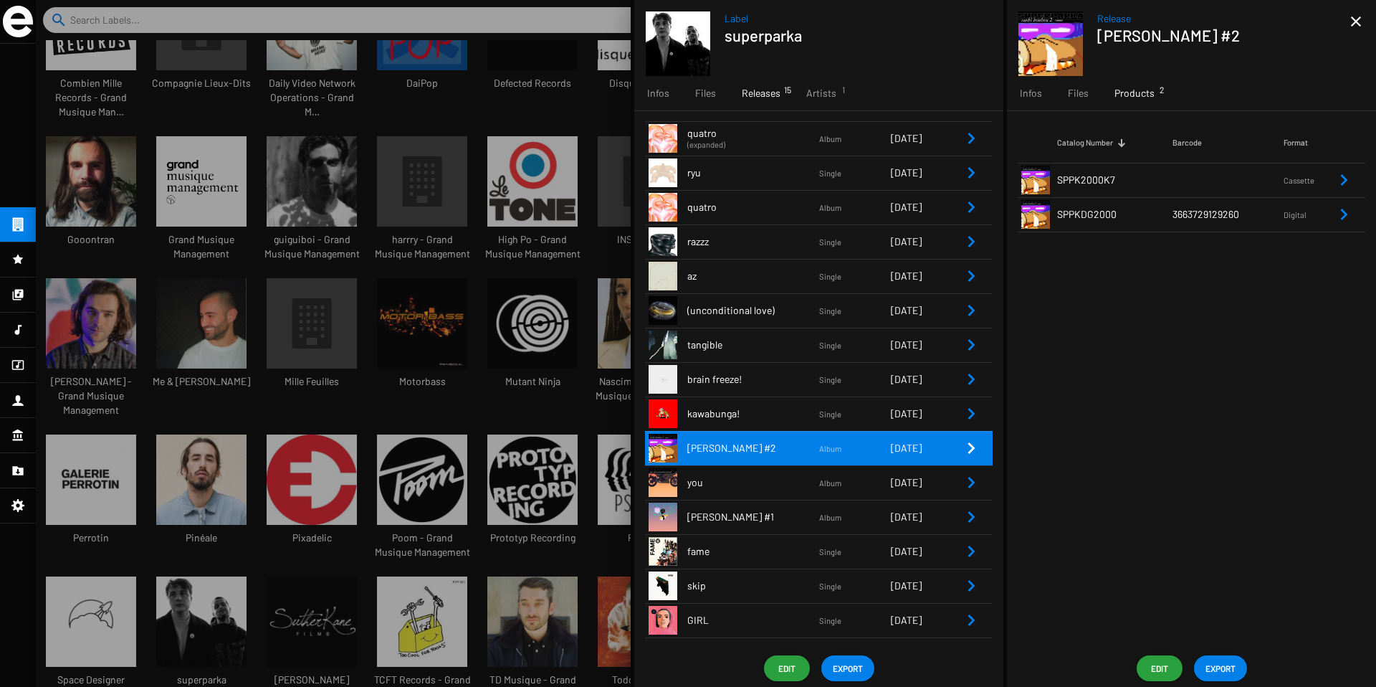
click at [1338, 211] on icon "Remove Reference" at bounding box center [1344, 214] width 17 height 17
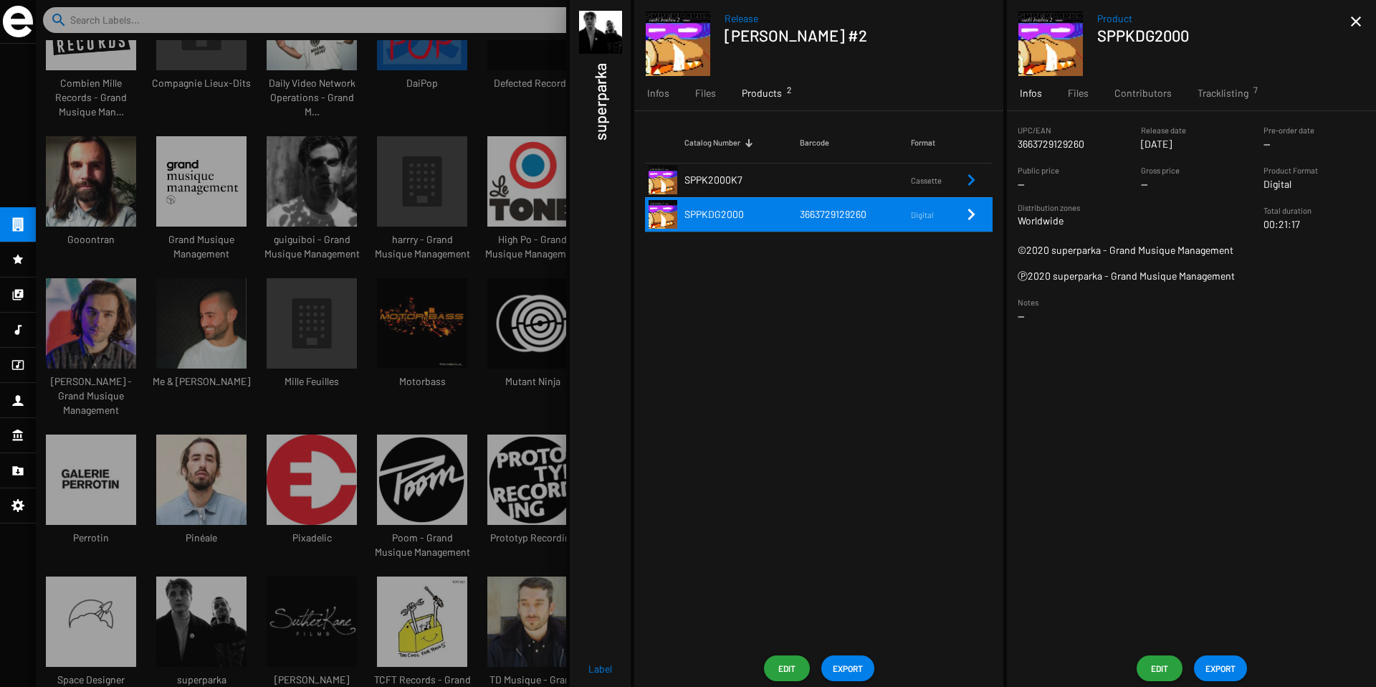
drag, startPoint x: 1093, startPoint y: 143, endPoint x: 1012, endPoint y: 145, distance: 81.7
click at [1012, 145] on sf-form-element "UPC/EAN 3663729129260" at bounding box center [1068, 137] width 123 height 29
copy p "3663729129260"
click at [492, 275] on div at bounding box center [706, 343] width 1341 height 687
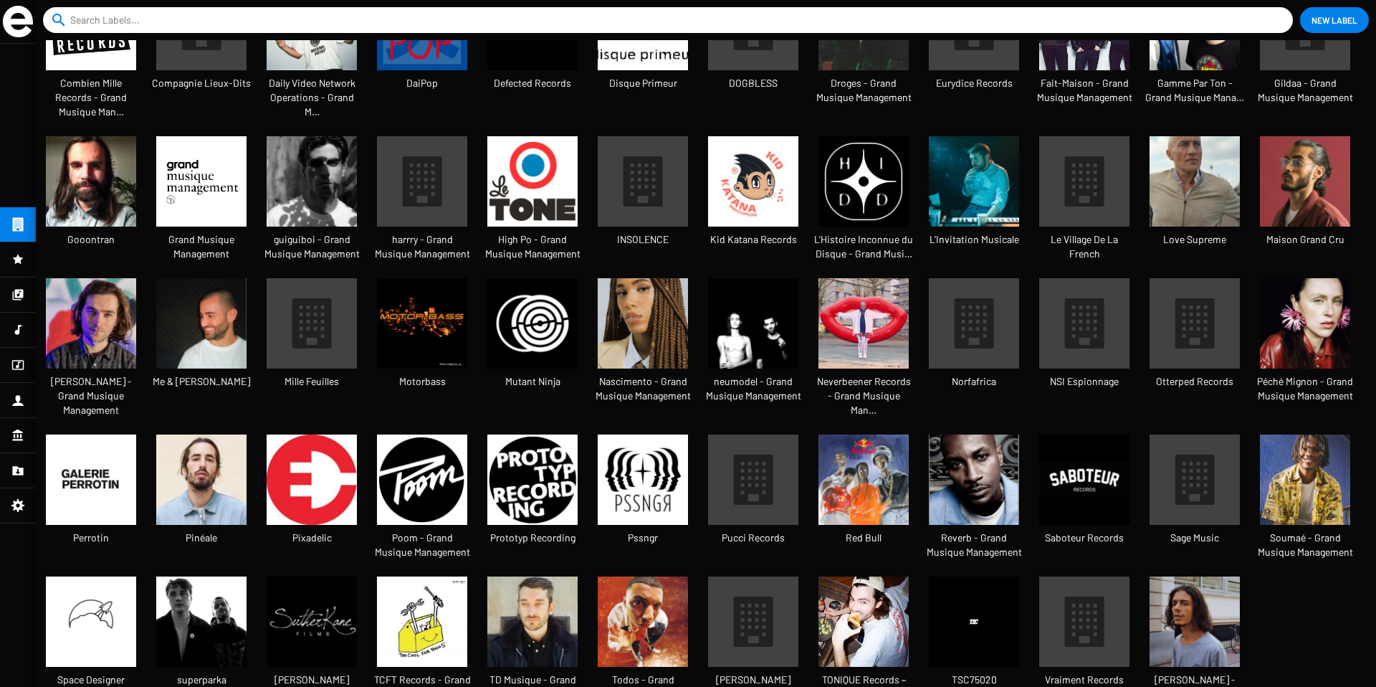
scroll to position [7, 7]
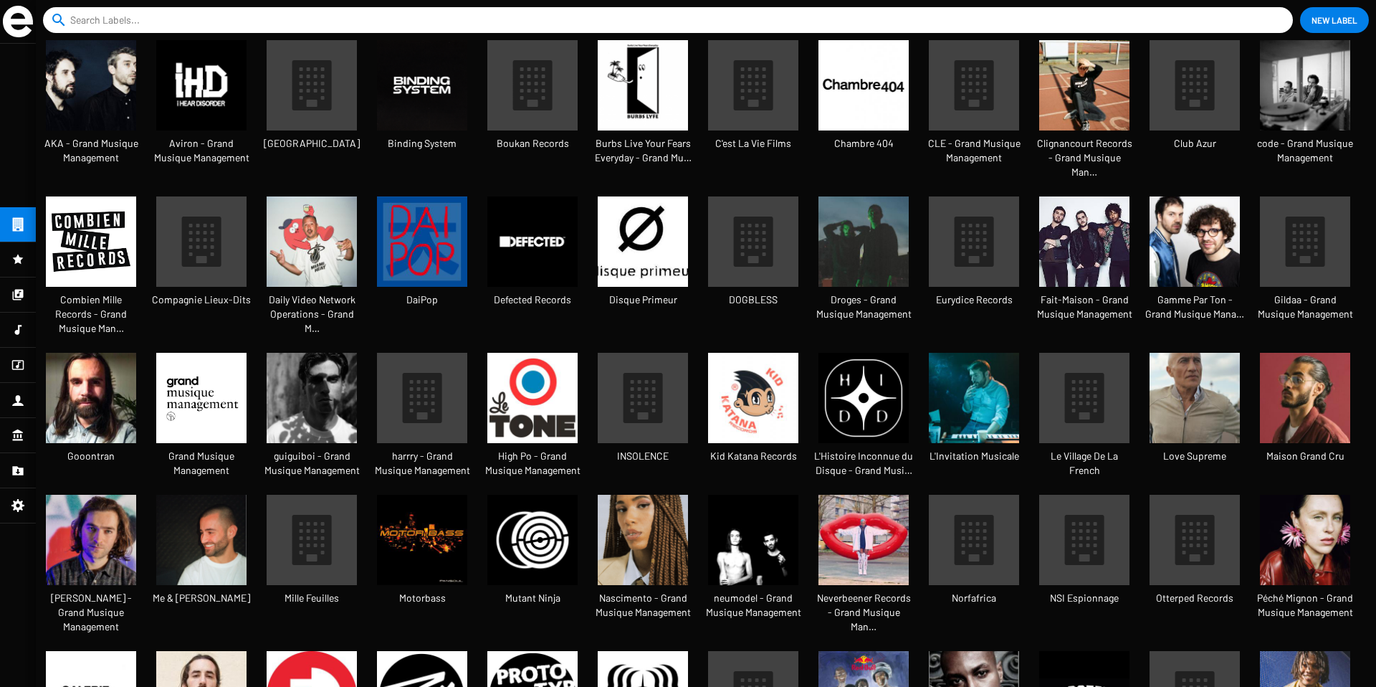
click at [869, 248] on img at bounding box center [864, 241] width 90 height 90
click at [869, 248] on mat-sidenav-container "search close New Label AKA - Grand Musique Management Aviron - Grand Musique Ma…" at bounding box center [706, 343] width 1341 height 687
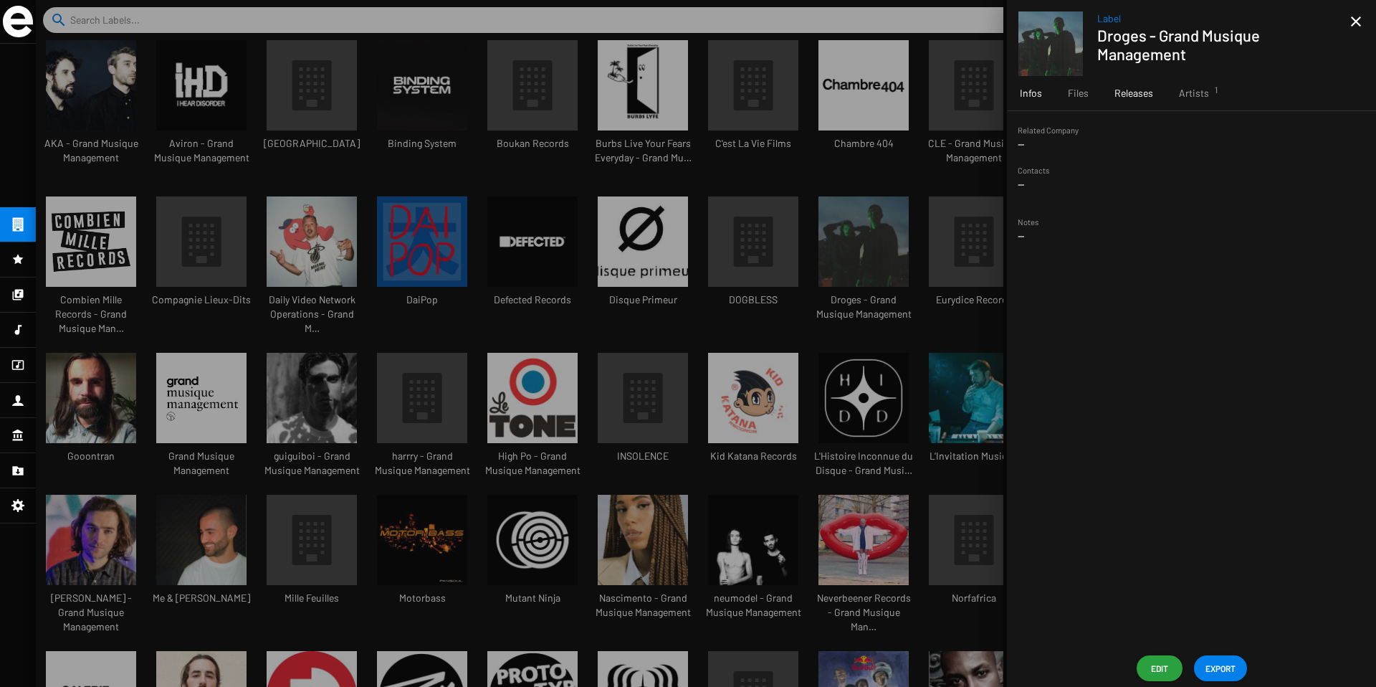
click at [1141, 91] on span "Releases" at bounding box center [1134, 93] width 39 height 14
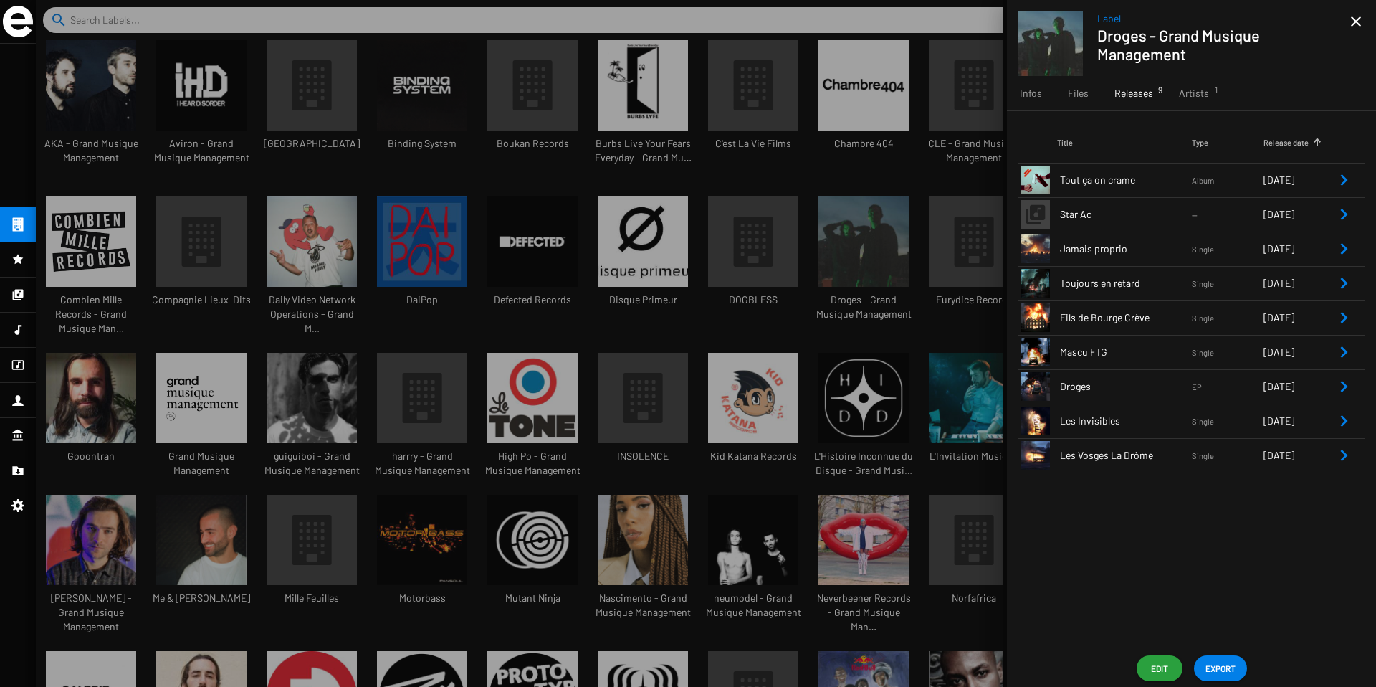
click at [1340, 171] on icon "Remove Reference" at bounding box center [1344, 179] width 17 height 17
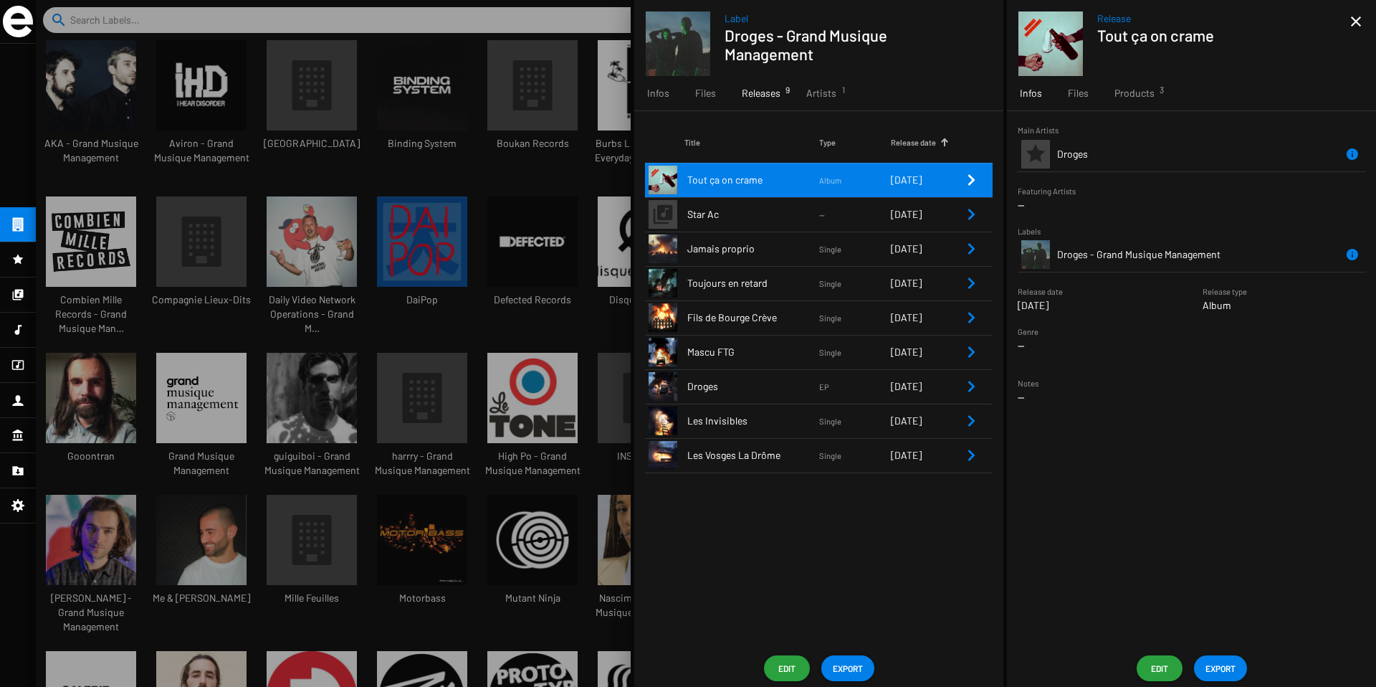
click at [1129, 92] on span "Products 3" at bounding box center [1135, 93] width 40 height 14
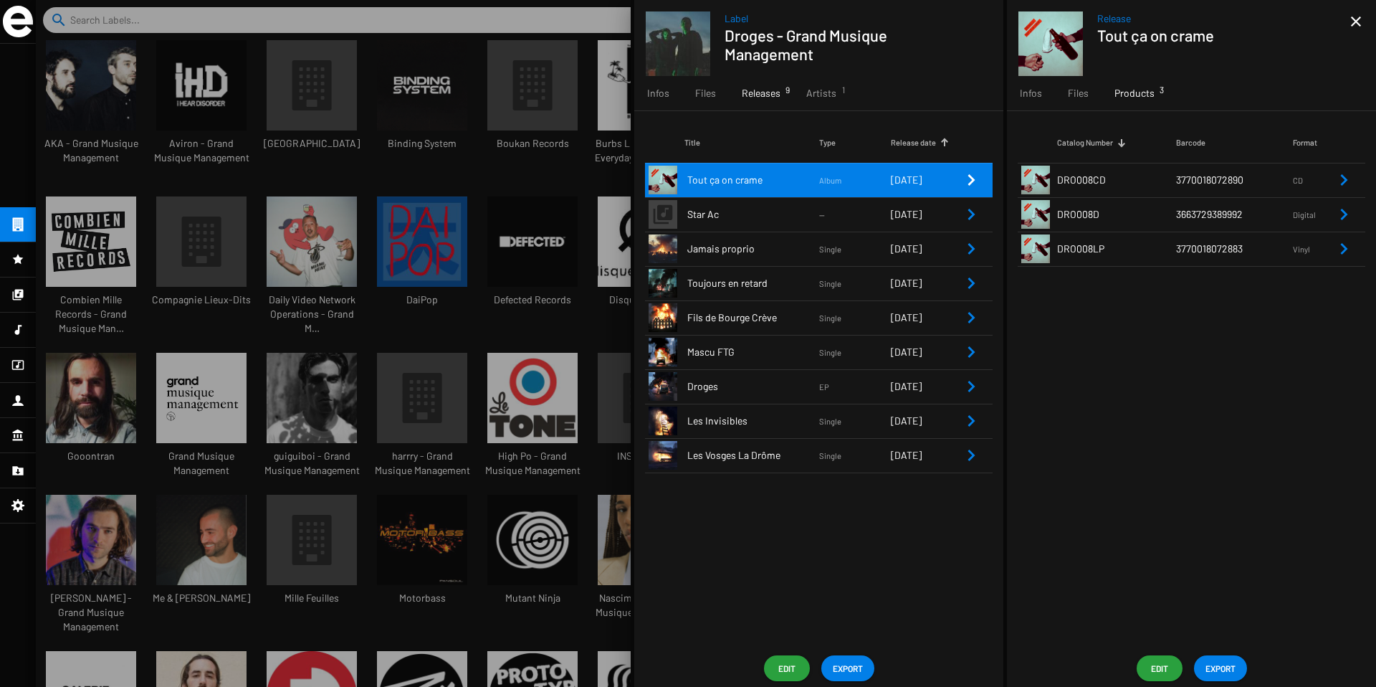
click at [1337, 250] on icon "Remove Reference" at bounding box center [1344, 248] width 17 height 17
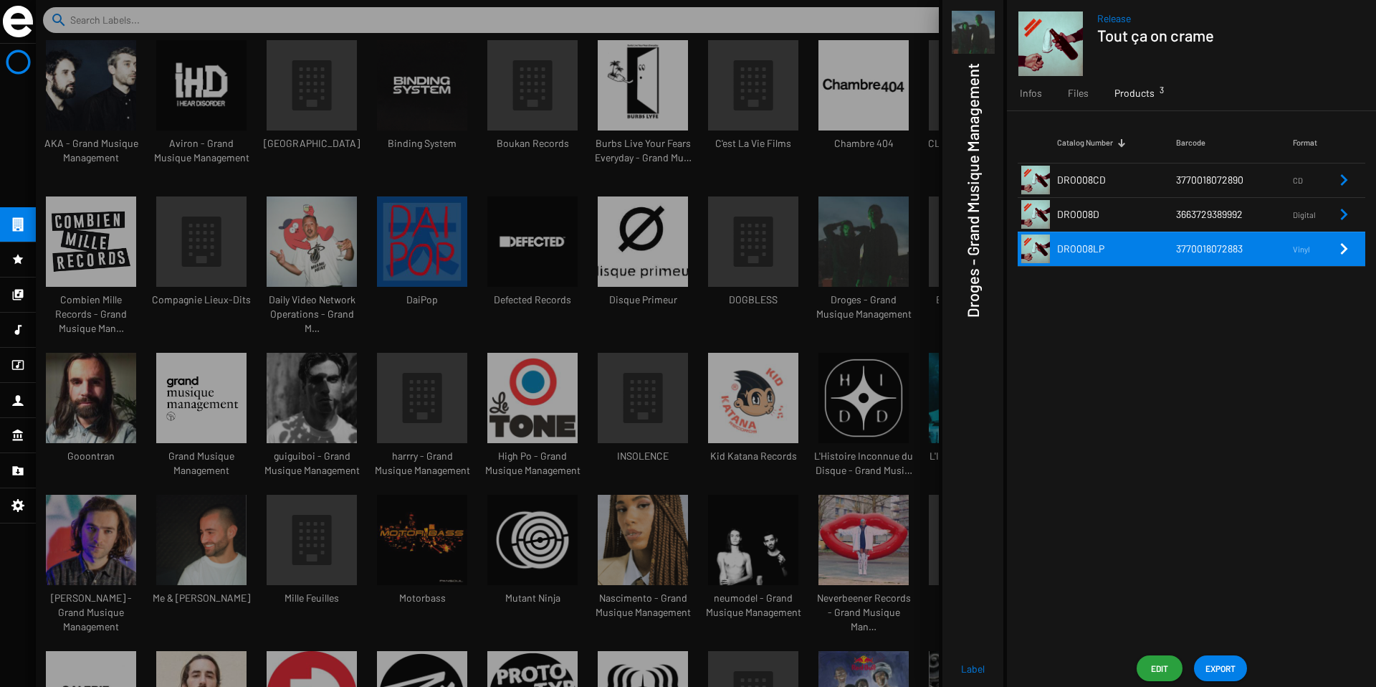
click at [1342, 246] on icon "Remove Reference" at bounding box center [1344, 248] width 17 height 17
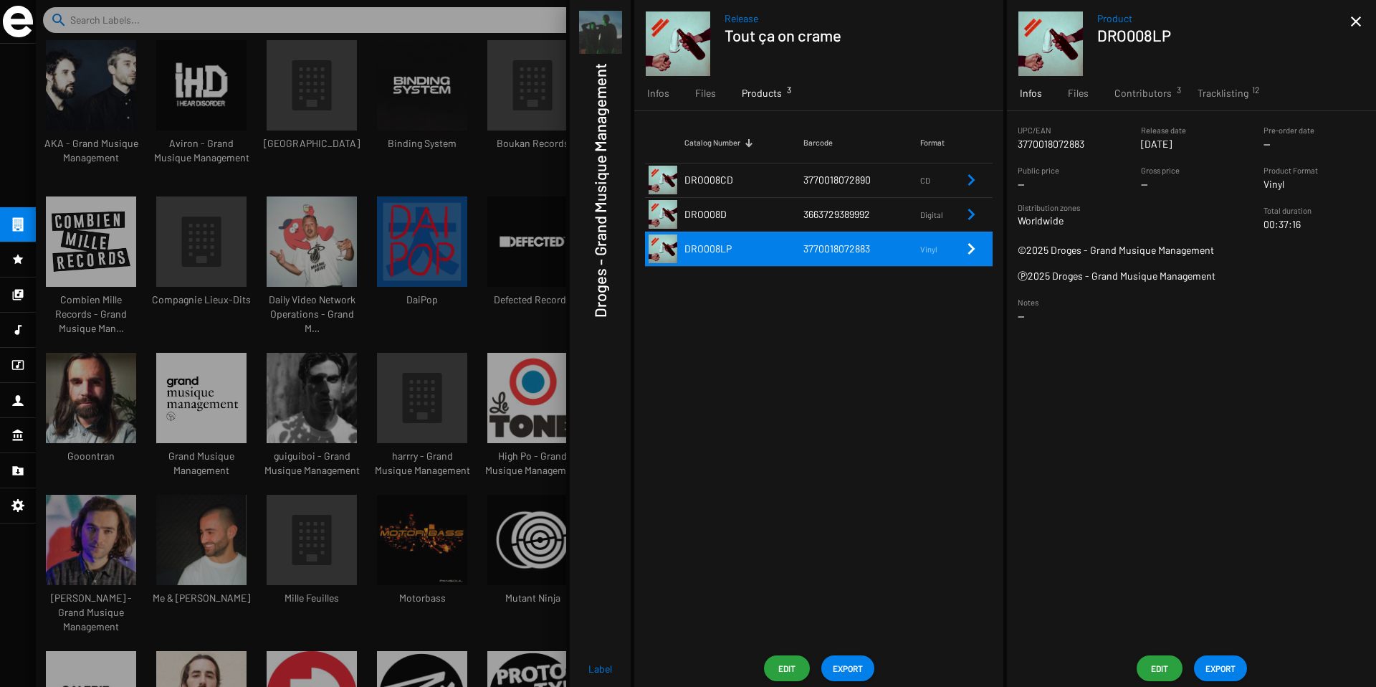
drag, startPoint x: 1094, startPoint y: 148, endPoint x: 1007, endPoint y: 148, distance: 86.7
click at [1007, 148] on sf-form-element "UPC/EAN 3770018072883" at bounding box center [1068, 137] width 123 height 29
copy p "3770018072883"
click at [1224, 89] on span "Tracklisting 12" at bounding box center [1223, 93] width 51 height 14
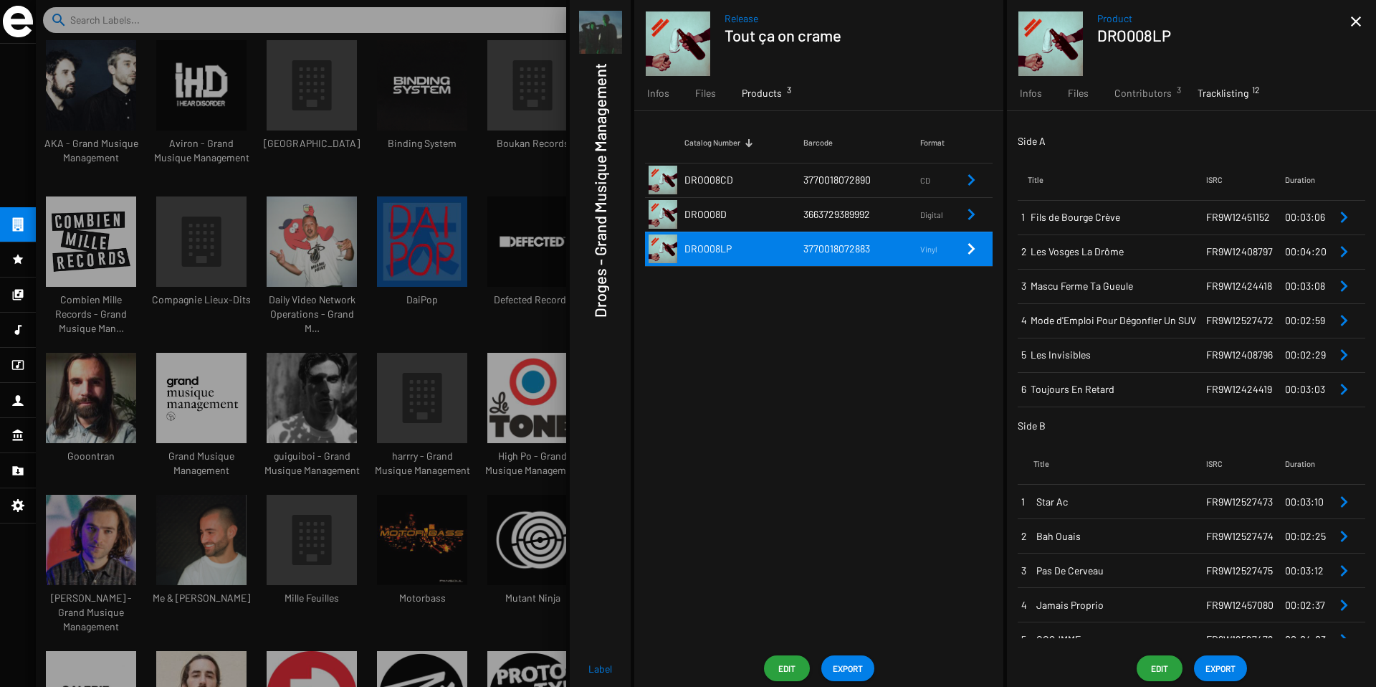
drag, startPoint x: 1268, startPoint y: 323, endPoint x: 1202, endPoint y: 324, distance: 66.0
click at [1207, 324] on td "FR9W12527472" at bounding box center [1246, 320] width 79 height 34
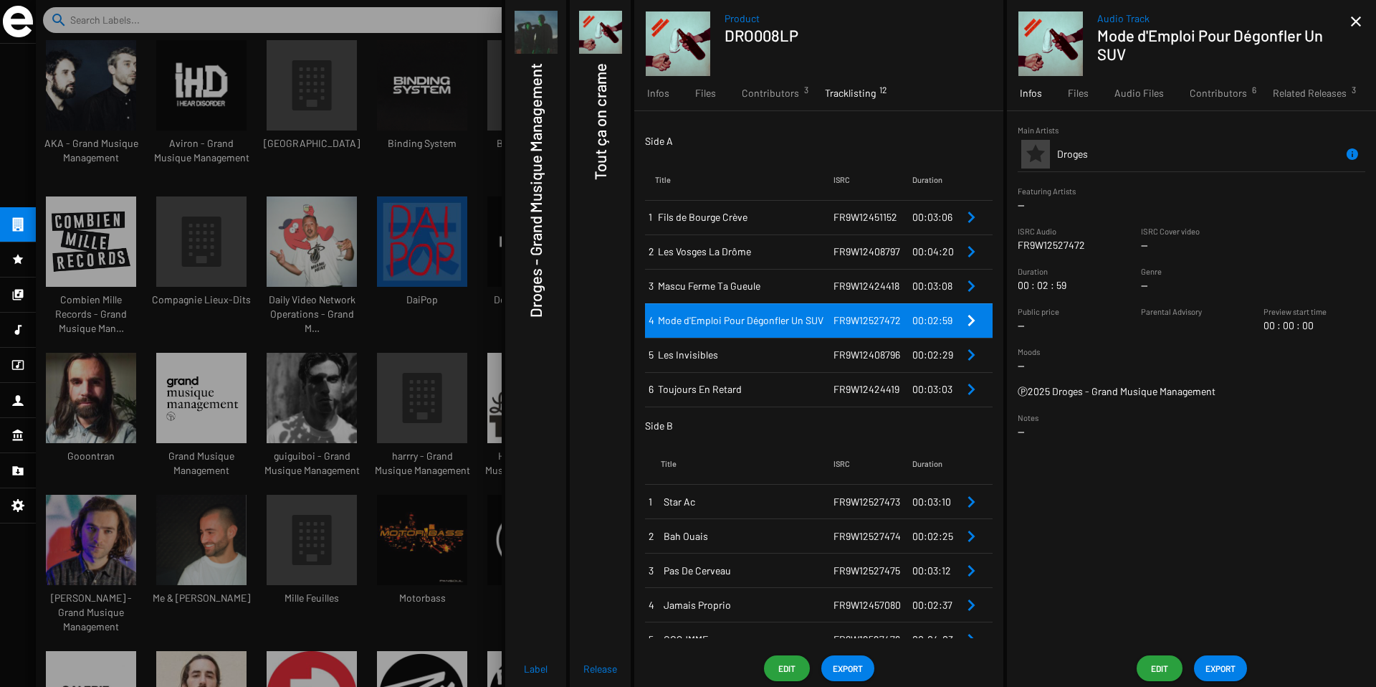
click at [963, 502] on icon "Remove Reference" at bounding box center [971, 501] width 17 height 17
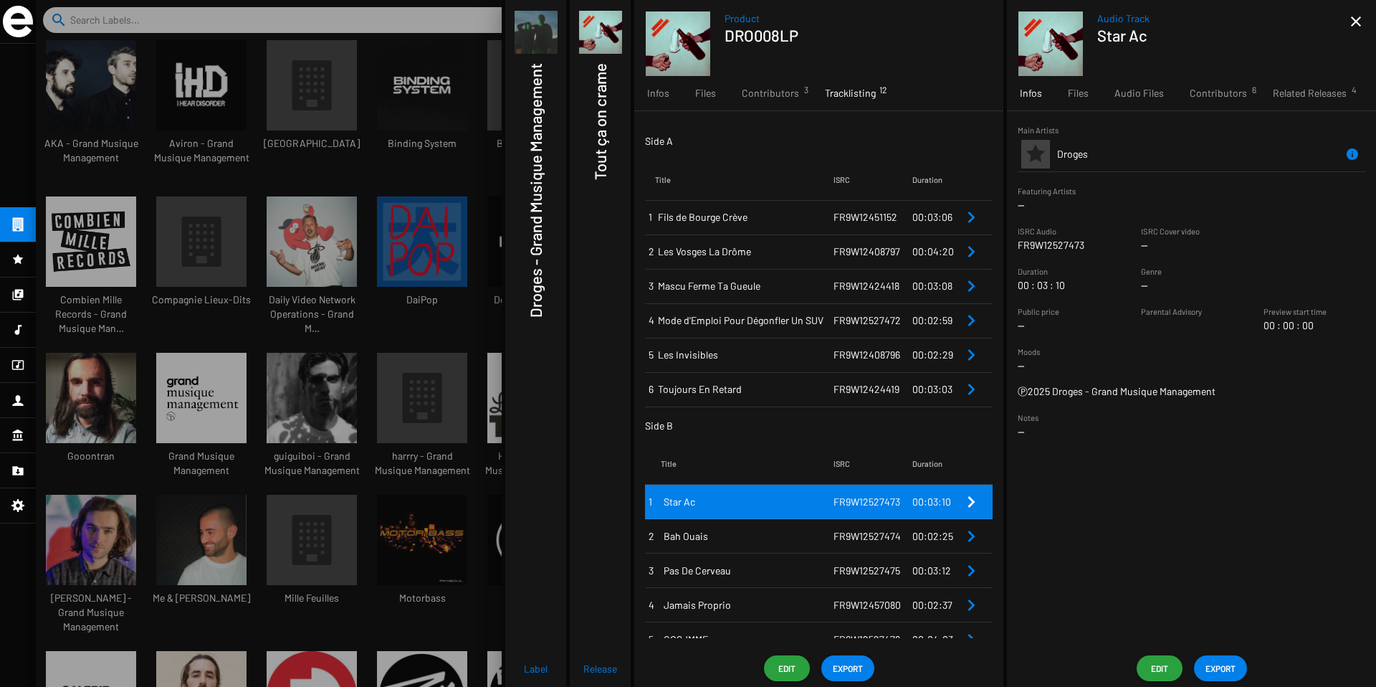
drag, startPoint x: 1096, startPoint y: 247, endPoint x: 1019, endPoint y: 247, distance: 76.7
click at [1019, 247] on sf-string-widget "ISRC Audio FR9W12527473" at bounding box center [1069, 238] width 102 height 29
copy p "FR9W12527473"
click at [955, 541] on td "00:02:25" at bounding box center [938, 536] width 50 height 34
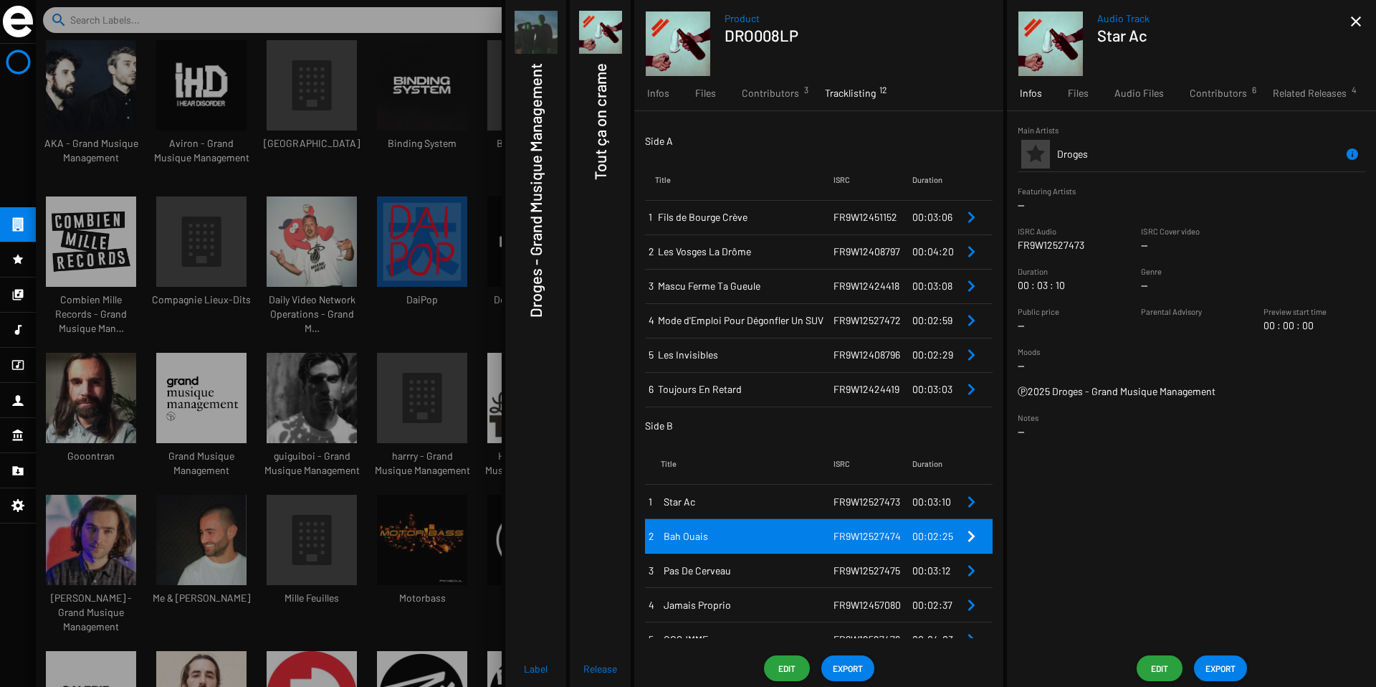
click at [1103, 248] on sf-string-widget "ISRC Audio FR9W12527473" at bounding box center [1069, 238] width 102 height 29
drag, startPoint x: 1105, startPoint y: 247, endPoint x: 1015, endPoint y: 249, distance: 89.6
click at [1015, 249] on sf-form-element "ISRC Audio FR9W12527473" at bounding box center [1068, 238] width 123 height 29
copy p "FR9W12527473"
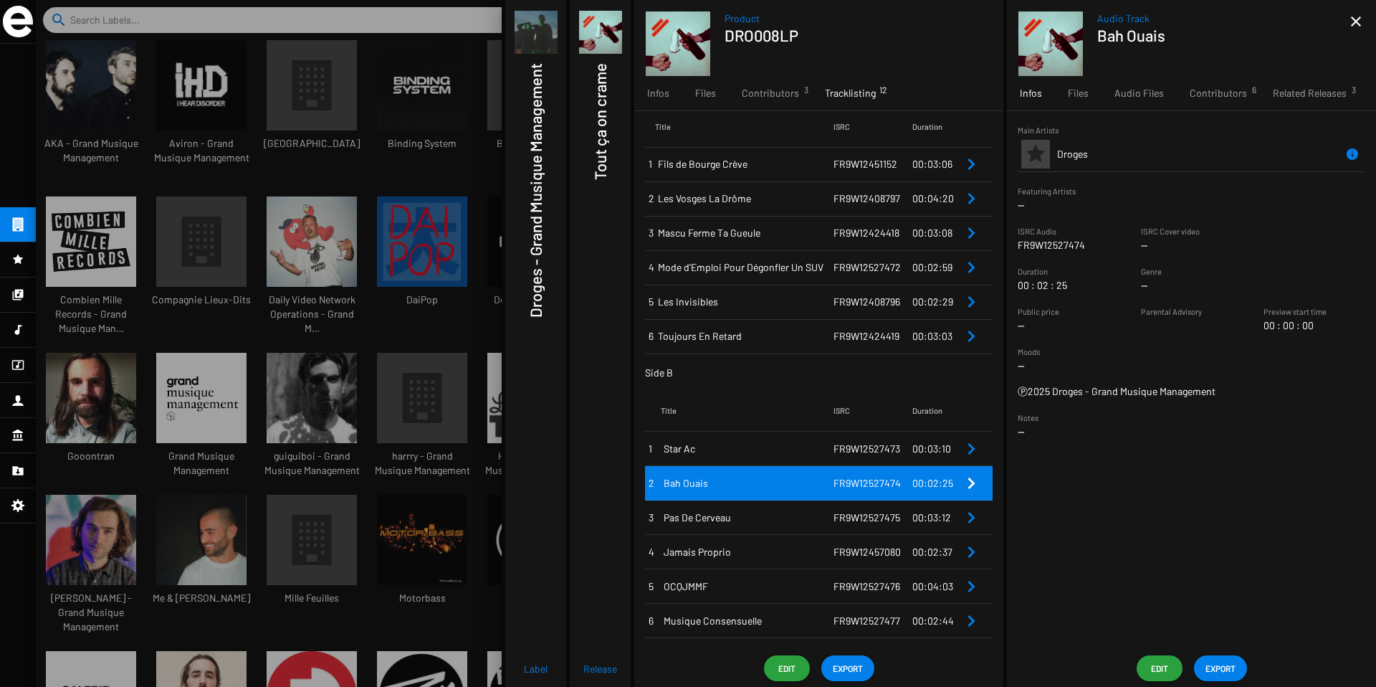
click at [915, 520] on span "00:03:12" at bounding box center [932, 517] width 39 height 12
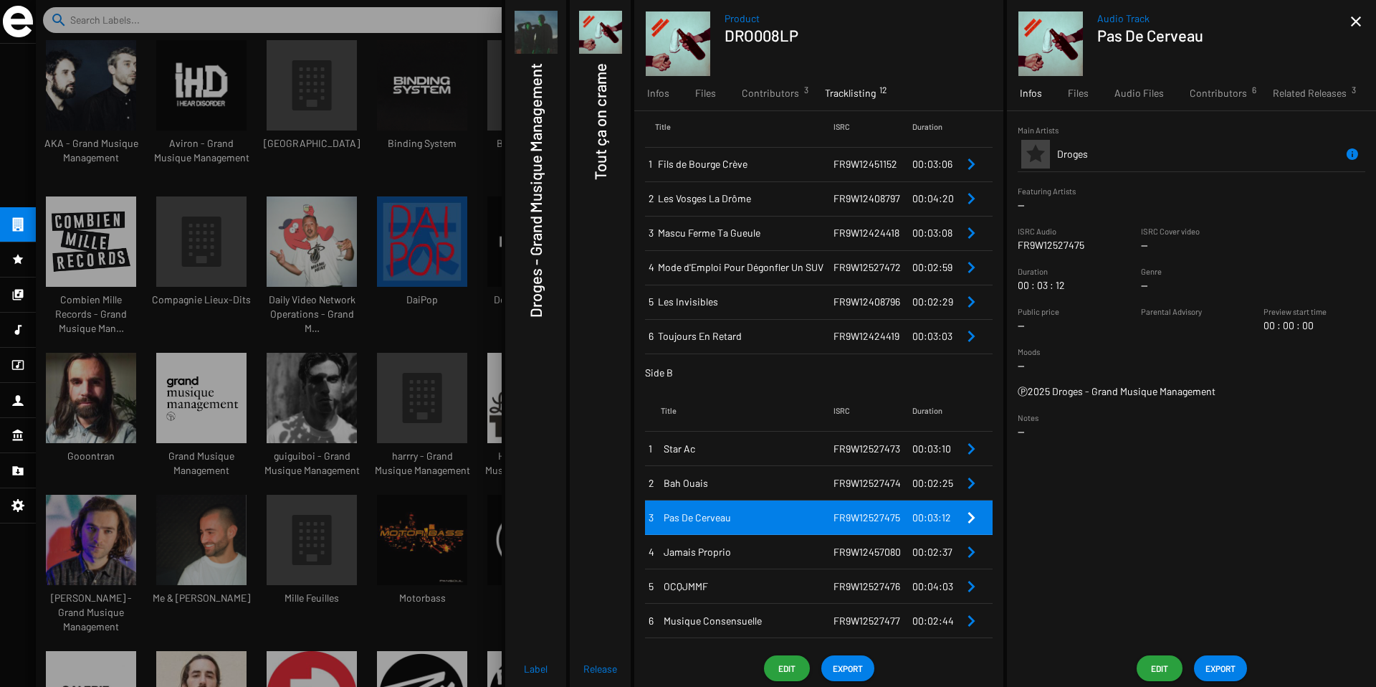
drag, startPoint x: 1094, startPoint y: 249, endPoint x: 1017, endPoint y: 249, distance: 77.4
click at [1017, 249] on sf-form-element "ISRC Audio FR9W12527475" at bounding box center [1068, 238] width 123 height 29
copy p "FR9W12527475"
click at [969, 550] on icon "Remove Reference" at bounding box center [972, 551] width 7 height 11
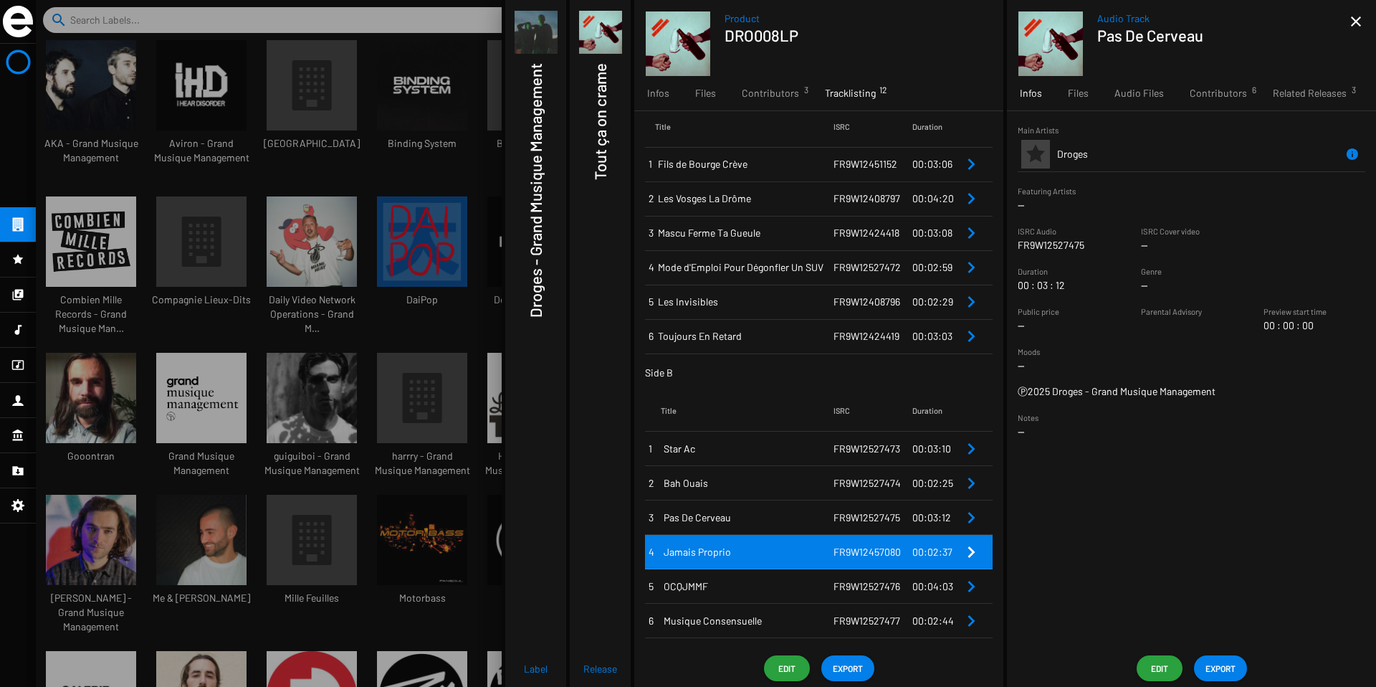
click at [1097, 244] on sf-string-widget "ISRC Audio FR9W12527475" at bounding box center [1069, 238] width 102 height 29
drag, startPoint x: 1092, startPoint y: 244, endPoint x: 1017, endPoint y: 242, distance: 75.3
click at [1017, 242] on sf-form-element "ISRC Audio FR9W12457080" at bounding box center [1068, 238] width 123 height 29
click at [971, 586] on icon "Remove Reference" at bounding box center [971, 586] width 17 height 17
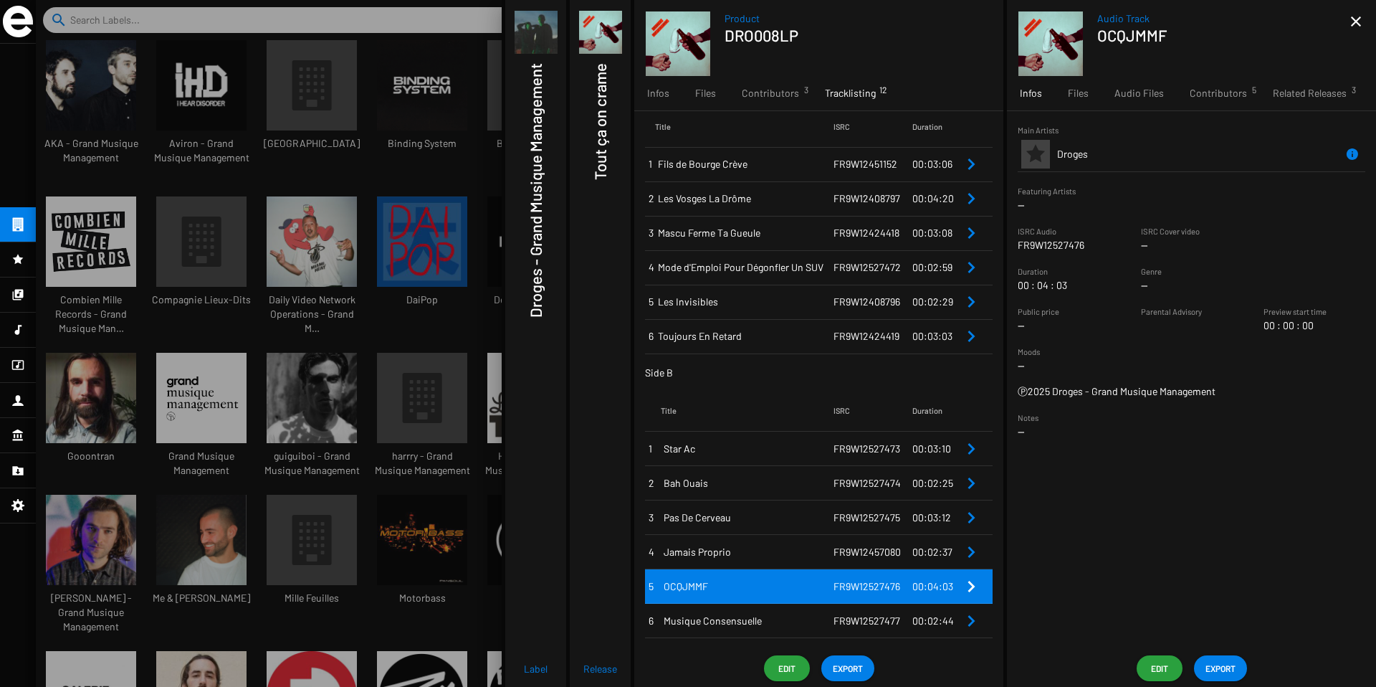
click at [1093, 252] on sf-string-widget "ISRC Audio FR9W12527476" at bounding box center [1069, 238] width 102 height 29
drag, startPoint x: 1093, startPoint y: 249, endPoint x: 1016, endPoint y: 250, distance: 77.4
click at [1016, 250] on sf-form-element "ISRC Audio FR9W12527476" at bounding box center [1068, 238] width 123 height 29
click at [802, 623] on span "Musique Consensuelle" at bounding box center [749, 621] width 170 height 14
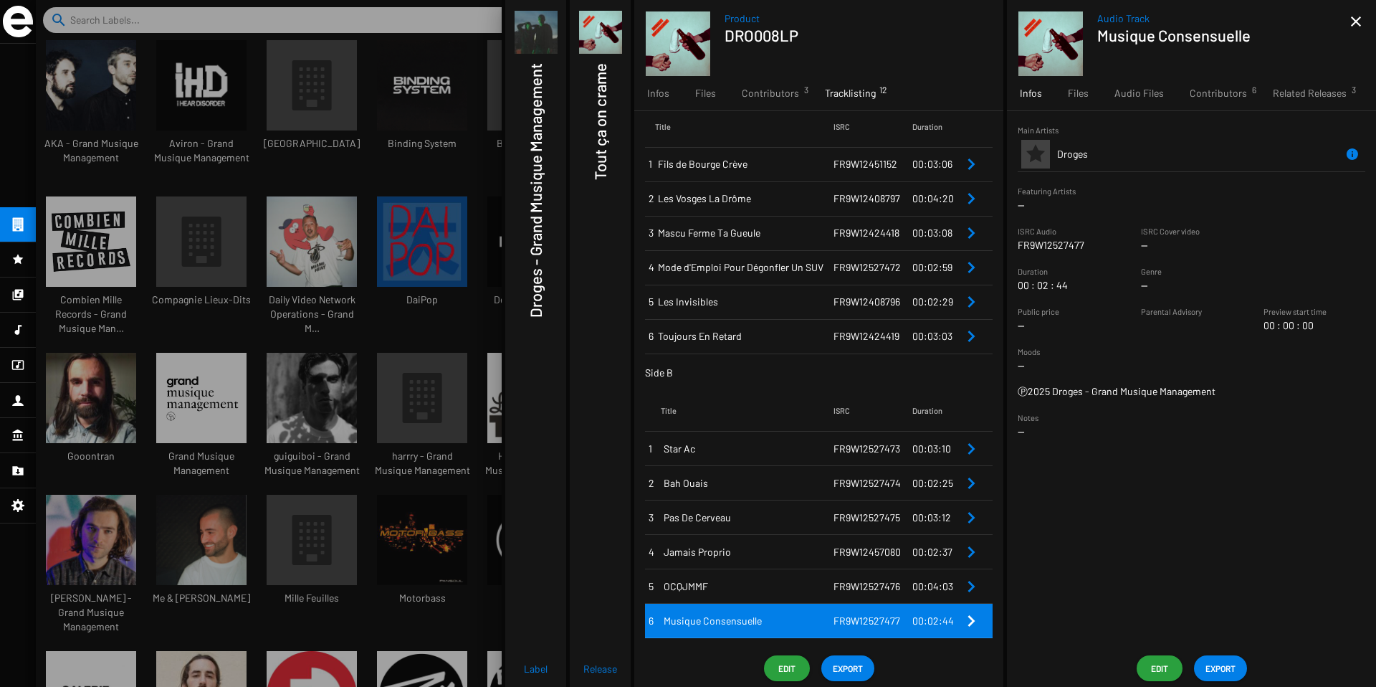
drag, startPoint x: 1091, startPoint y: 244, endPoint x: 1009, endPoint y: 244, distance: 81.7
click at [1009, 244] on sf-form-element "ISRC Audio FR9W12527477" at bounding box center [1068, 238] width 123 height 29
